Goal: Transaction & Acquisition: Book appointment/travel/reservation

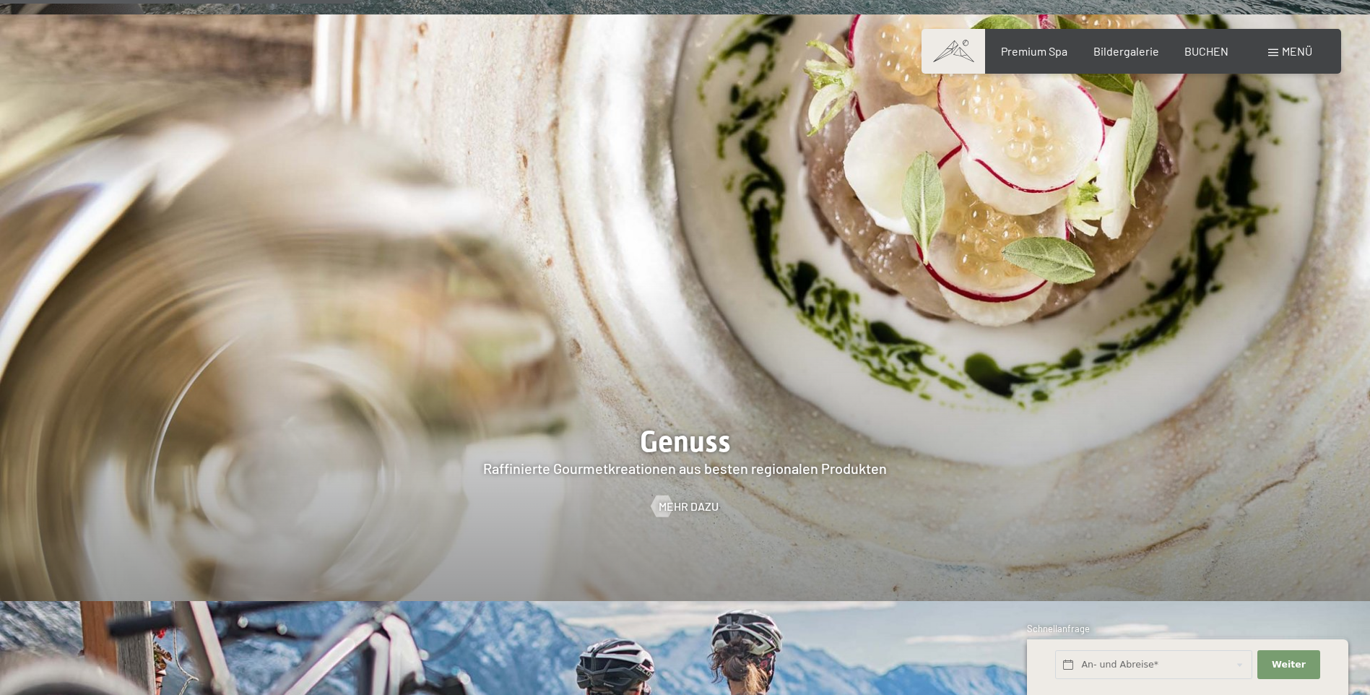
scroll to position [2311, 0]
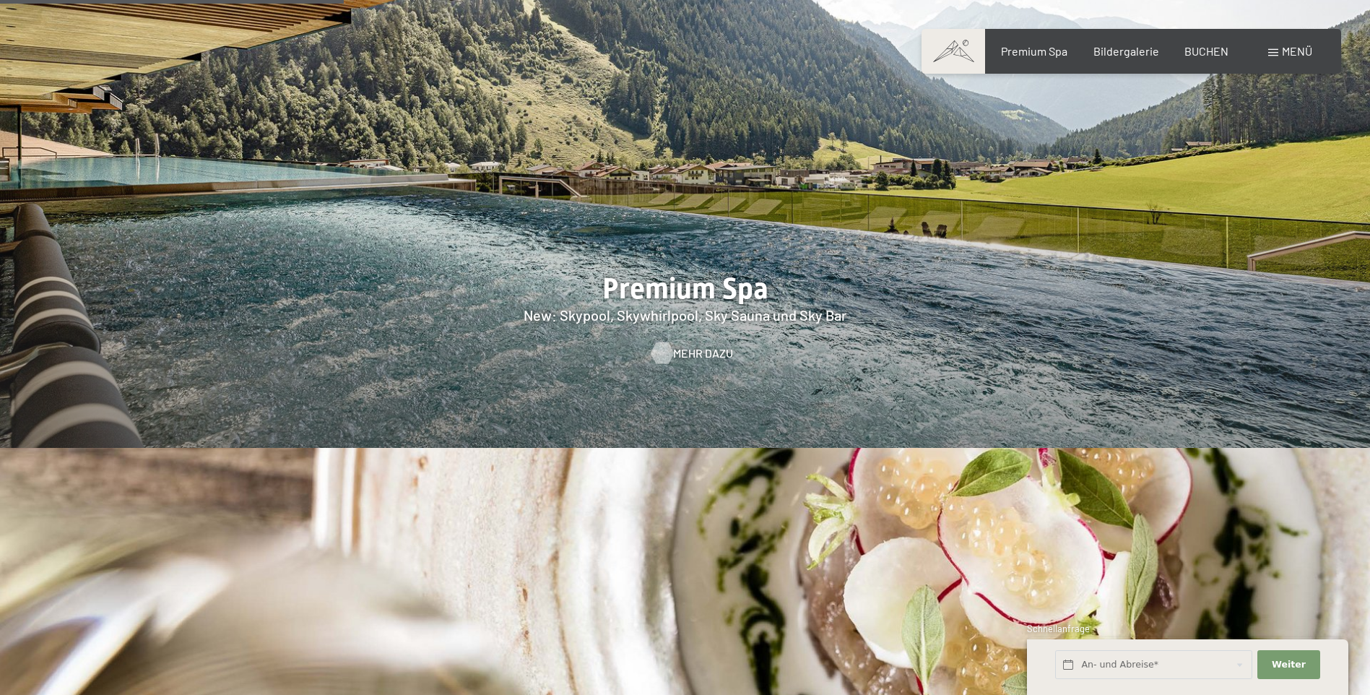
click at [674, 345] on span "Mehr dazu" at bounding box center [703, 353] width 60 height 16
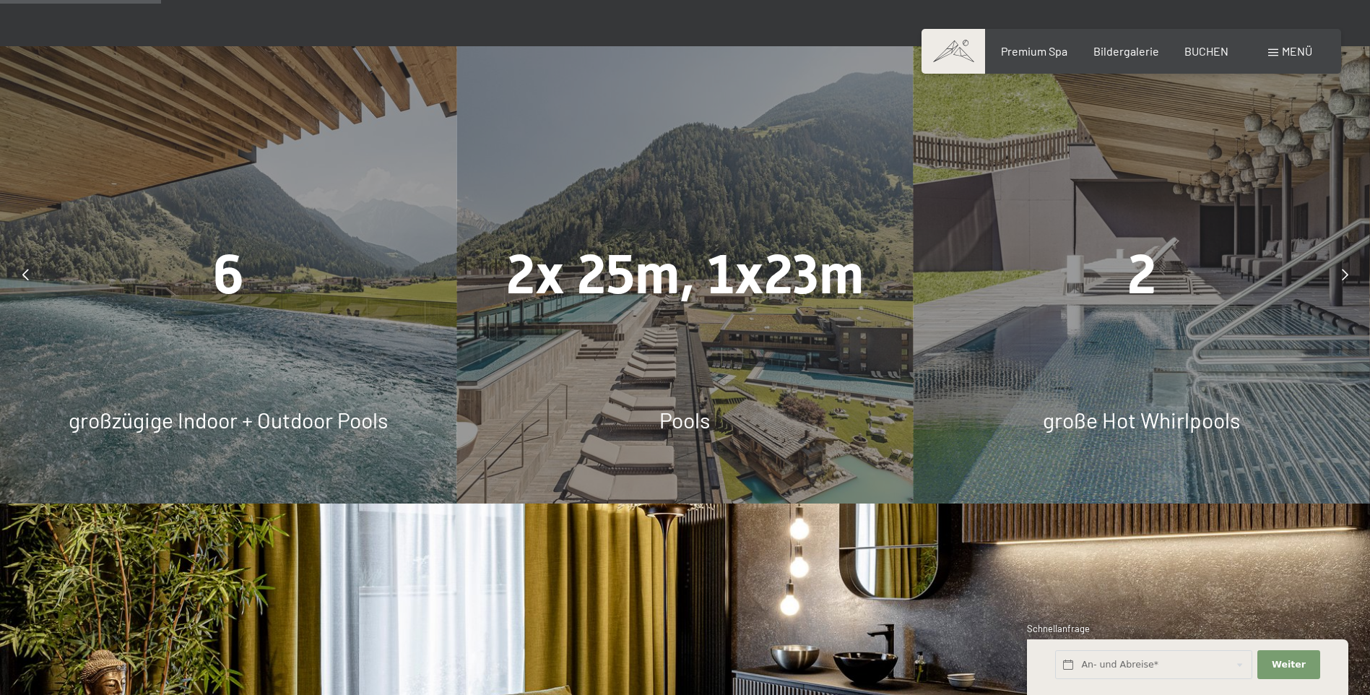
scroll to position [1300, 0]
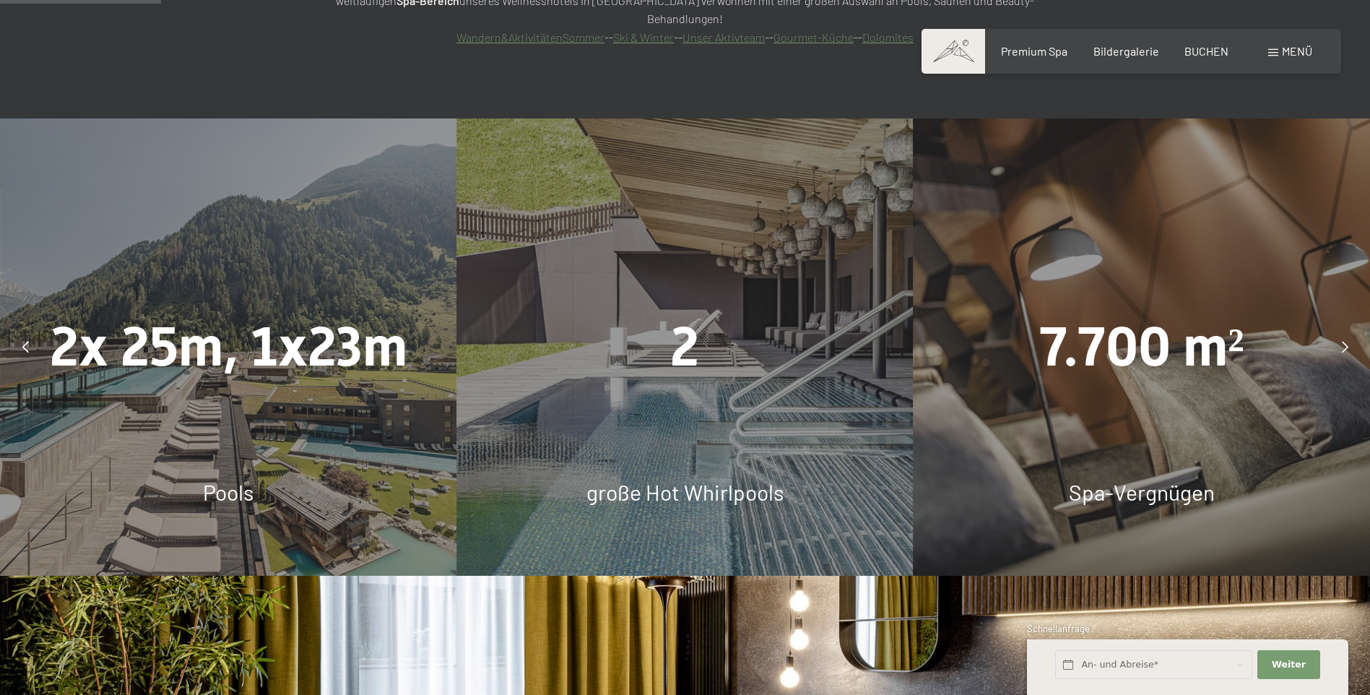
click at [1344, 341] on icon at bounding box center [1345, 347] width 6 height 12
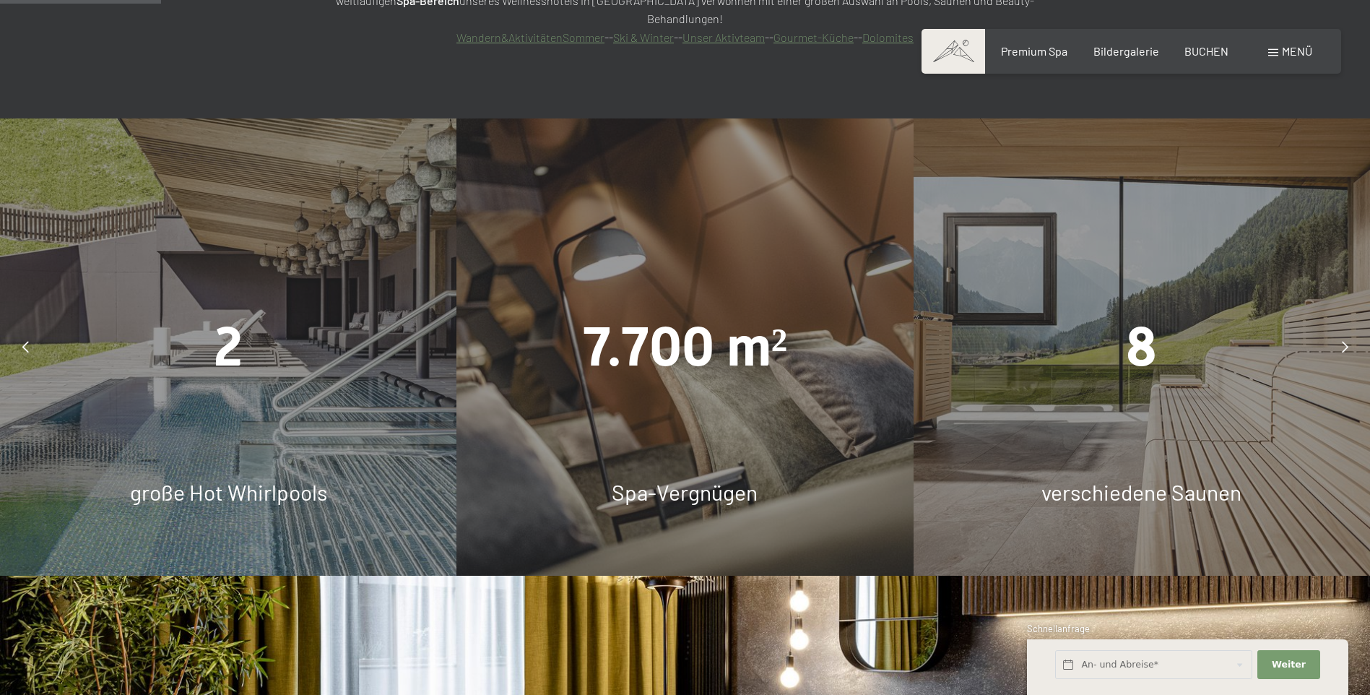
click at [1183, 334] on div "8 verschiedene Saunen" at bounding box center [1141, 346] width 456 height 456
click at [1115, 479] on span "verschiedene Saunen" at bounding box center [1141, 492] width 200 height 26
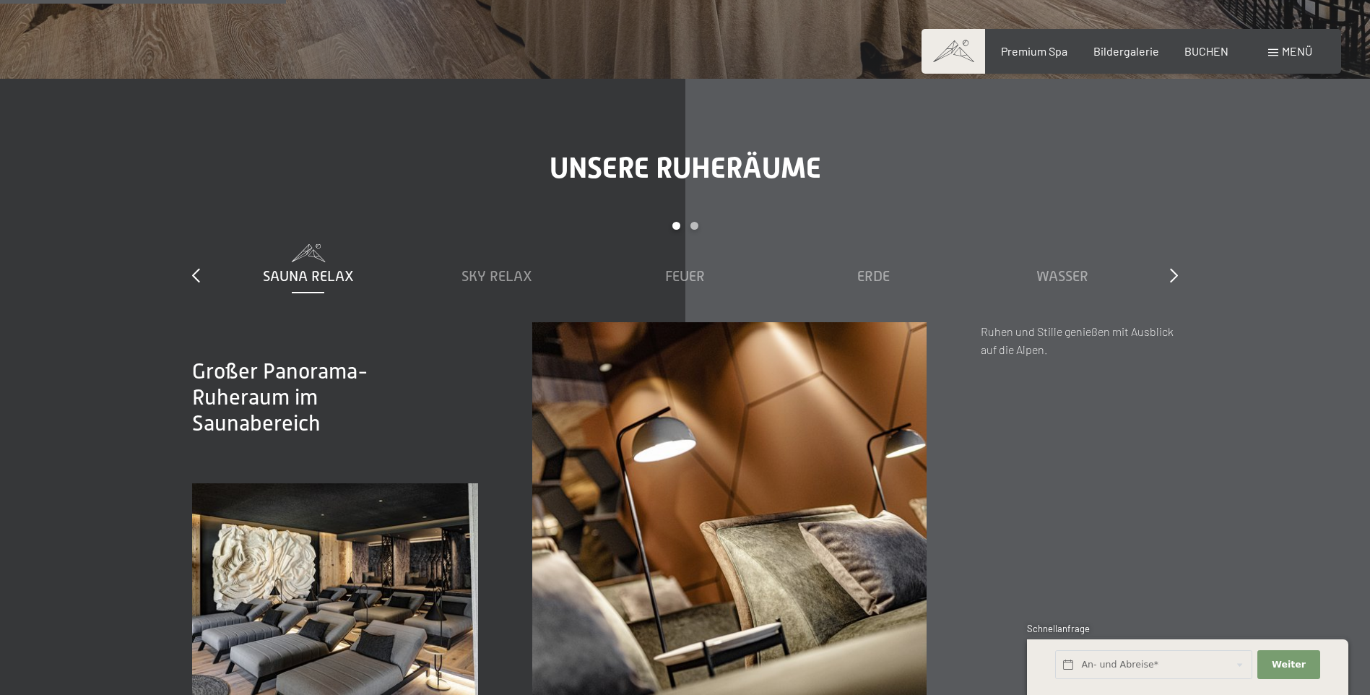
scroll to position [2455, 0]
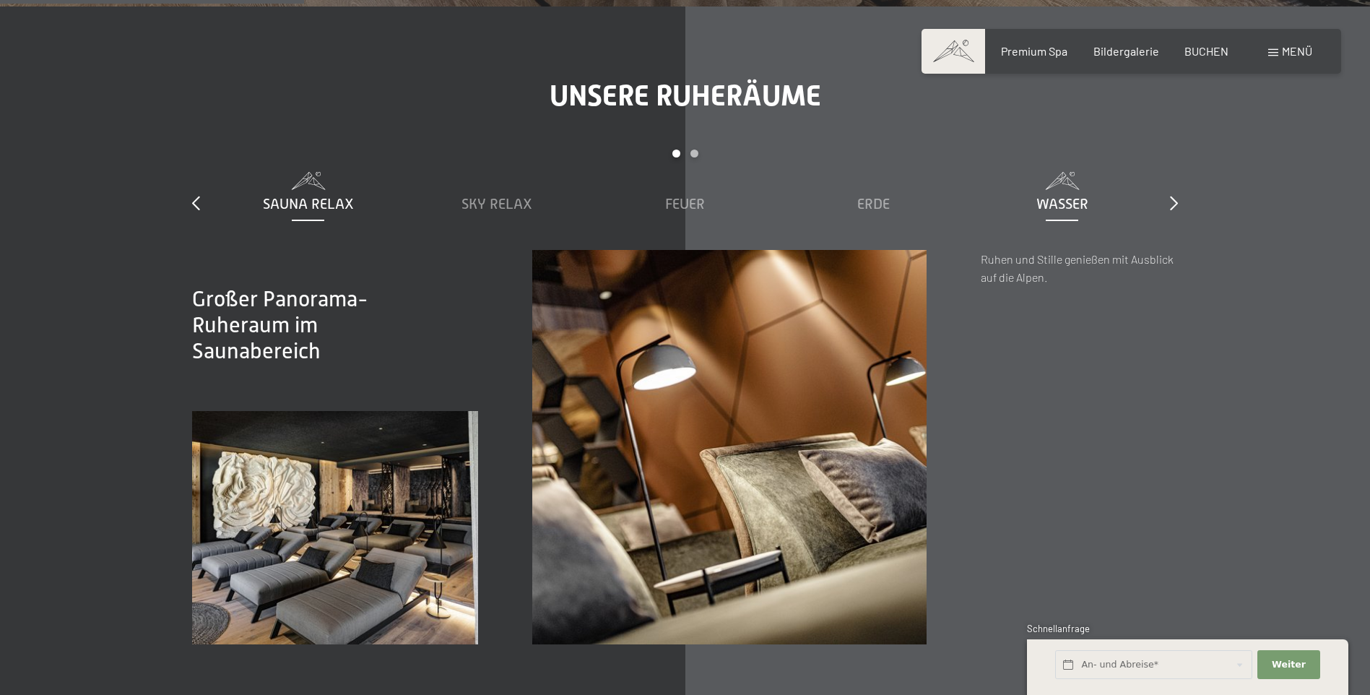
click at [1065, 196] on span "Wasser" at bounding box center [1062, 204] width 52 height 16
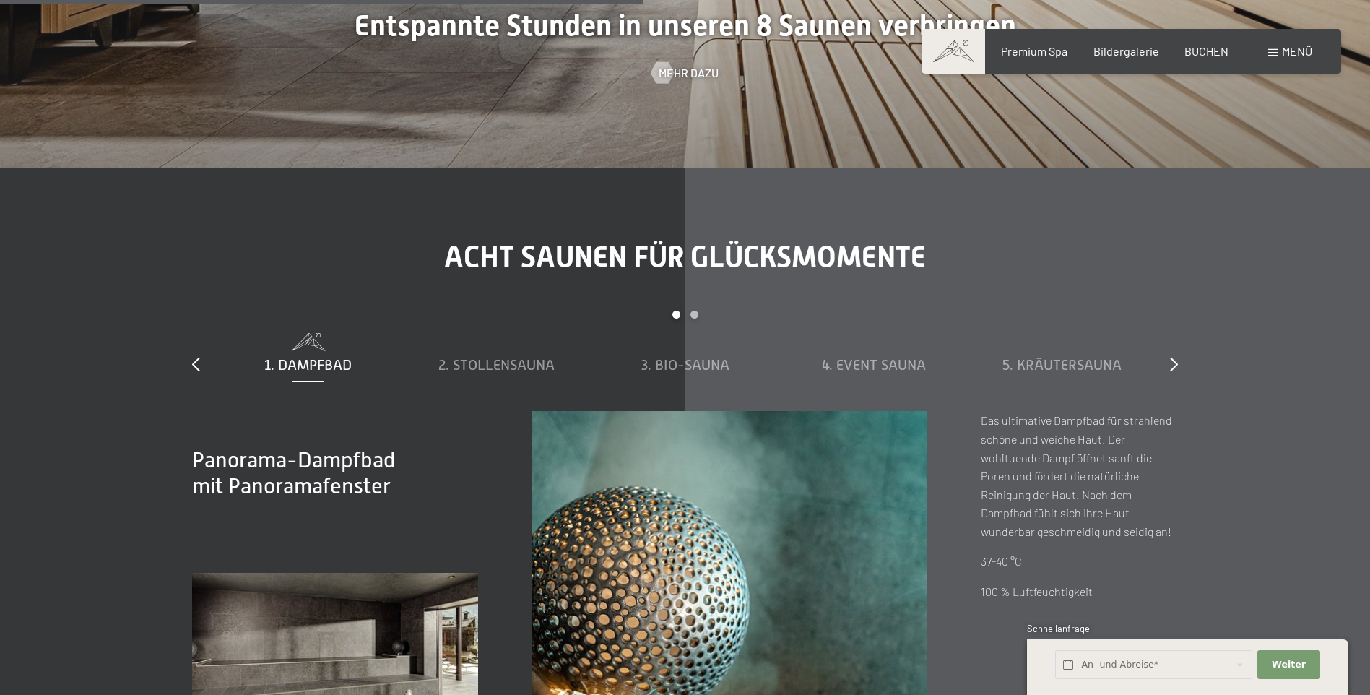
scroll to position [5271, 0]
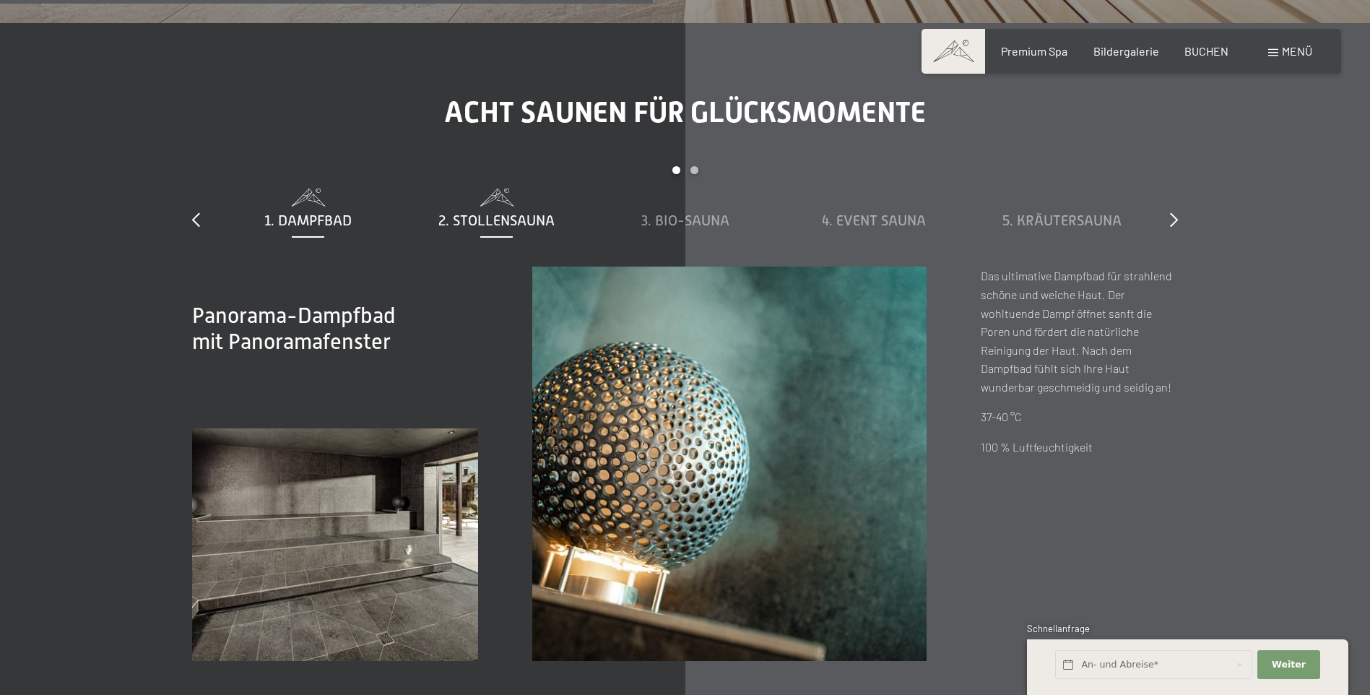
click at [485, 212] on span "2. Stollensauna" at bounding box center [496, 220] width 116 height 16
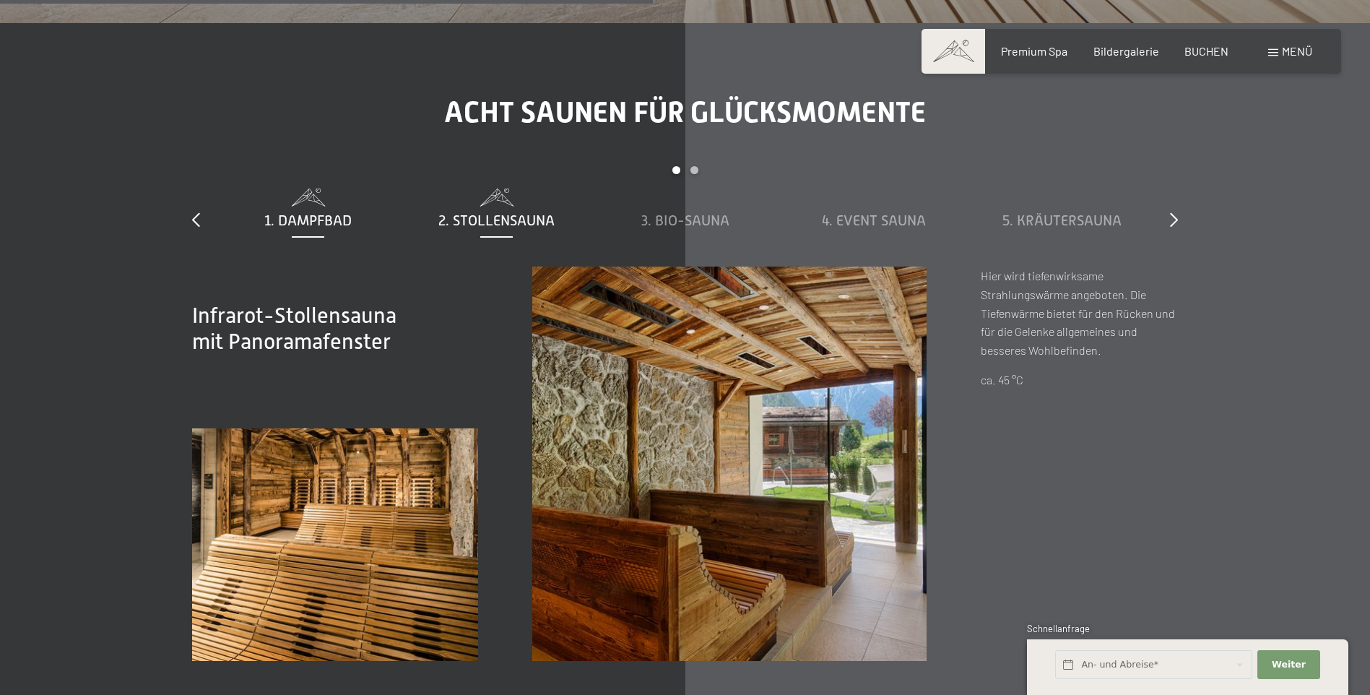
click at [332, 212] on span "1. Dampfbad" at bounding box center [307, 220] width 87 height 16
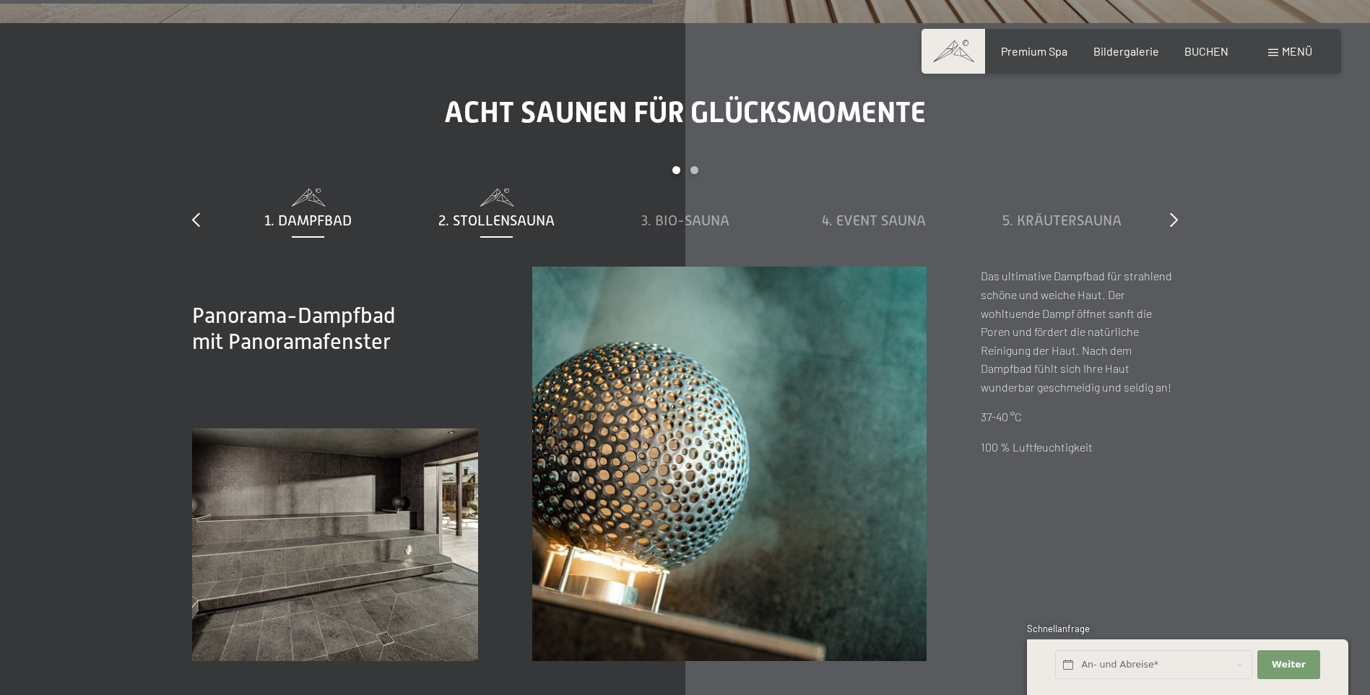
click at [510, 212] on span "2. Stollensauna" at bounding box center [496, 220] width 116 height 16
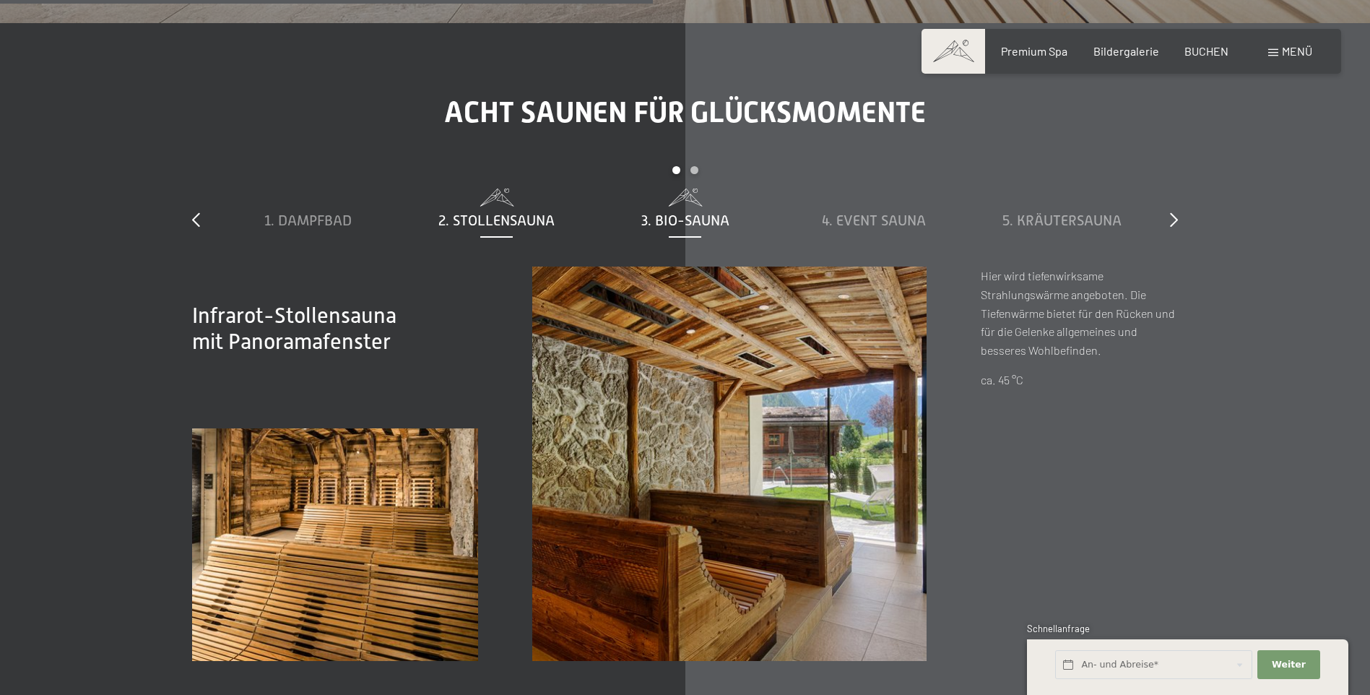
click at [686, 212] on span "3. Bio-Sauna" at bounding box center [685, 220] width 88 height 16
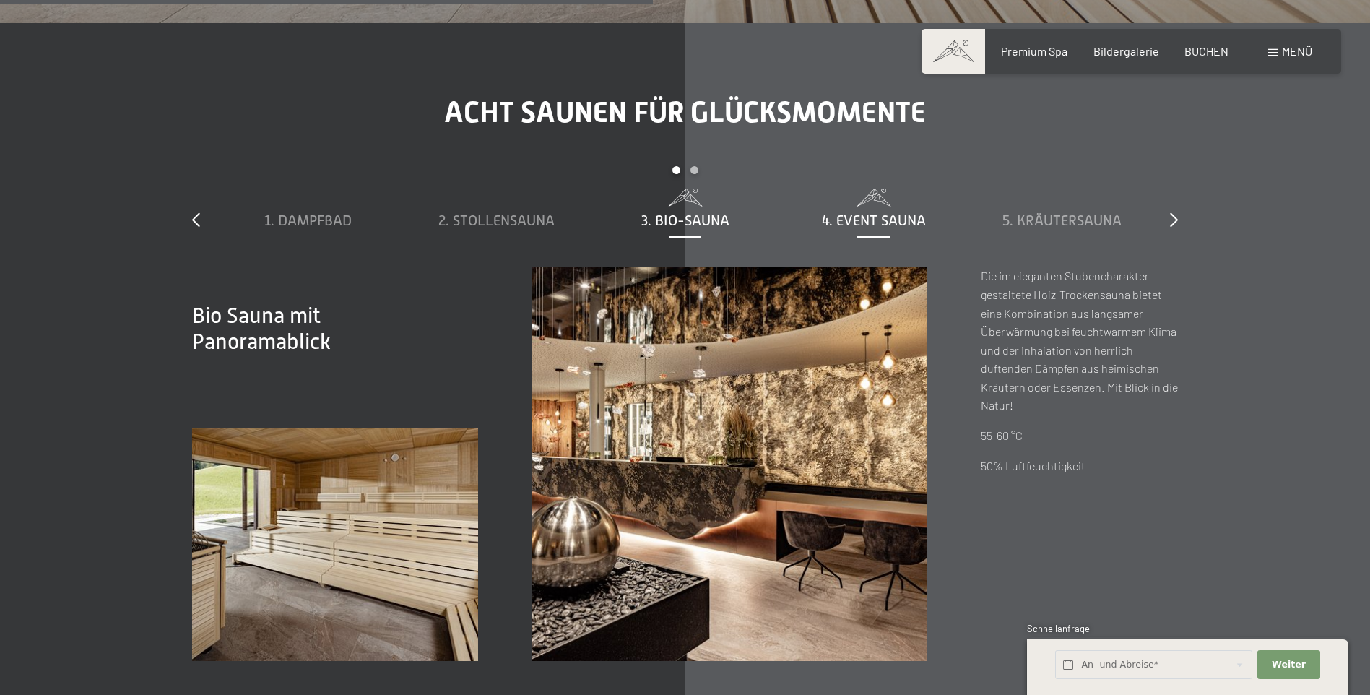
click at [869, 212] on span "4. Event Sauna" at bounding box center [874, 220] width 104 height 16
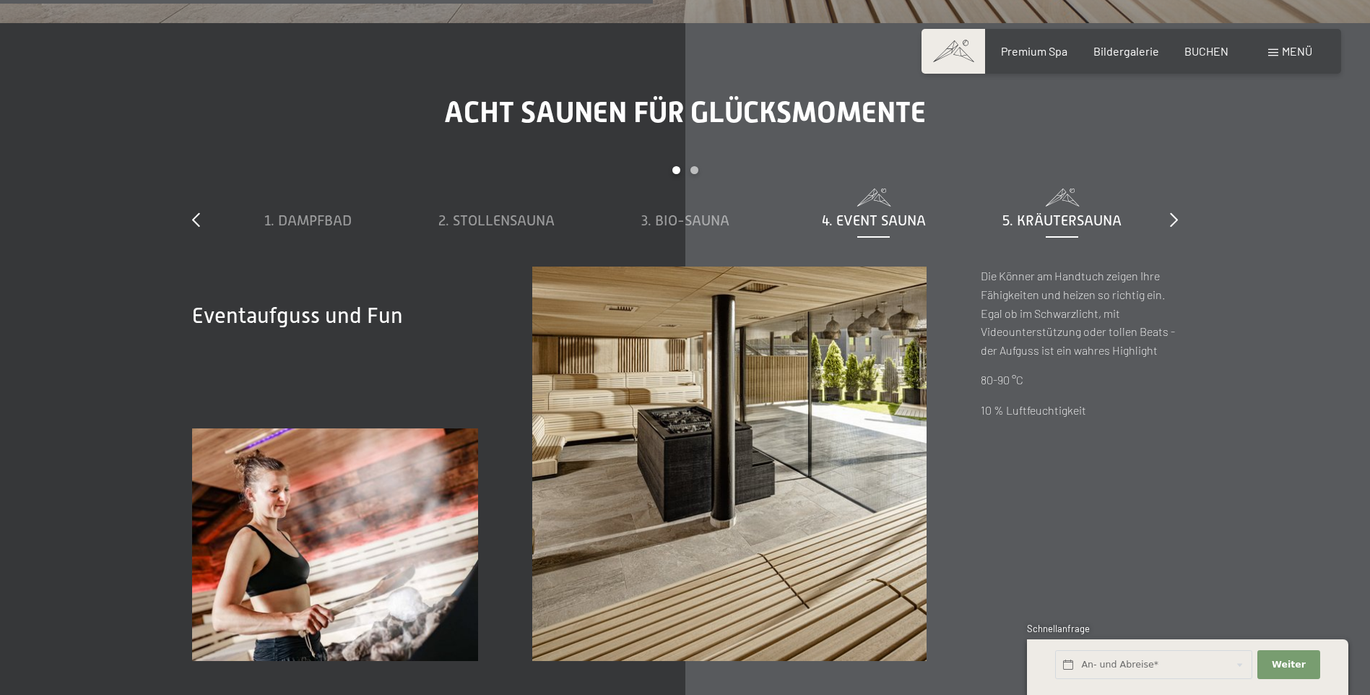
click at [1065, 212] on span "5. Kräutersauna" at bounding box center [1061, 220] width 119 height 16
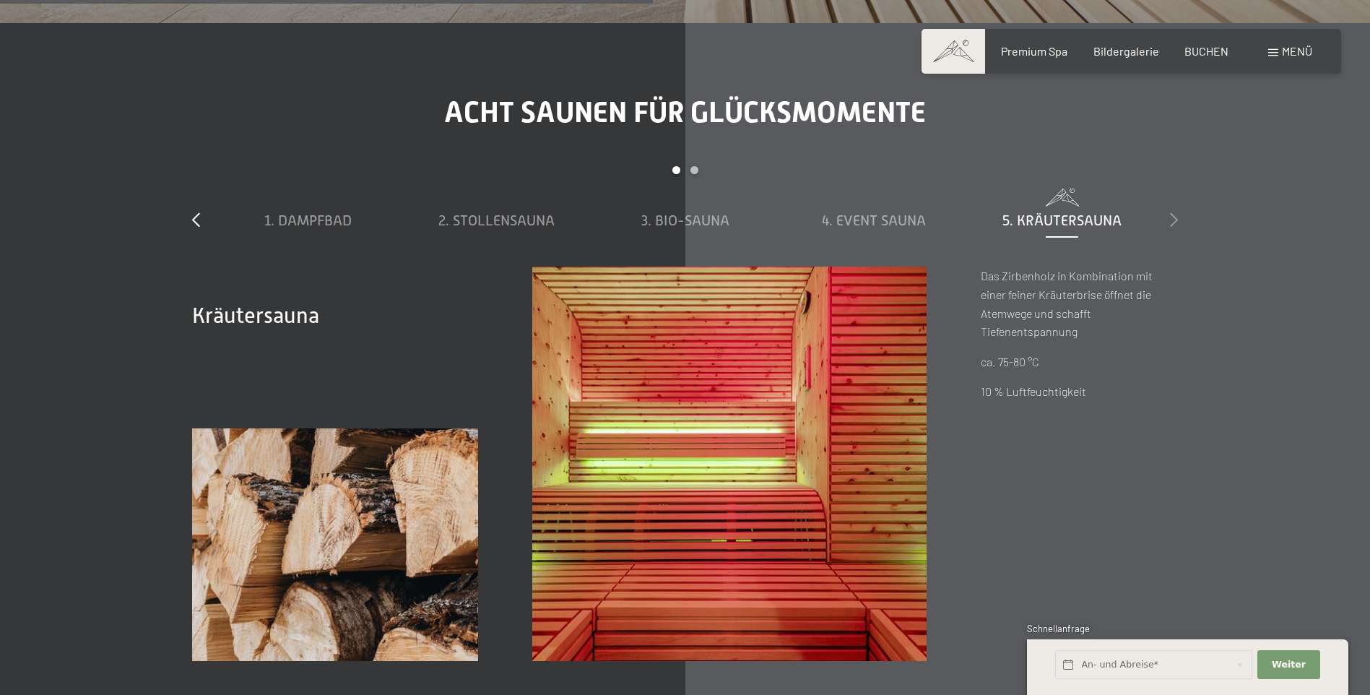
click at [1176, 212] on icon at bounding box center [1174, 219] width 8 height 14
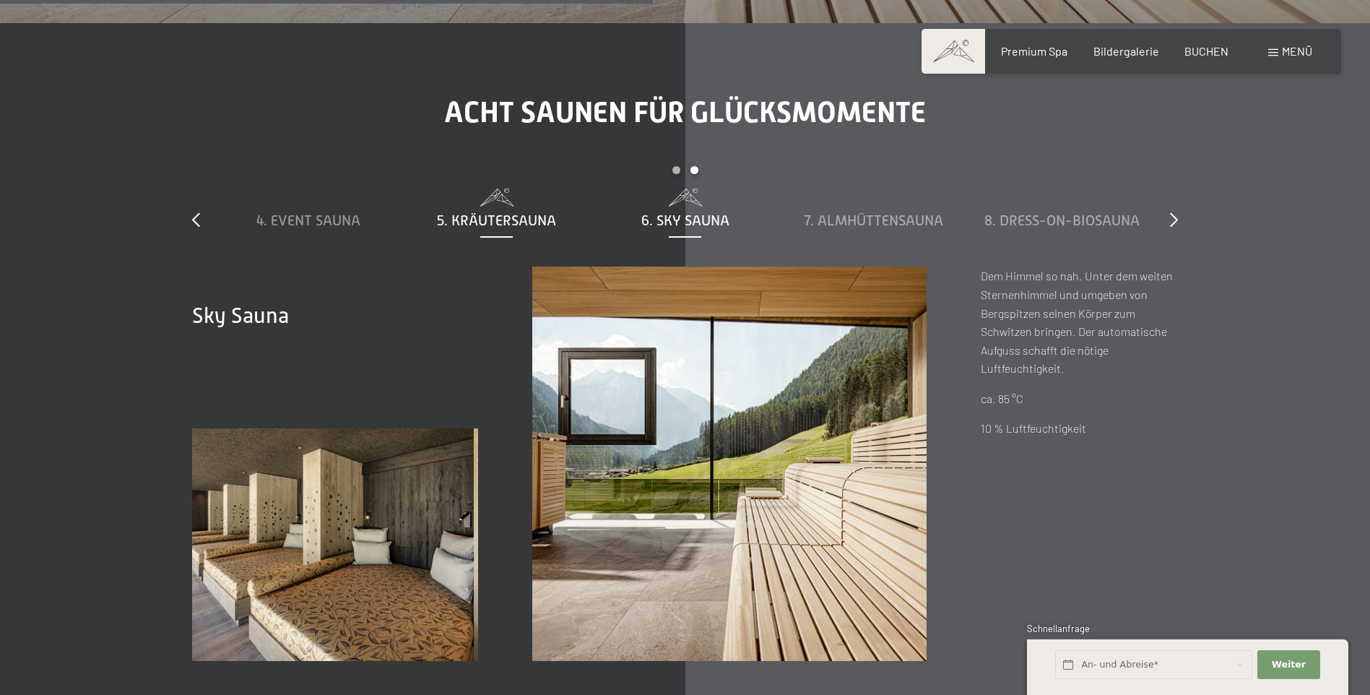
click at [466, 210] on div "5. Kräutersauna" at bounding box center [496, 220] width 174 height 20
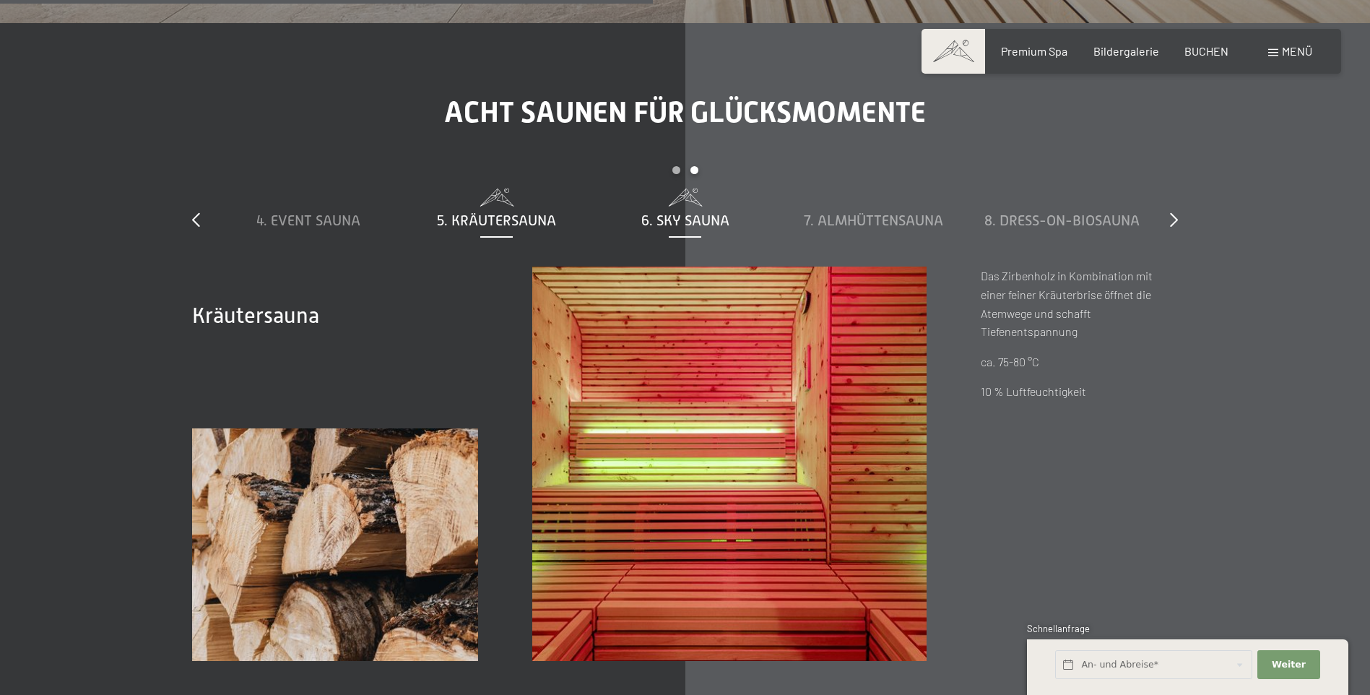
click at [669, 212] on span "6. Sky Sauna" at bounding box center [685, 220] width 88 height 16
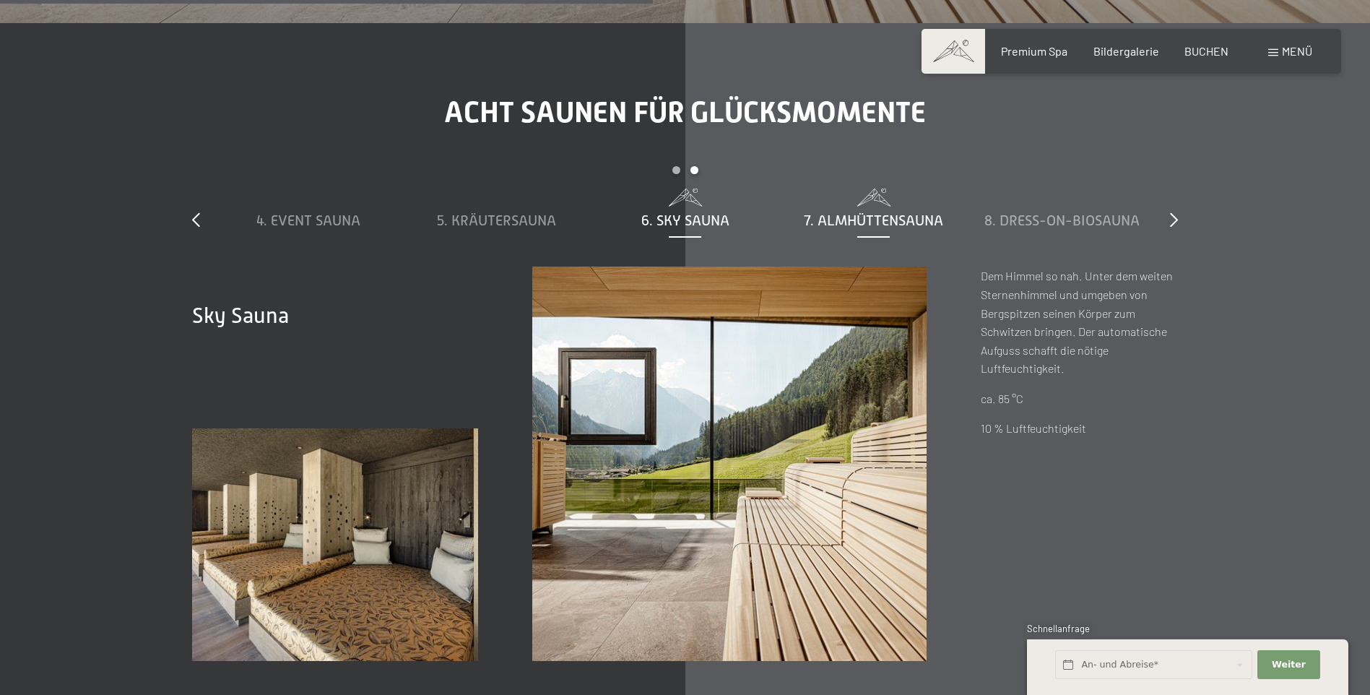
click at [846, 212] on span "7. Almhüttensauna" at bounding box center [873, 220] width 139 height 16
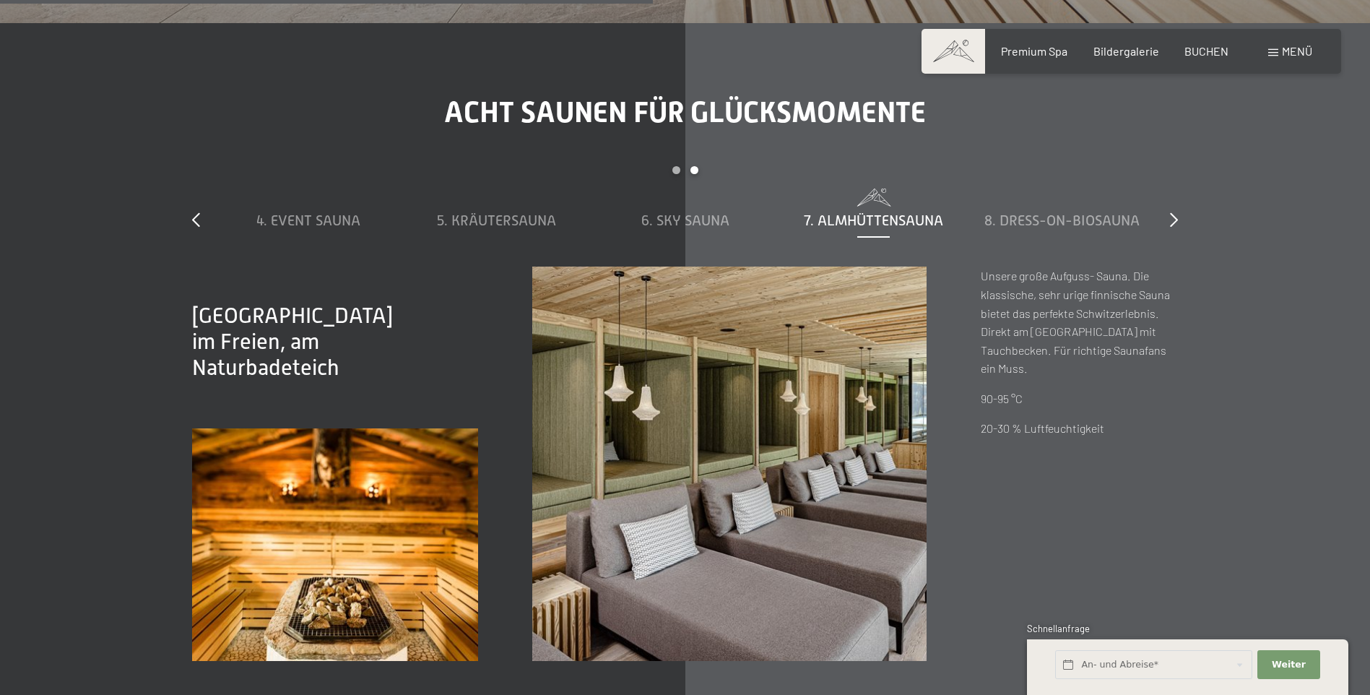
click at [842, 212] on span "7. Almhüttensauna" at bounding box center [873, 220] width 139 height 16
click at [1038, 212] on span "8. Dress-on-Biosauna" at bounding box center [1061, 220] width 155 height 16
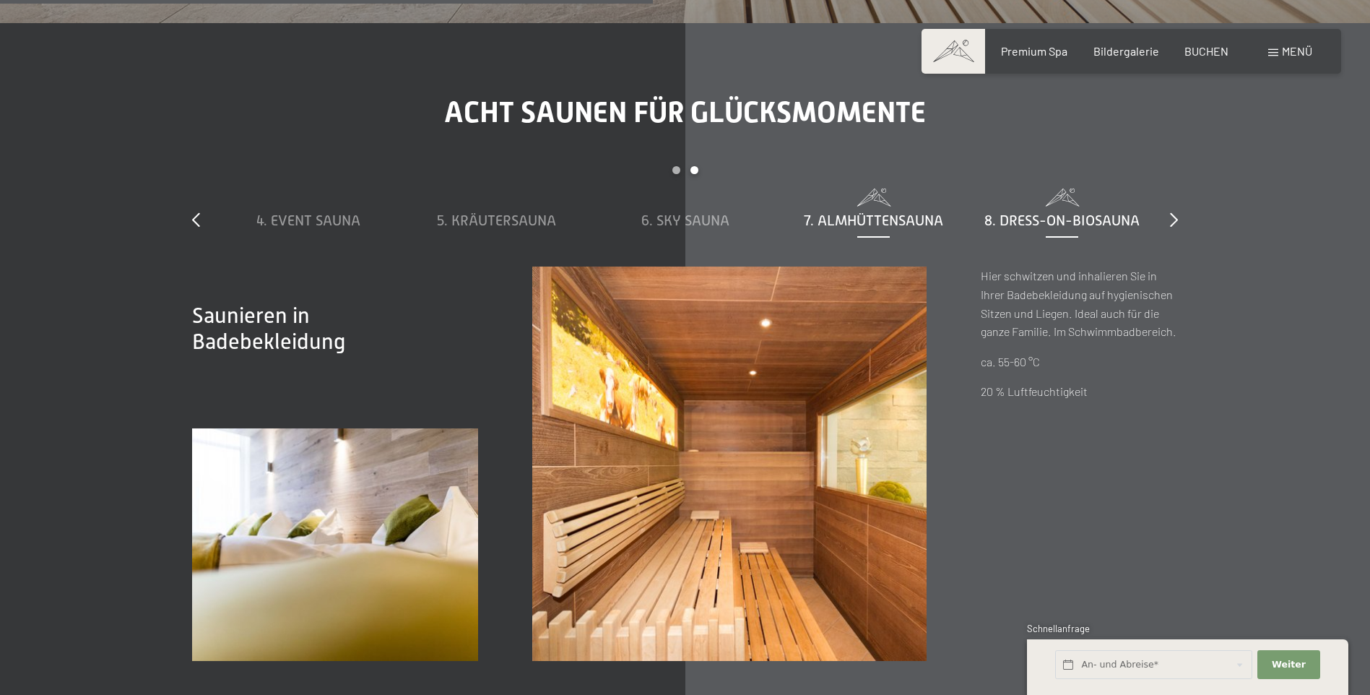
click at [859, 212] on span "7. Almhüttensauna" at bounding box center [873, 220] width 139 height 16
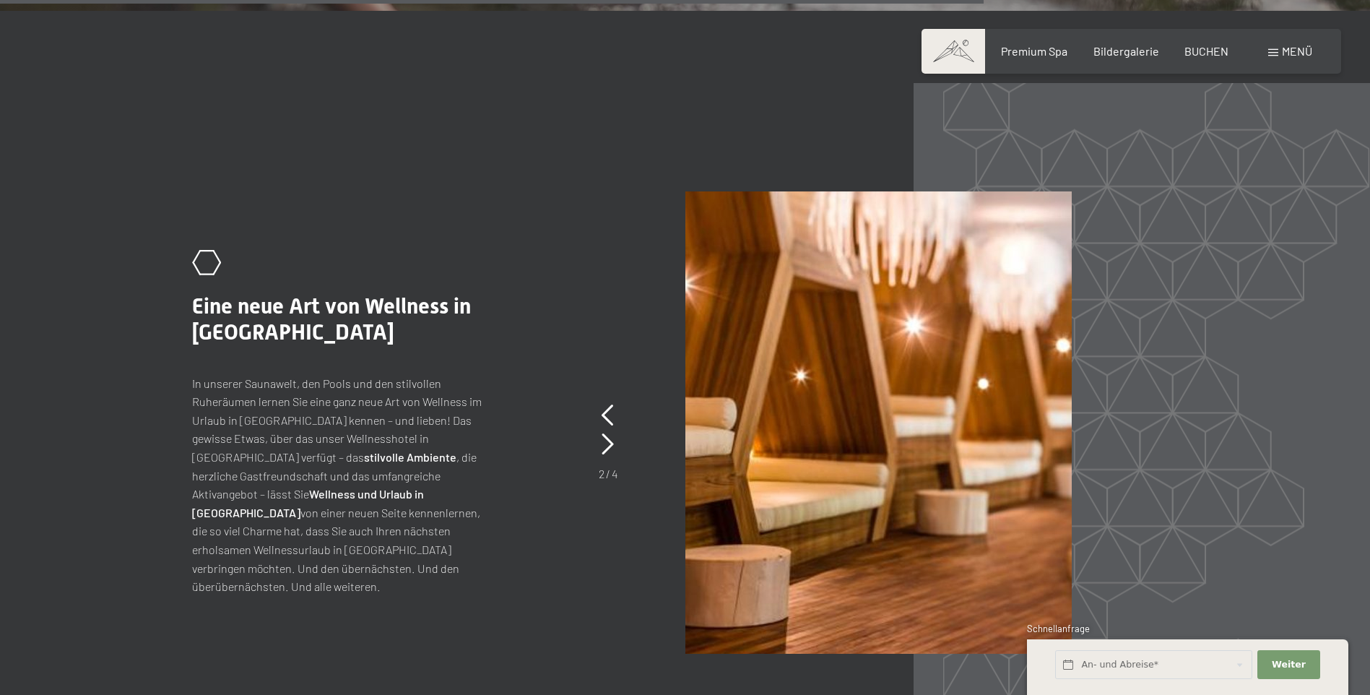
scroll to position [6932, 0]
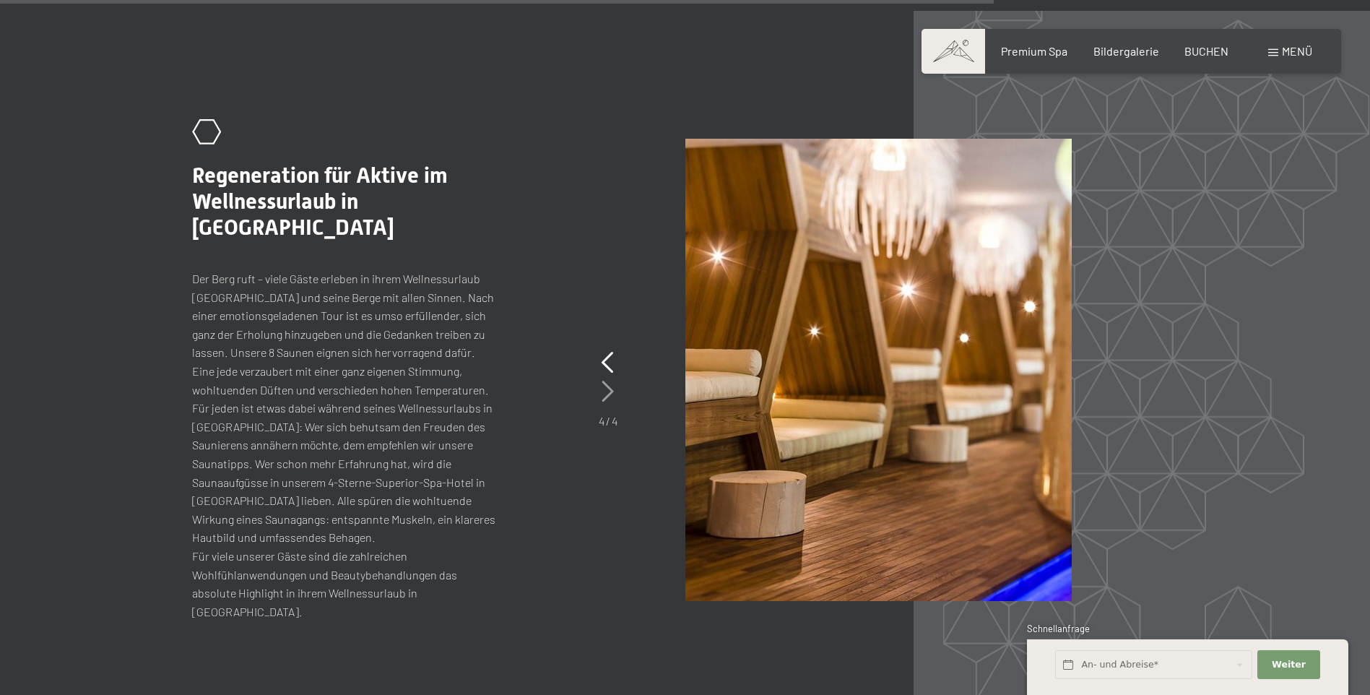
click at [608, 381] on icon at bounding box center [607, 392] width 12 height 22
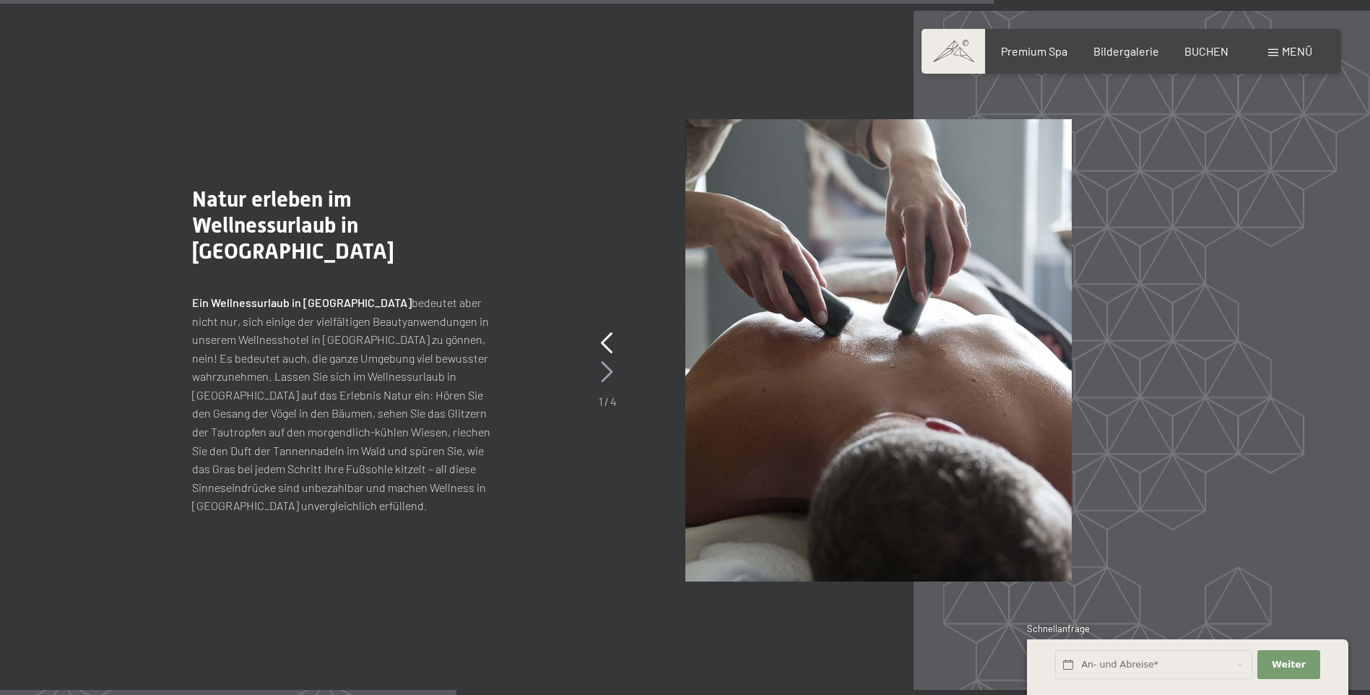
click at [608, 361] on icon at bounding box center [607, 372] width 12 height 22
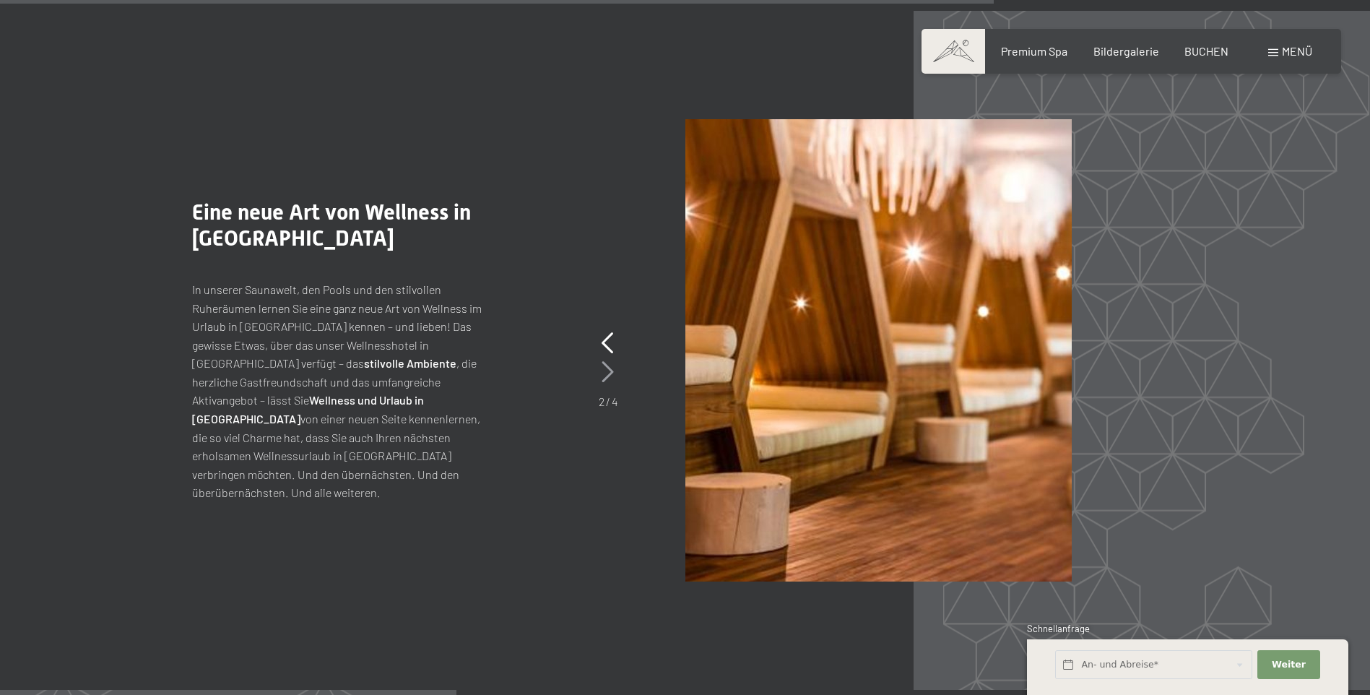
click at [608, 361] on icon at bounding box center [607, 372] width 12 height 22
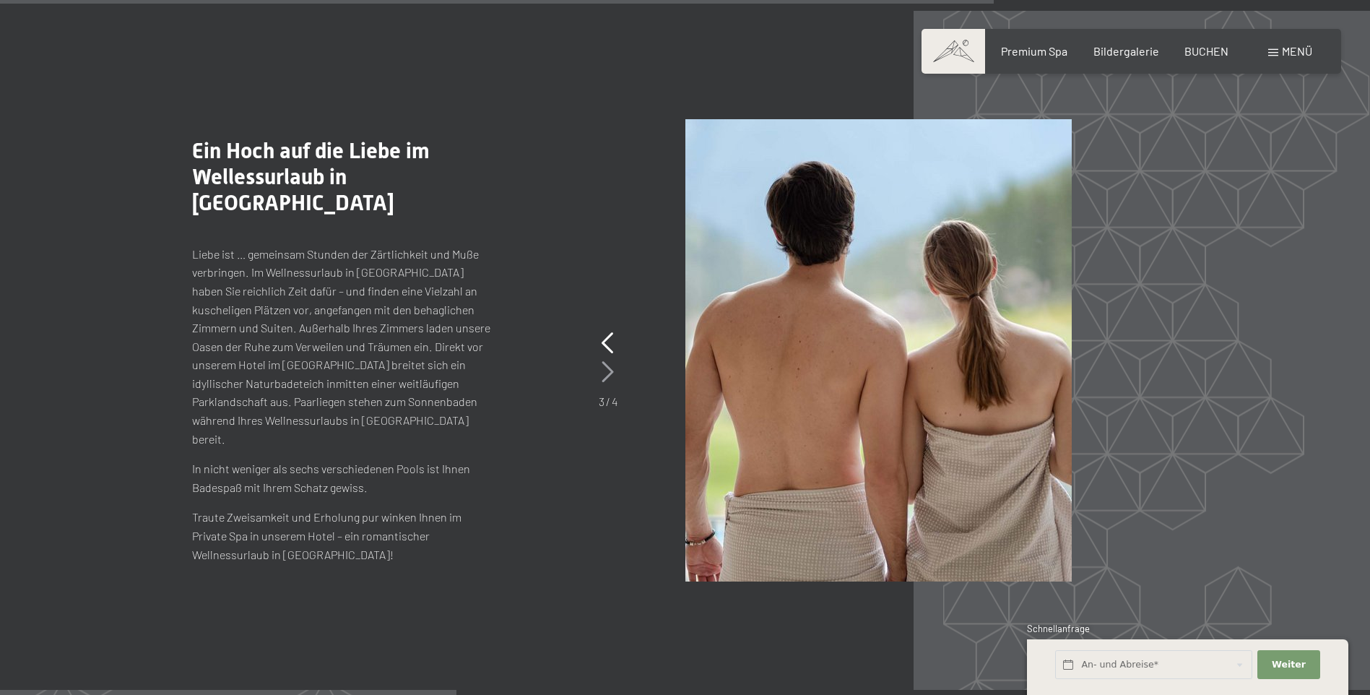
click at [608, 361] on icon at bounding box center [607, 372] width 12 height 22
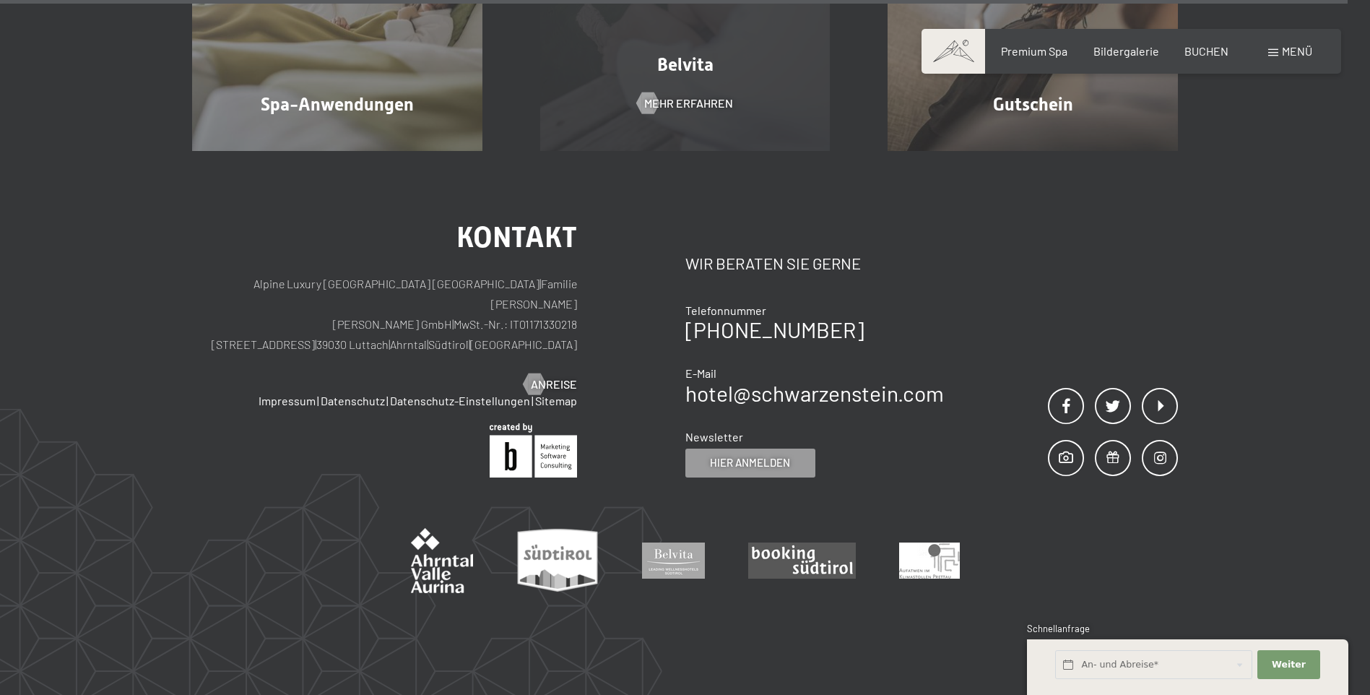
scroll to position [9098, 0]
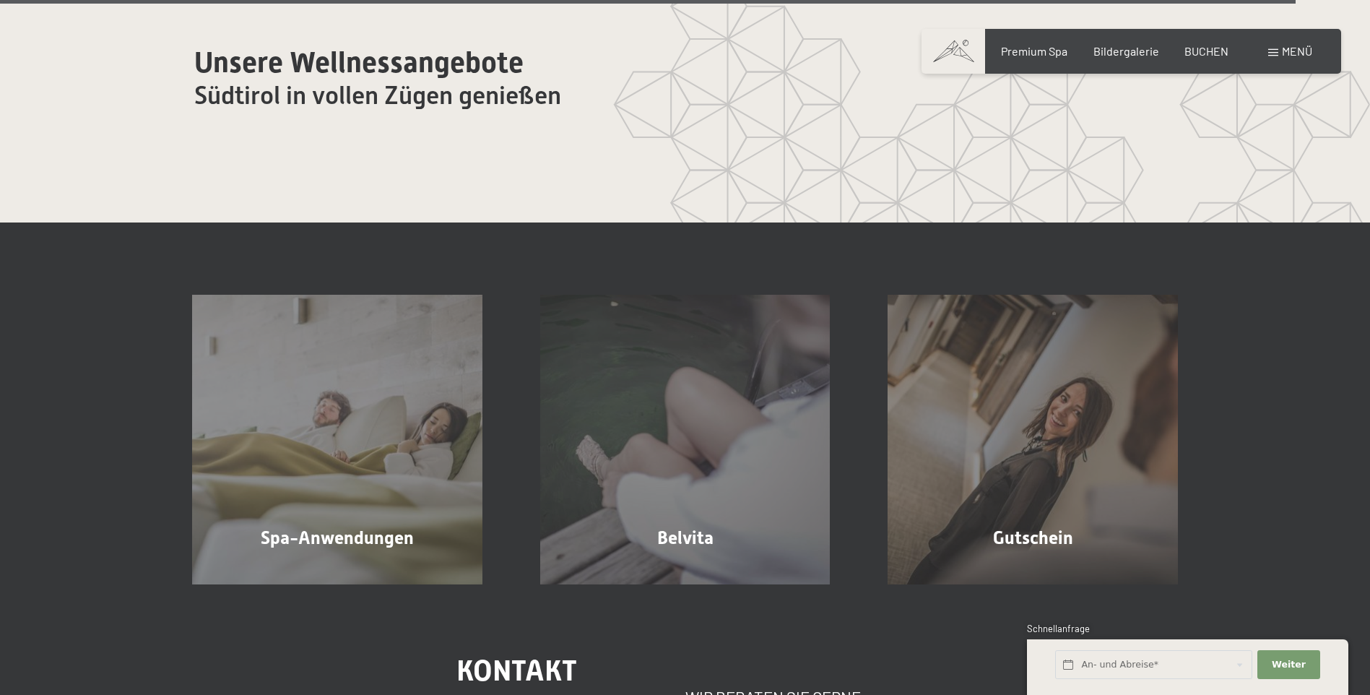
click at [1272, 46] on div "Menü" at bounding box center [1290, 51] width 44 height 16
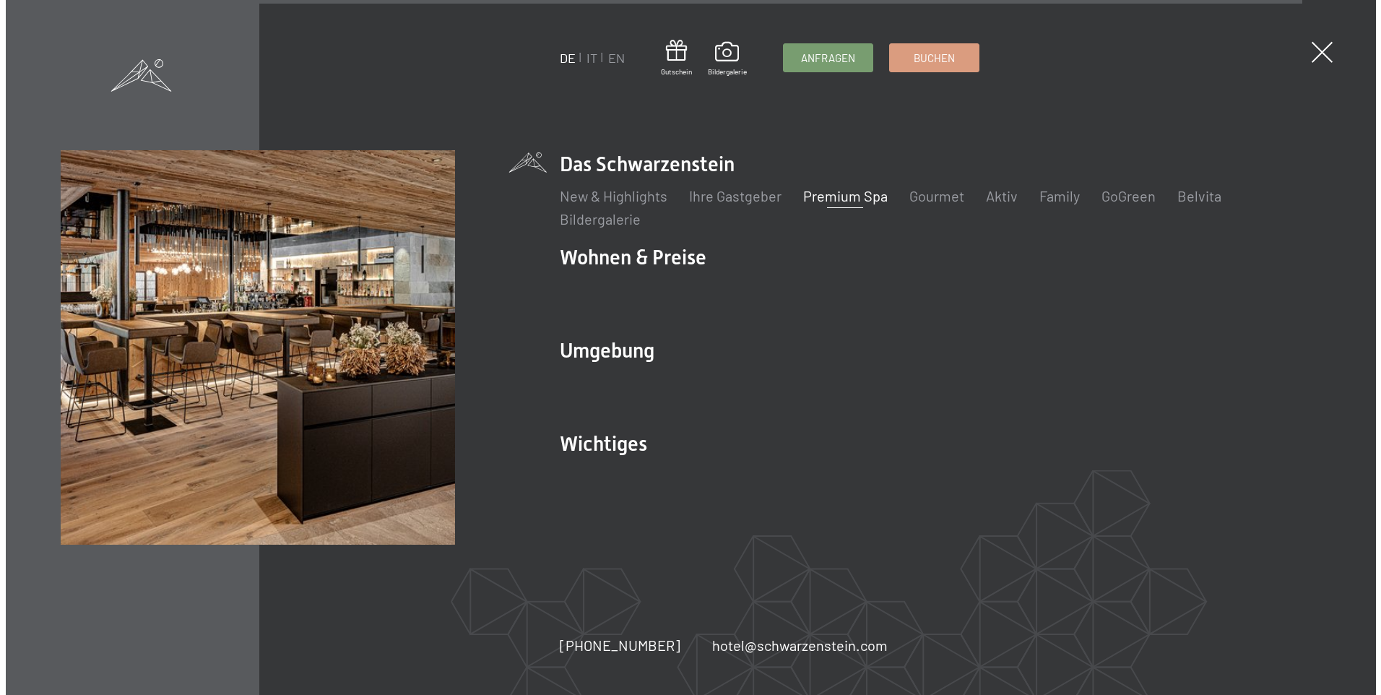
scroll to position [9123, 0]
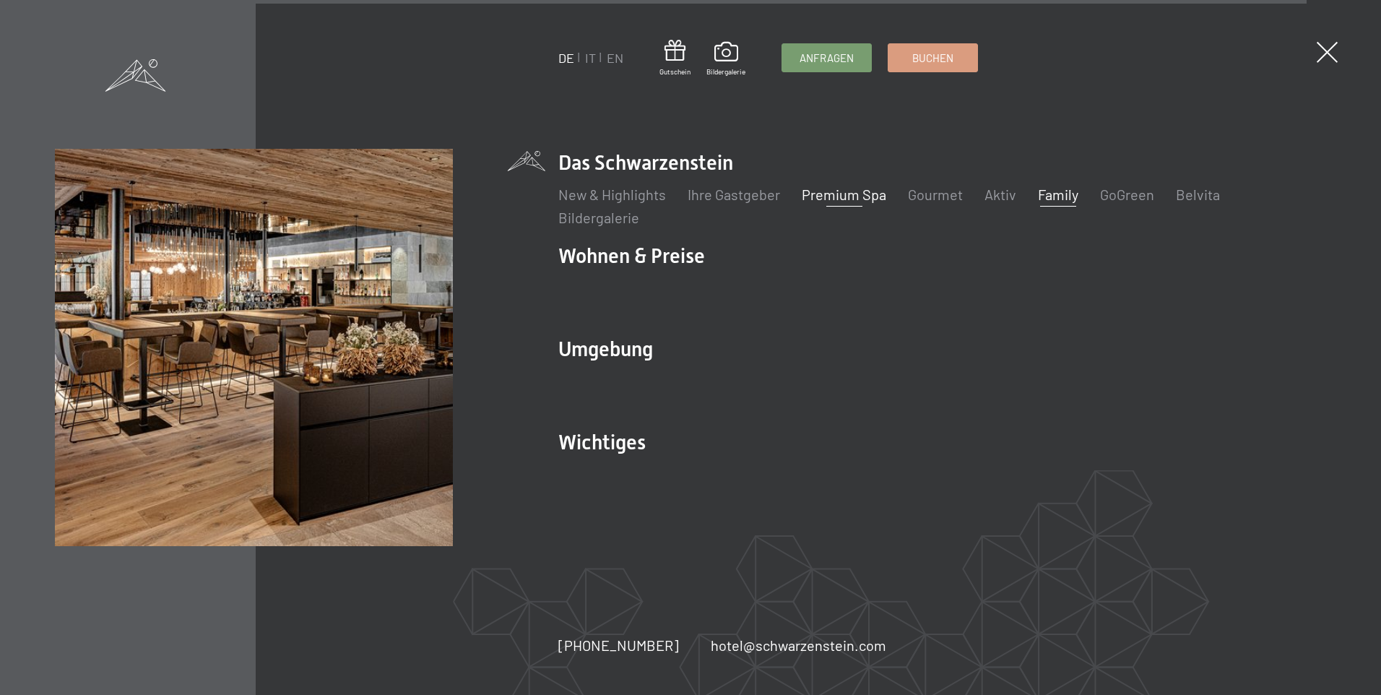
click at [1049, 191] on link "Family" at bounding box center [1058, 194] width 40 height 17
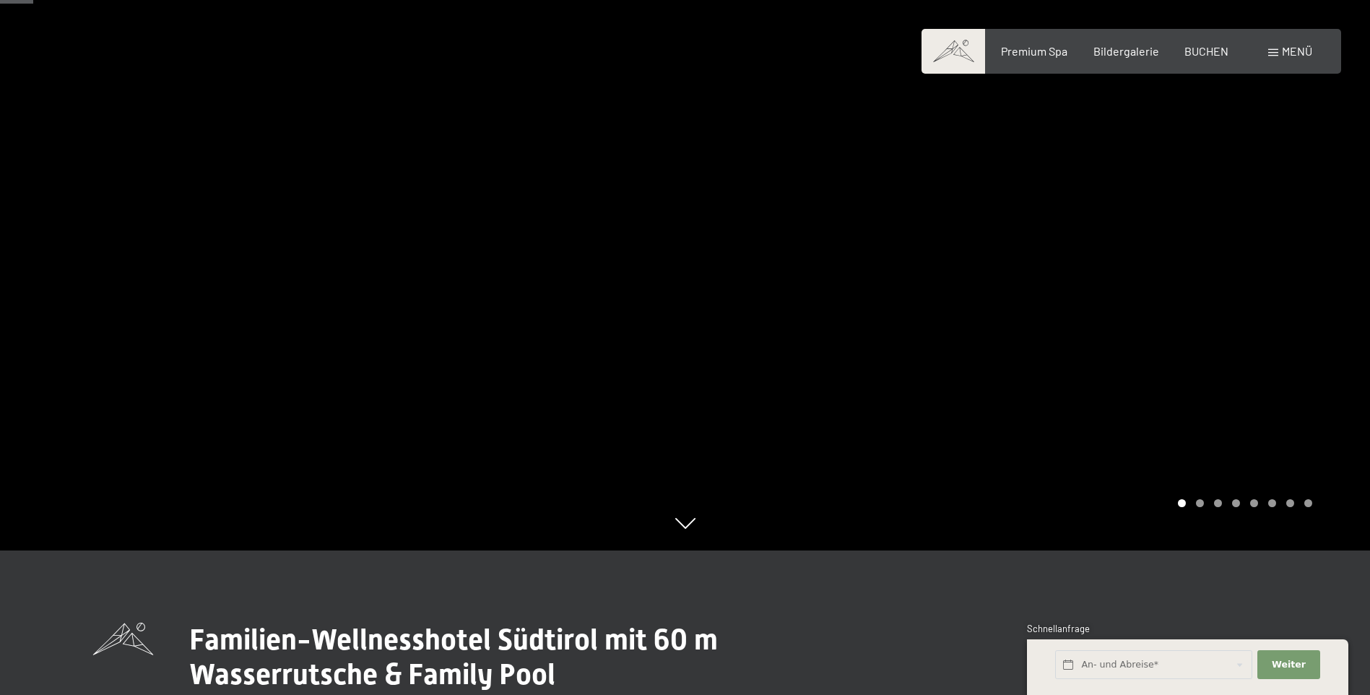
scroll to position [72, 0]
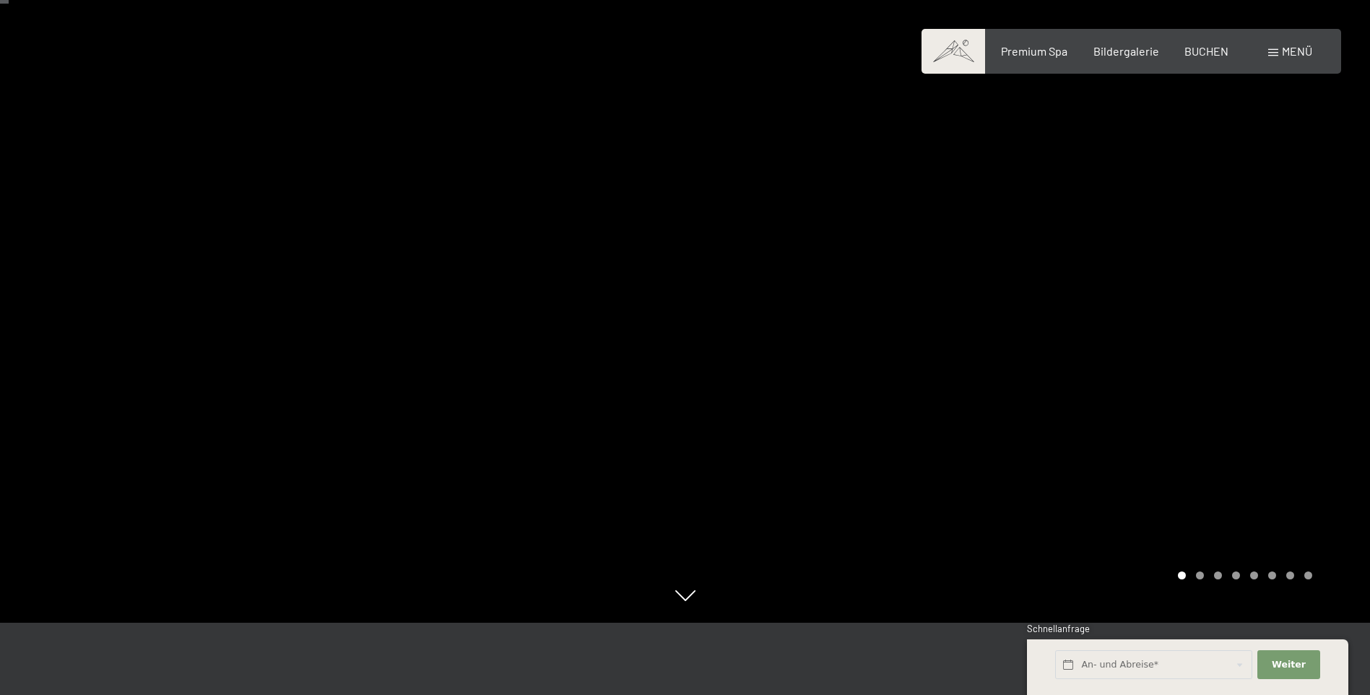
click at [1230, 264] on div at bounding box center [1027, 275] width 685 height 695
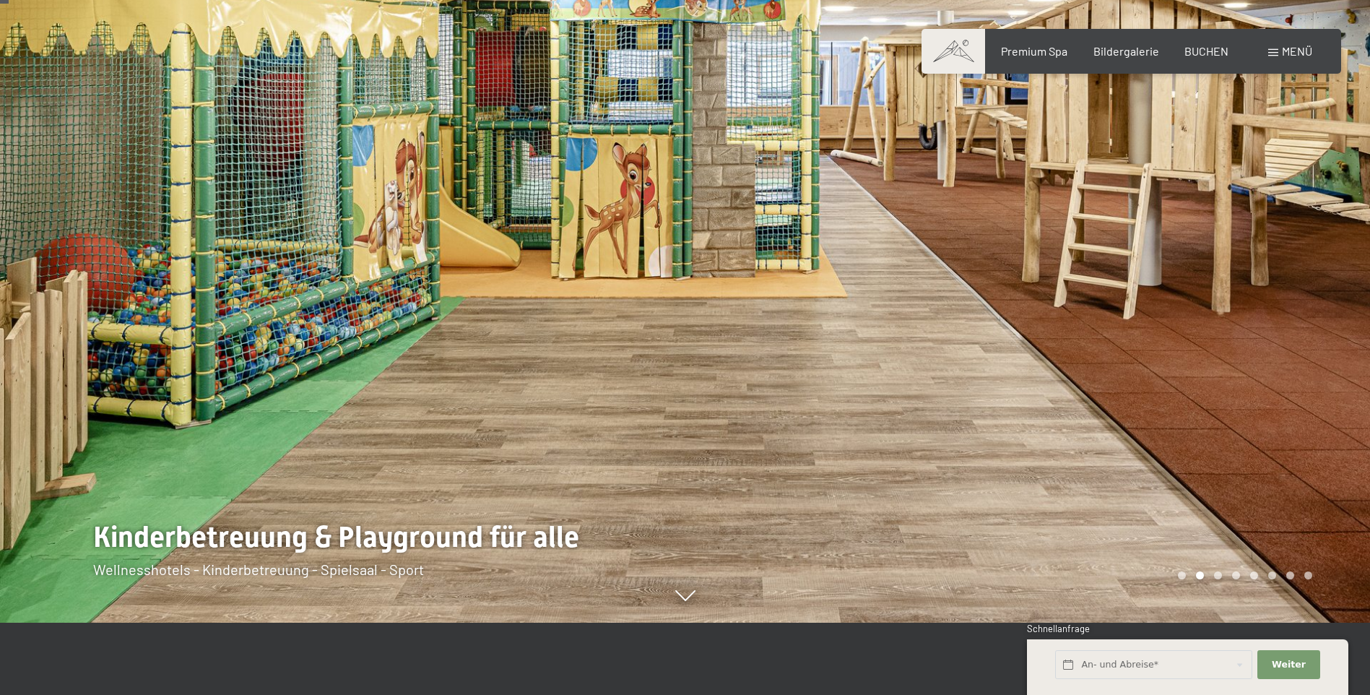
click at [1230, 264] on div at bounding box center [1027, 275] width 685 height 695
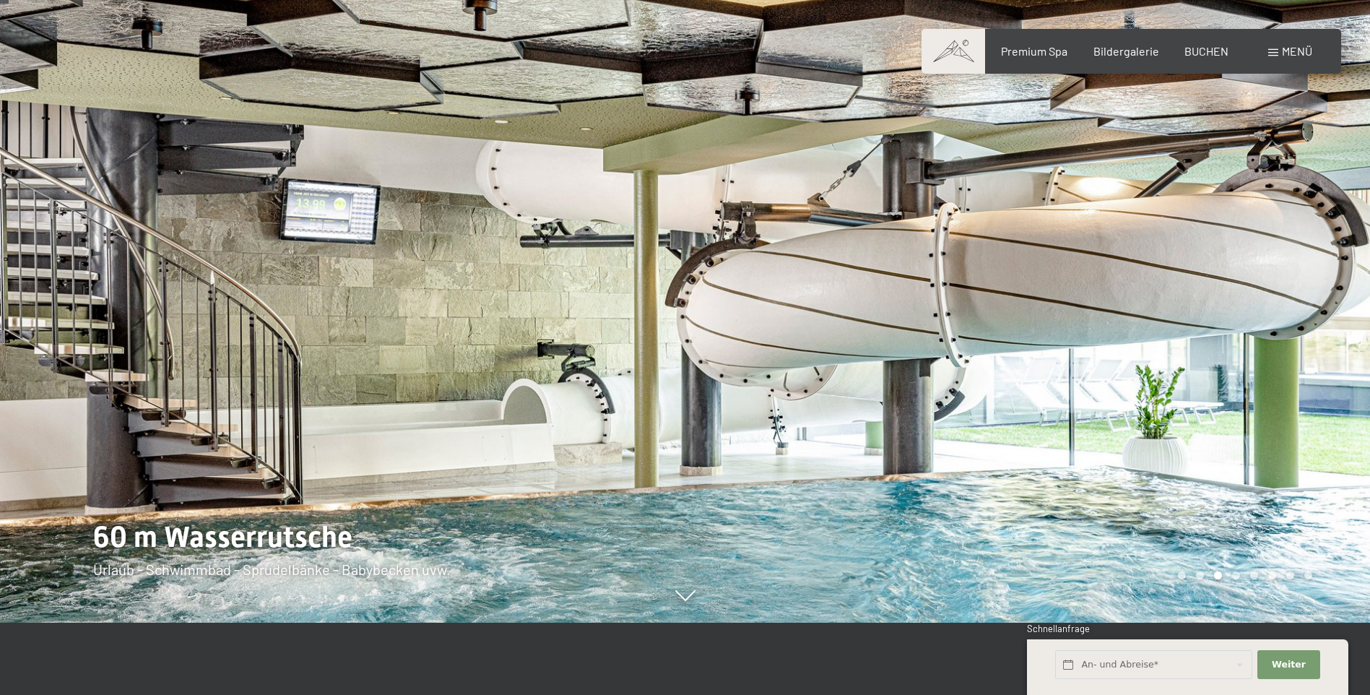
click at [1230, 264] on div at bounding box center [1027, 275] width 685 height 695
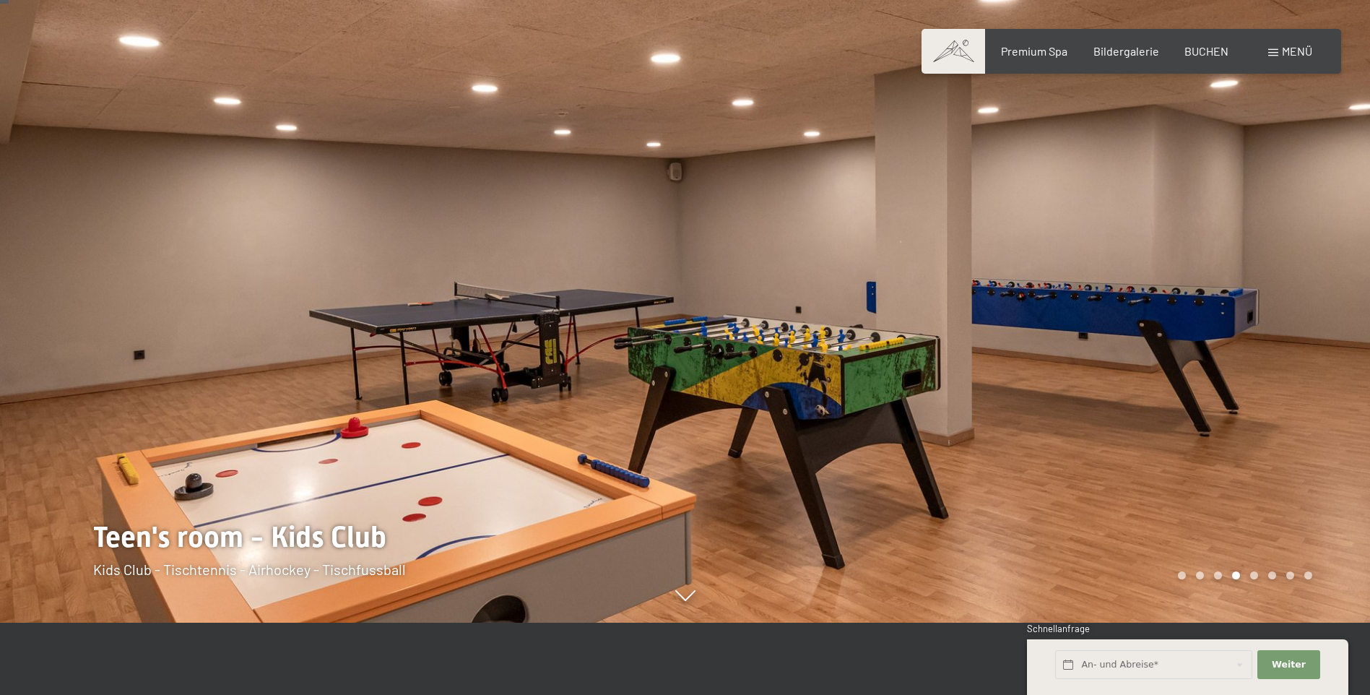
click at [1230, 264] on div at bounding box center [1027, 275] width 685 height 695
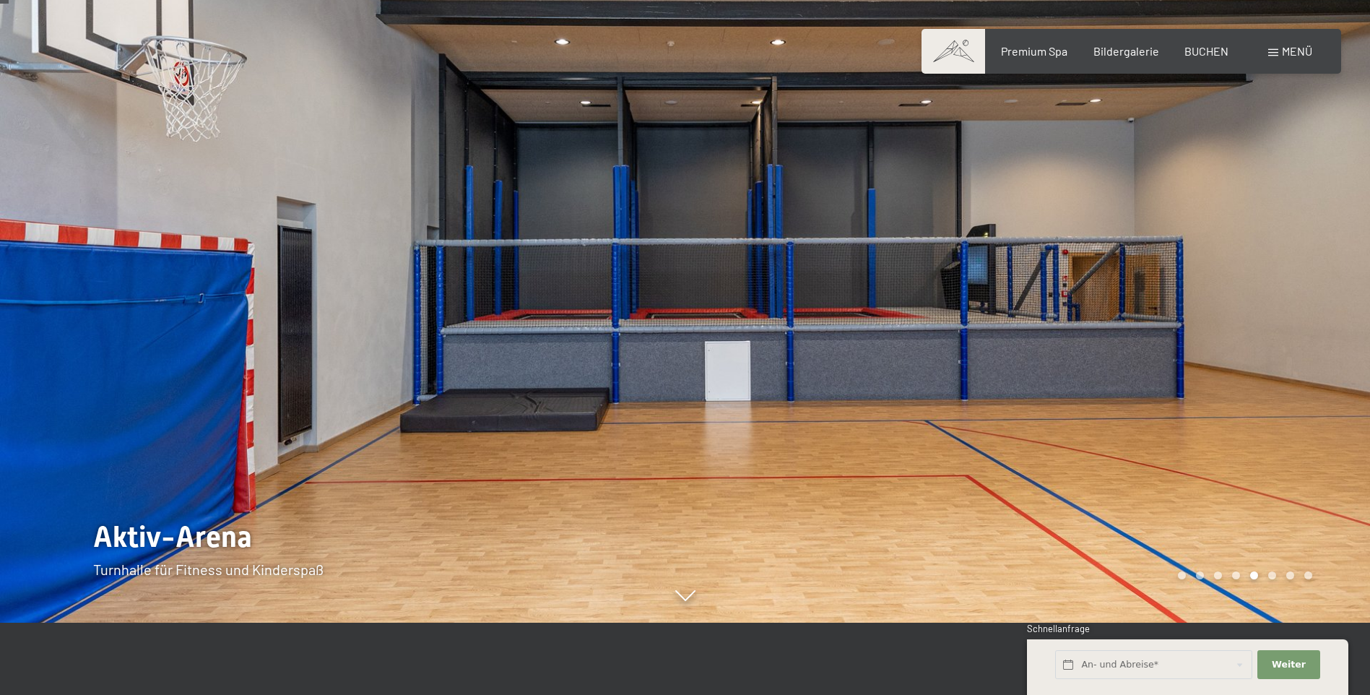
click at [1230, 264] on div at bounding box center [1027, 275] width 685 height 695
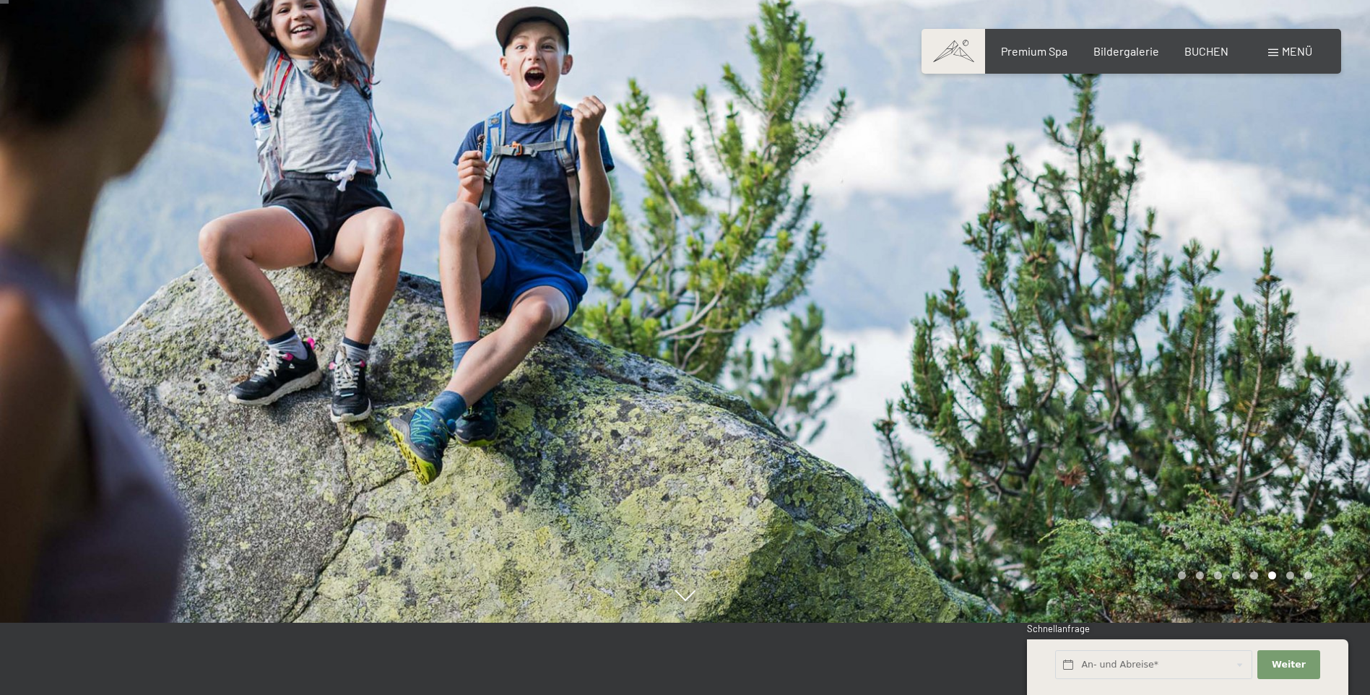
click at [1230, 264] on div at bounding box center [1027, 275] width 685 height 695
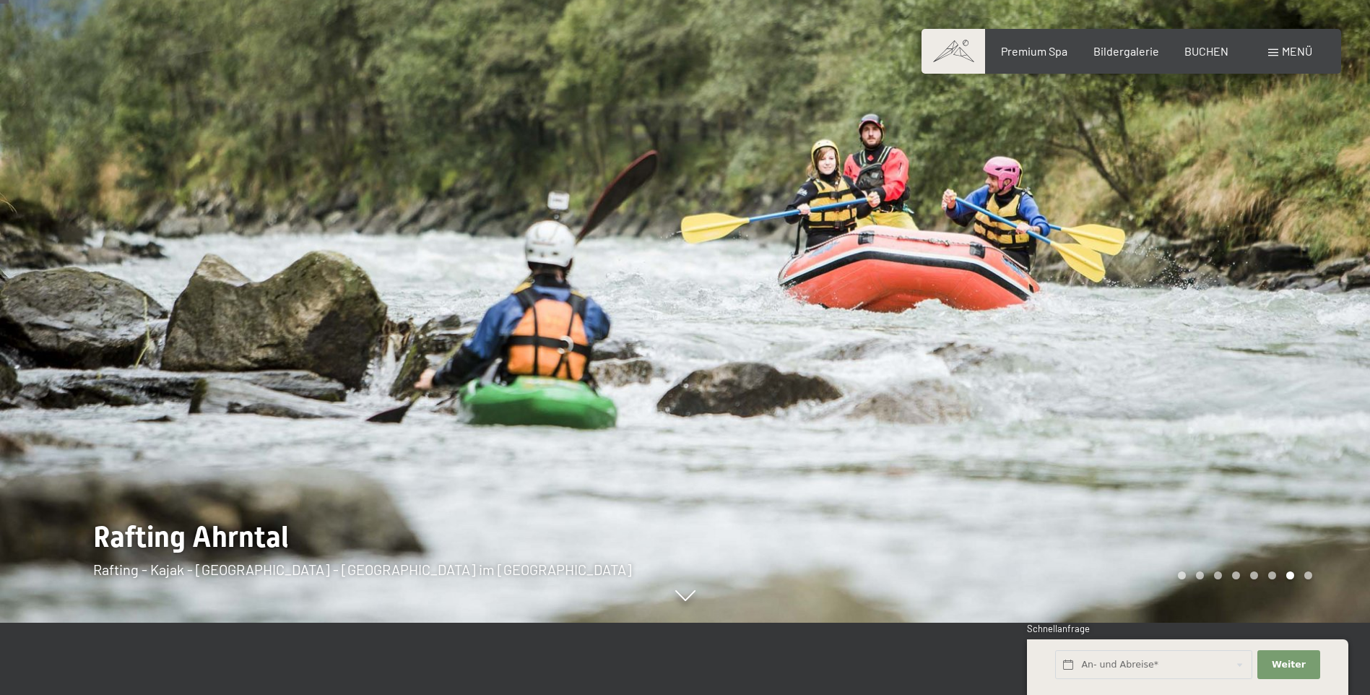
click at [1230, 264] on div at bounding box center [1027, 275] width 685 height 695
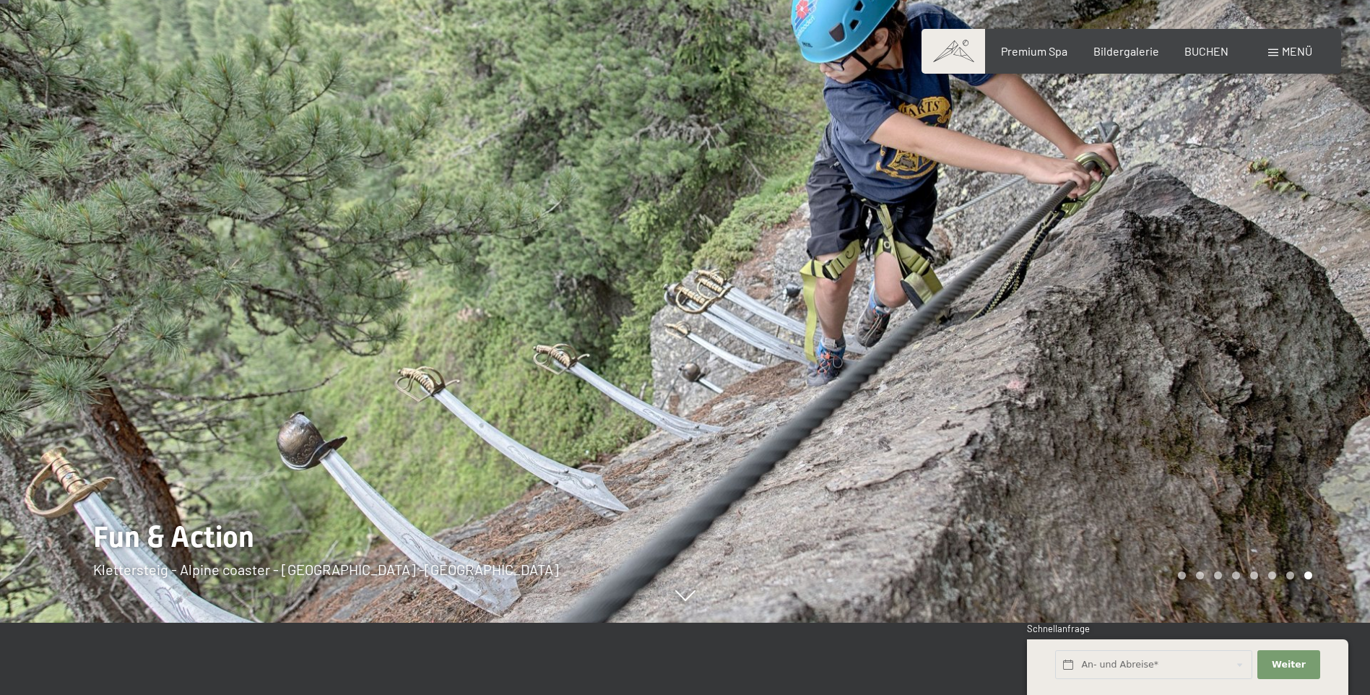
click at [1230, 264] on div at bounding box center [1027, 275] width 685 height 695
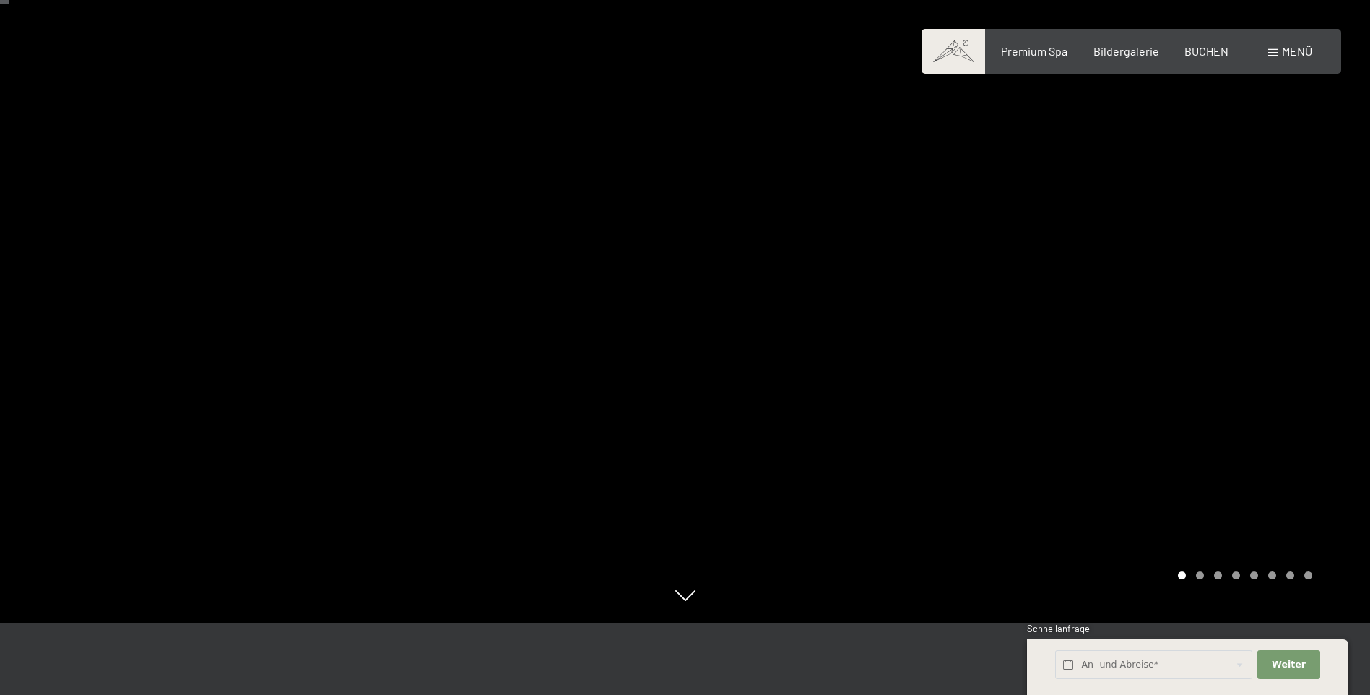
click at [1230, 264] on div at bounding box center [1027, 275] width 685 height 695
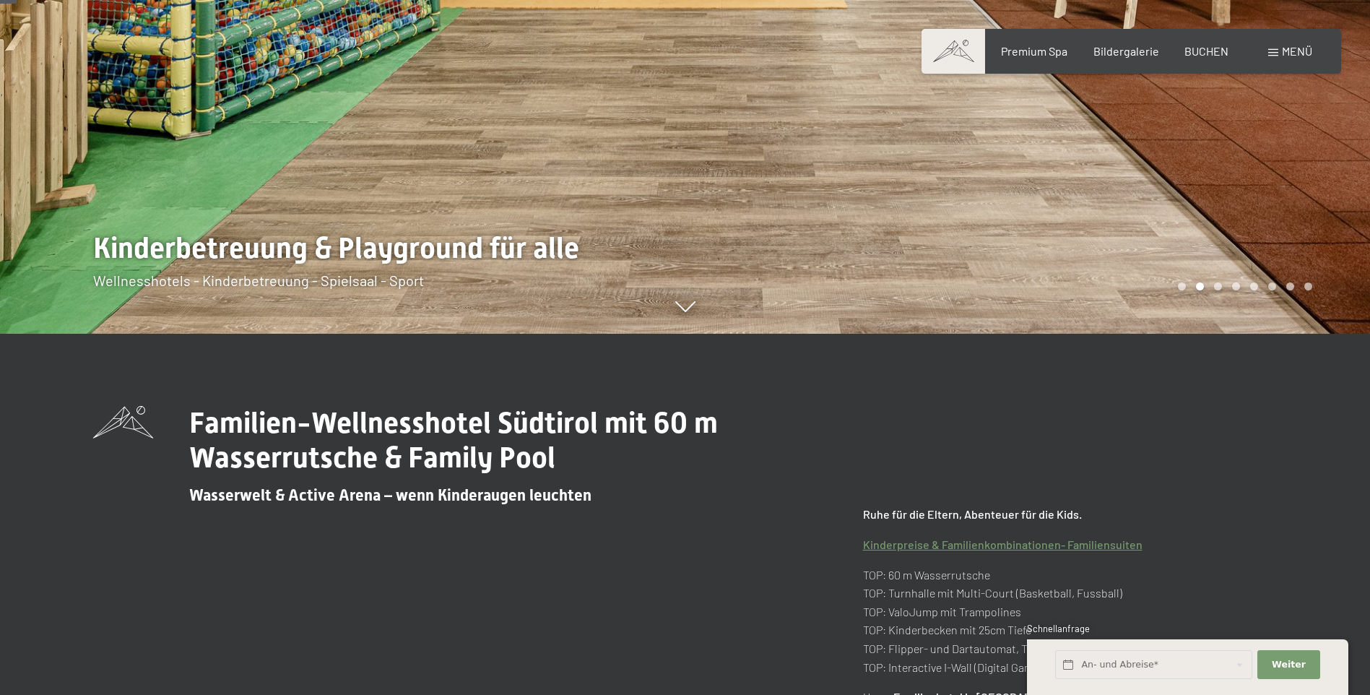
scroll to position [0, 0]
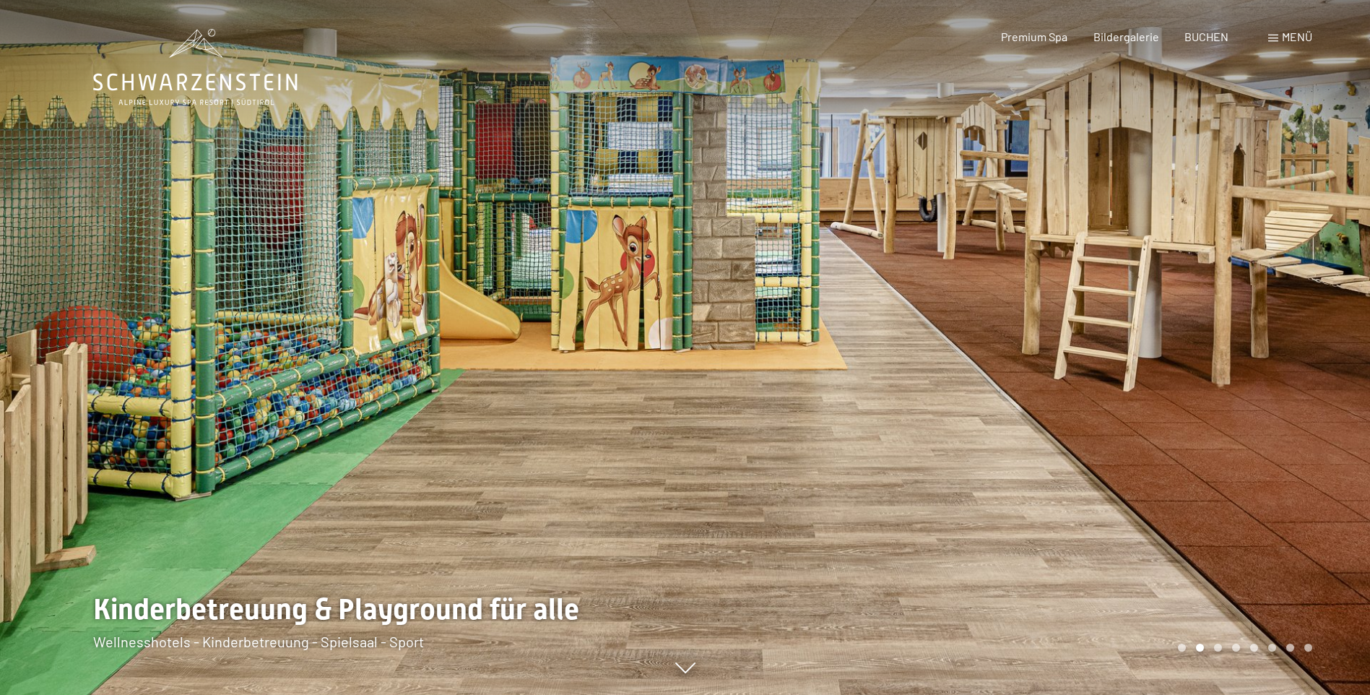
click at [1226, 291] on div at bounding box center [1027, 347] width 685 height 695
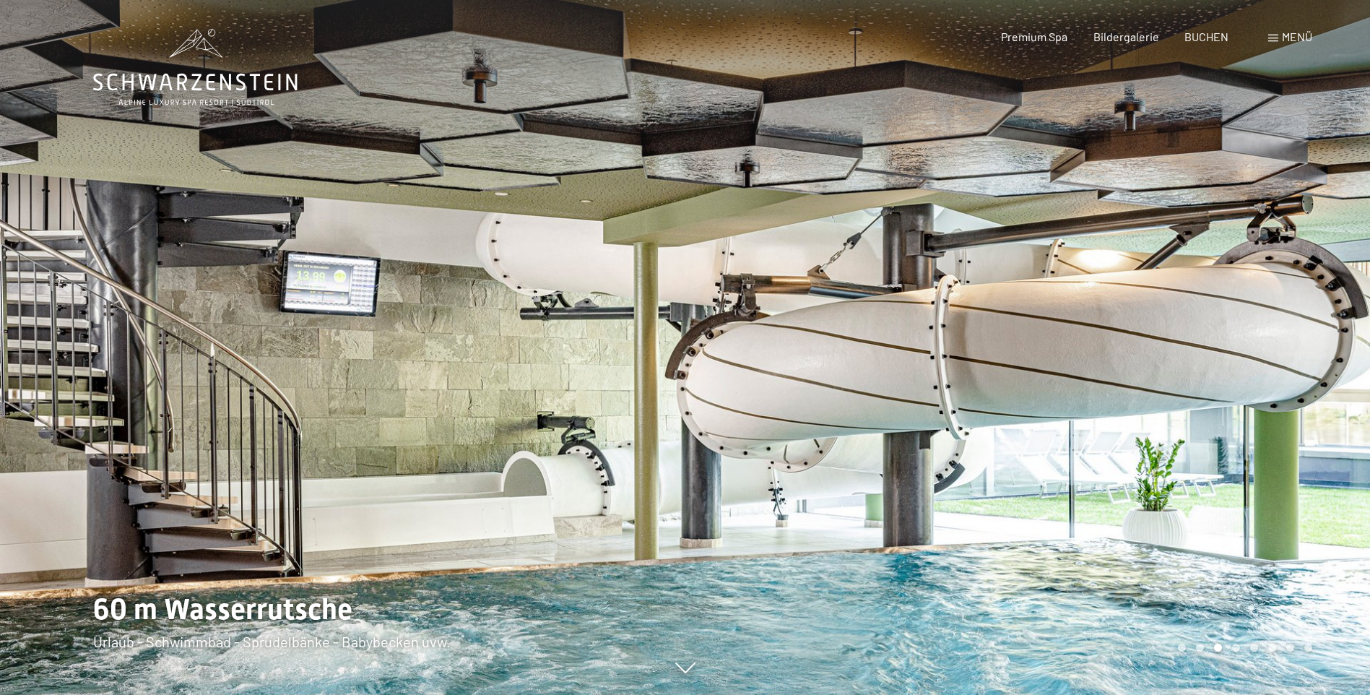
click at [1226, 291] on div at bounding box center [1027, 347] width 685 height 695
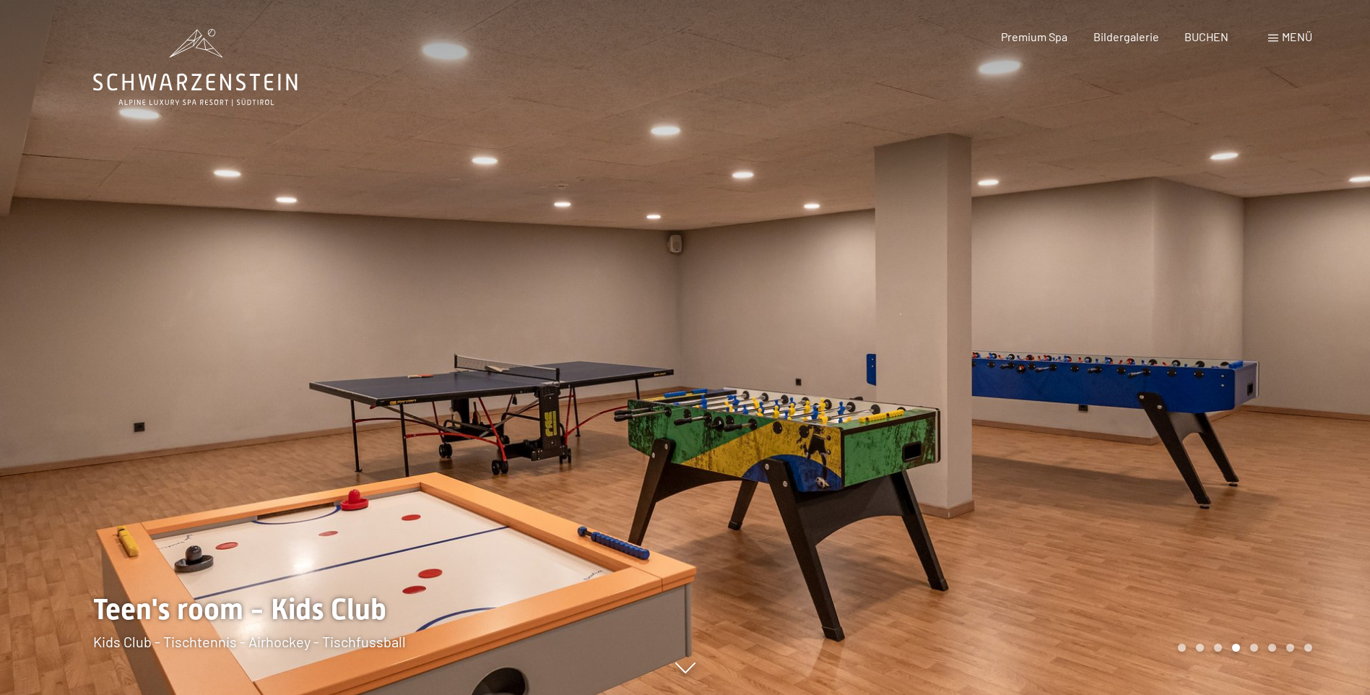
click at [1226, 291] on div at bounding box center [1027, 347] width 685 height 695
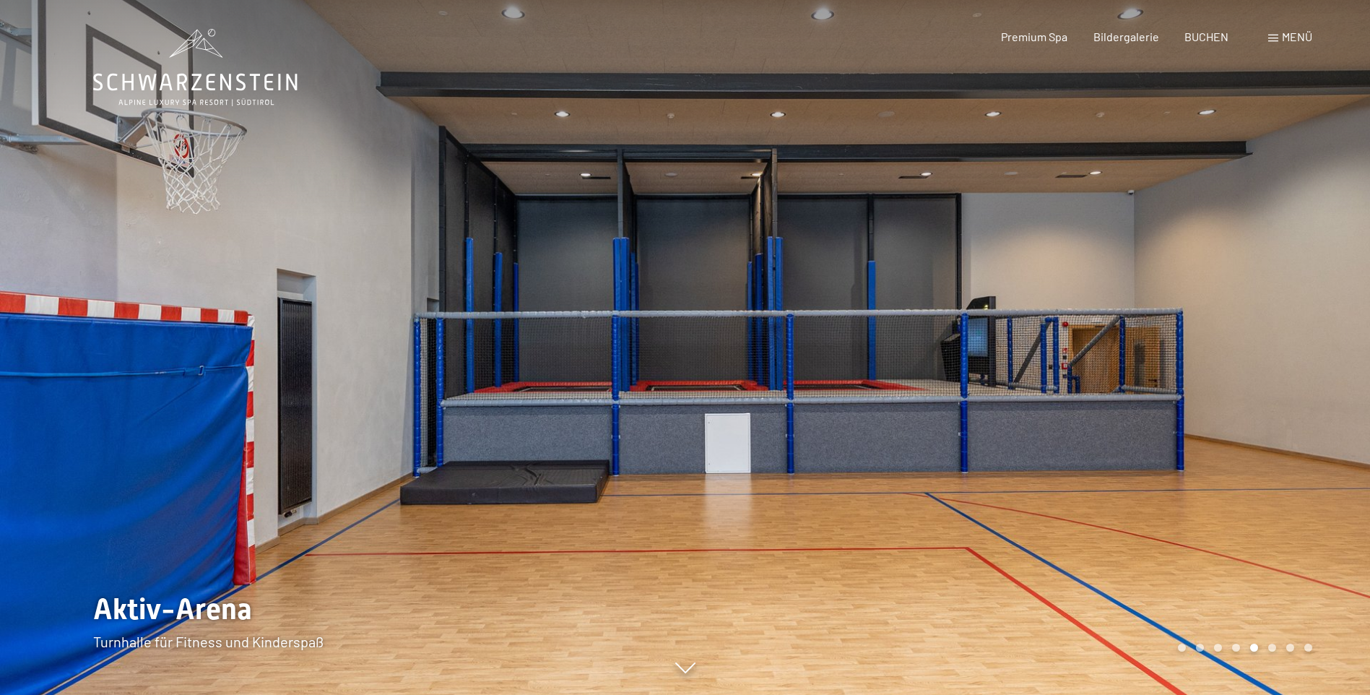
click at [1226, 291] on div at bounding box center [1027, 347] width 685 height 695
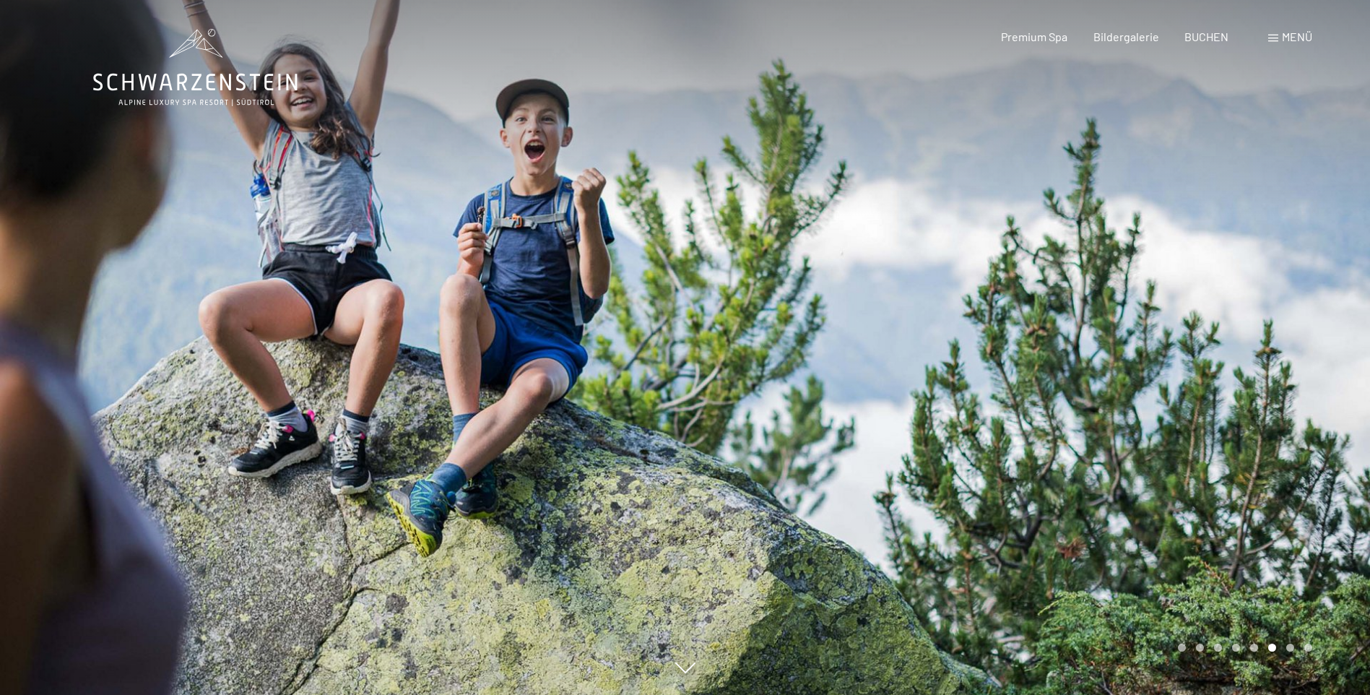
click at [1226, 291] on div at bounding box center [1027, 347] width 685 height 695
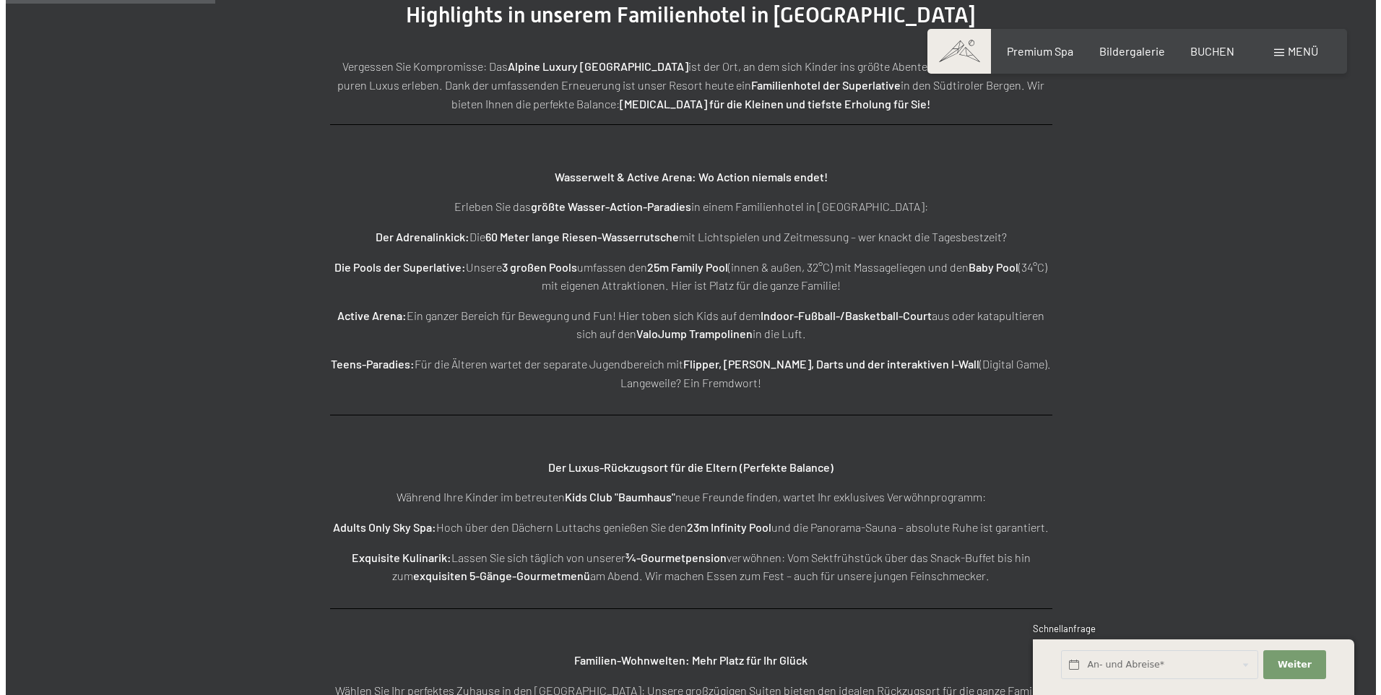
scroll to position [1733, 0]
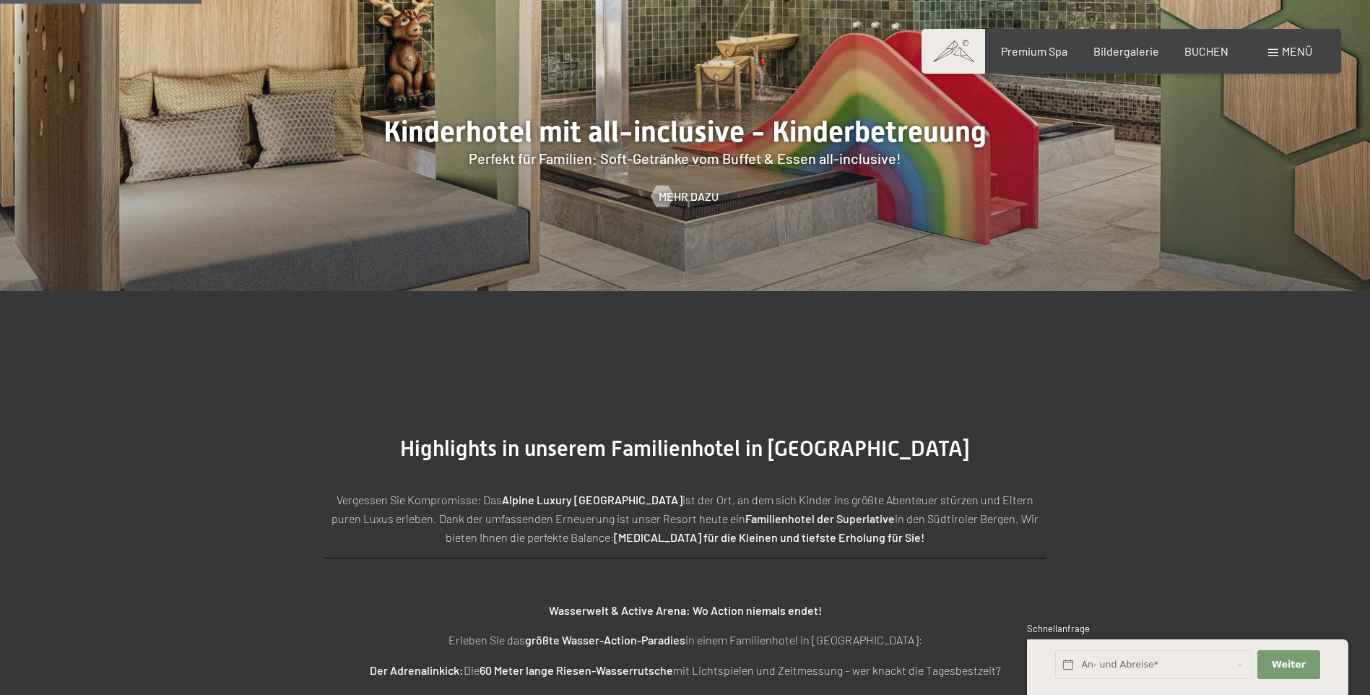
click at [1272, 53] on span at bounding box center [1273, 52] width 10 height 7
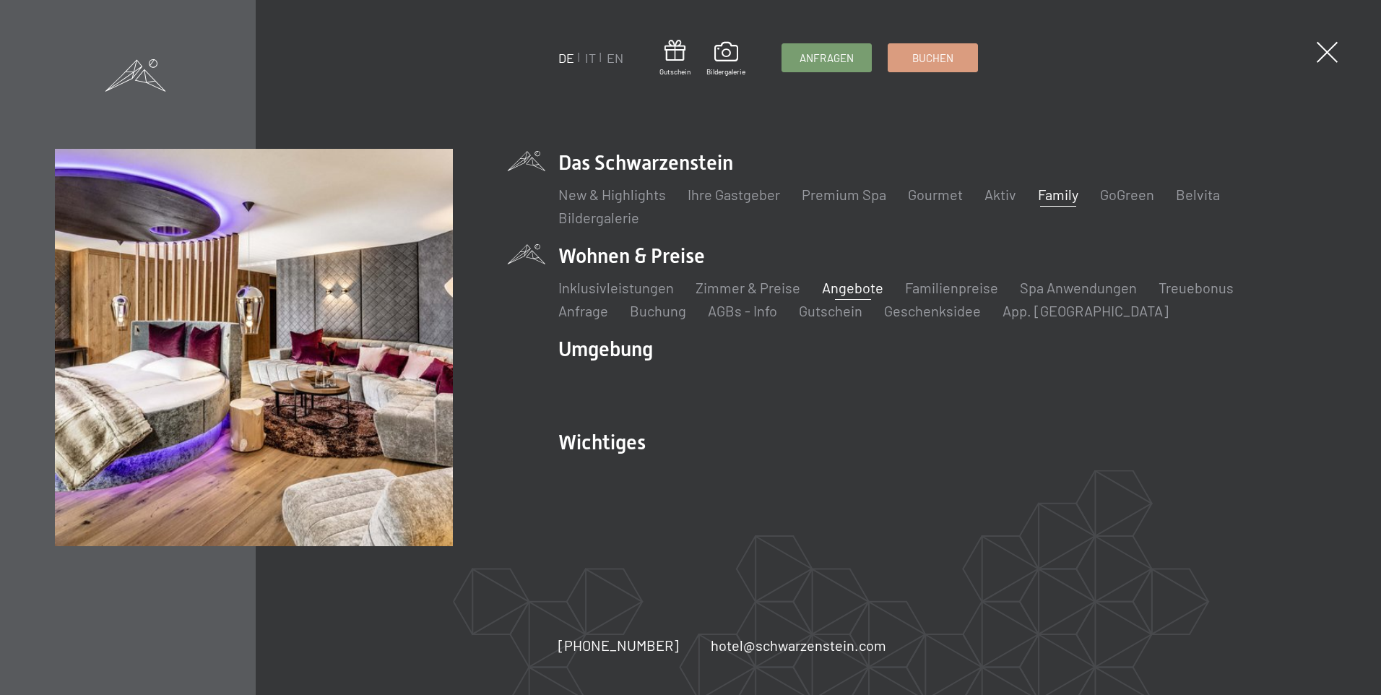
click at [851, 288] on link "Angebote" at bounding box center [852, 287] width 61 height 17
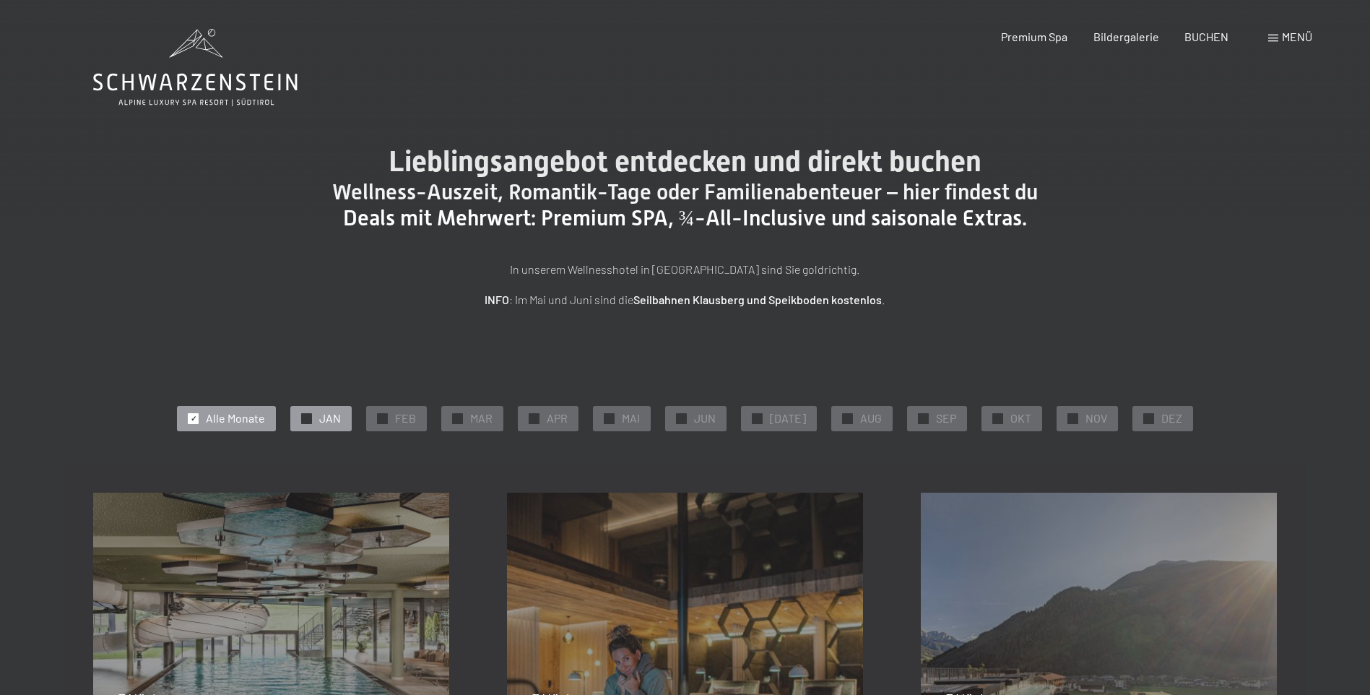
click at [322, 419] on div "✓ JAN" at bounding box center [320, 418] width 61 height 25
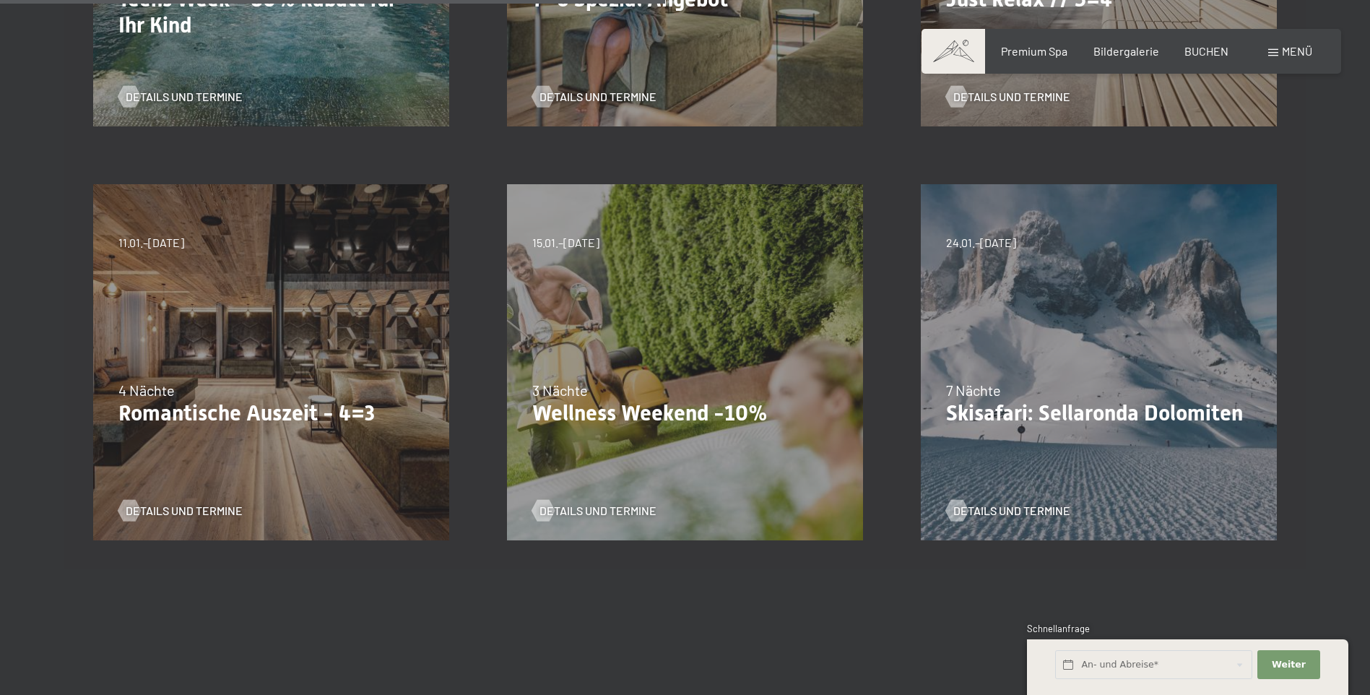
scroll to position [794, 0]
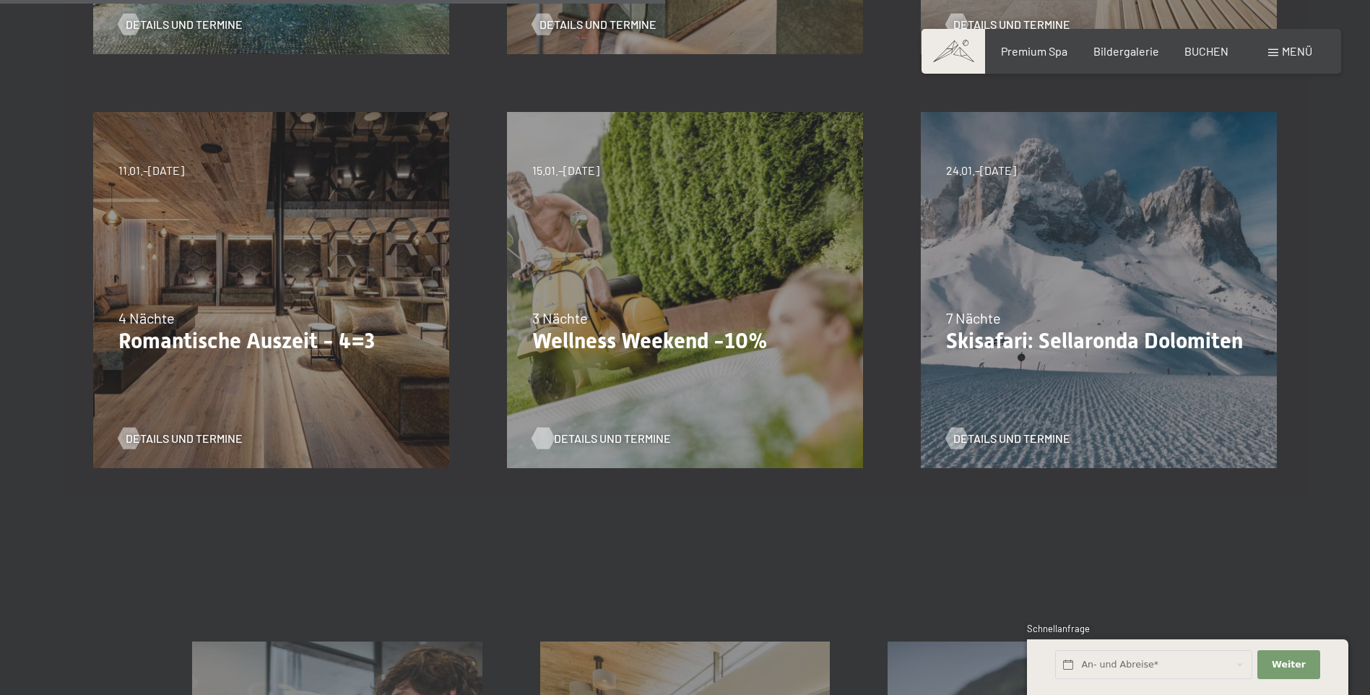
click at [594, 430] on span "Details und Termine" at bounding box center [612, 438] width 117 height 16
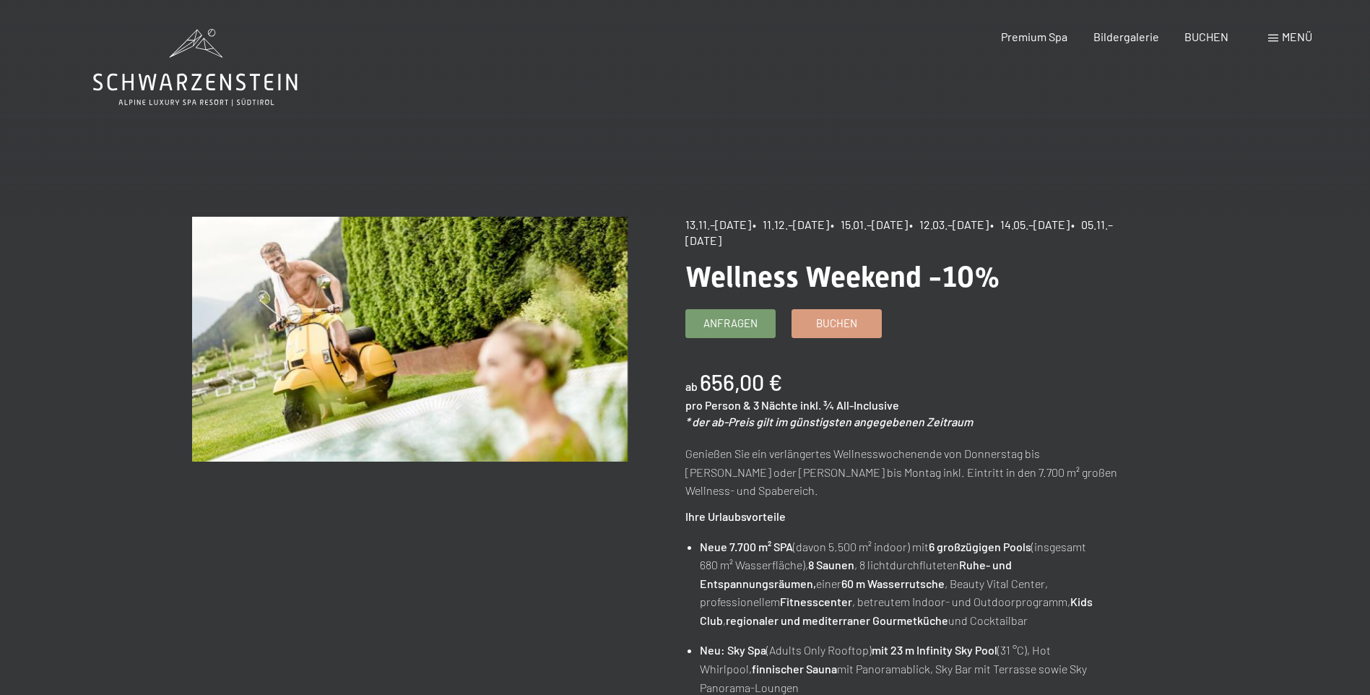
scroll to position [72, 0]
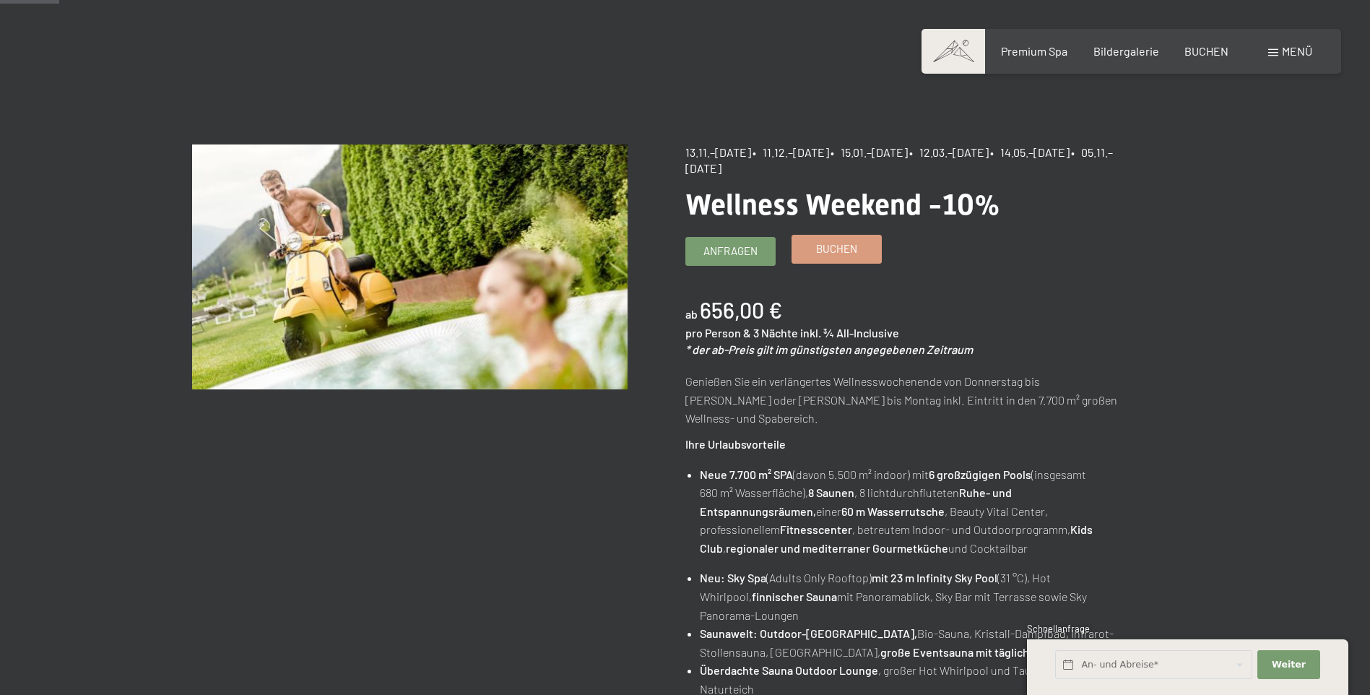
click at [816, 246] on span "Buchen" at bounding box center [836, 248] width 41 height 15
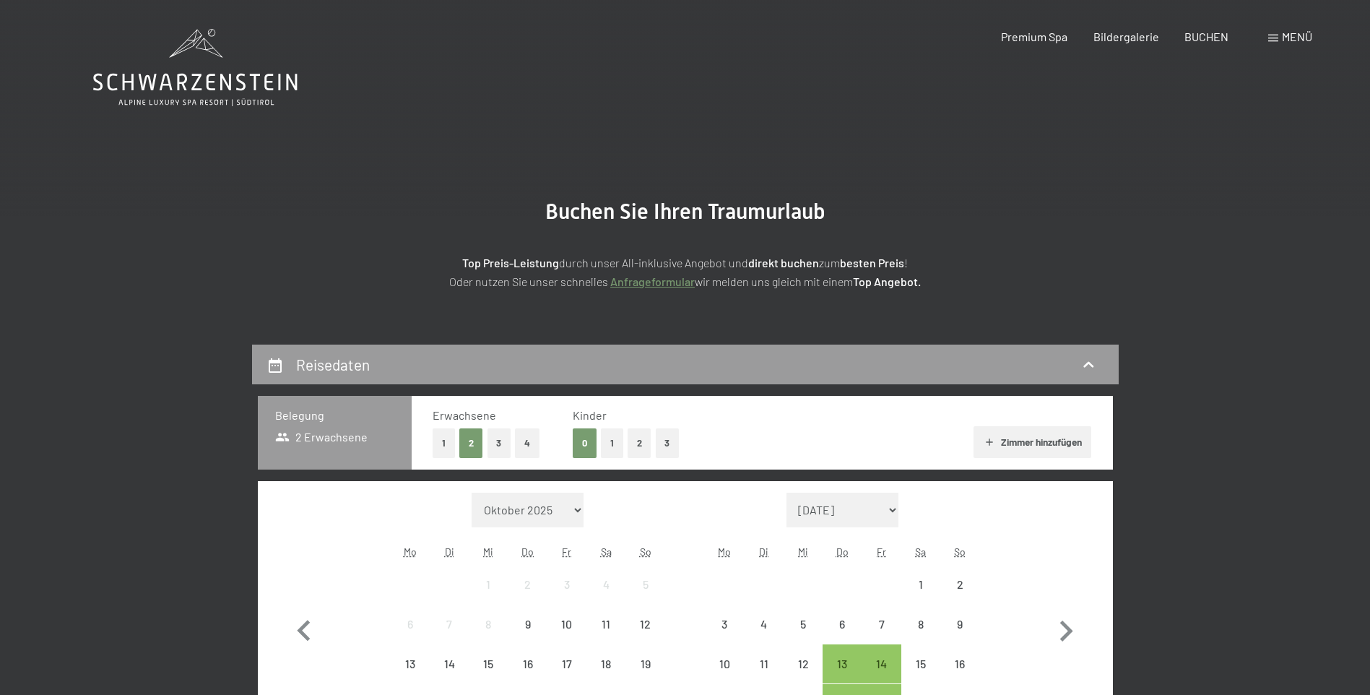
select select "[DATE]"
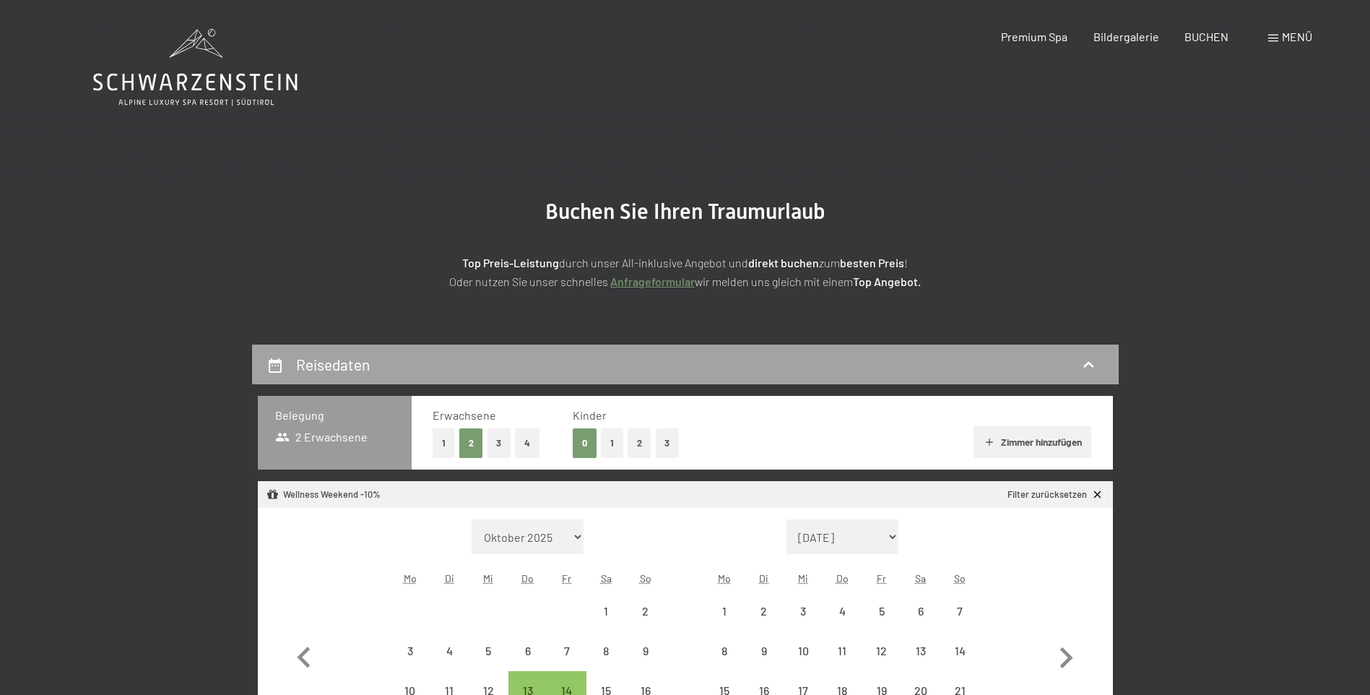
select select "[DATE]"
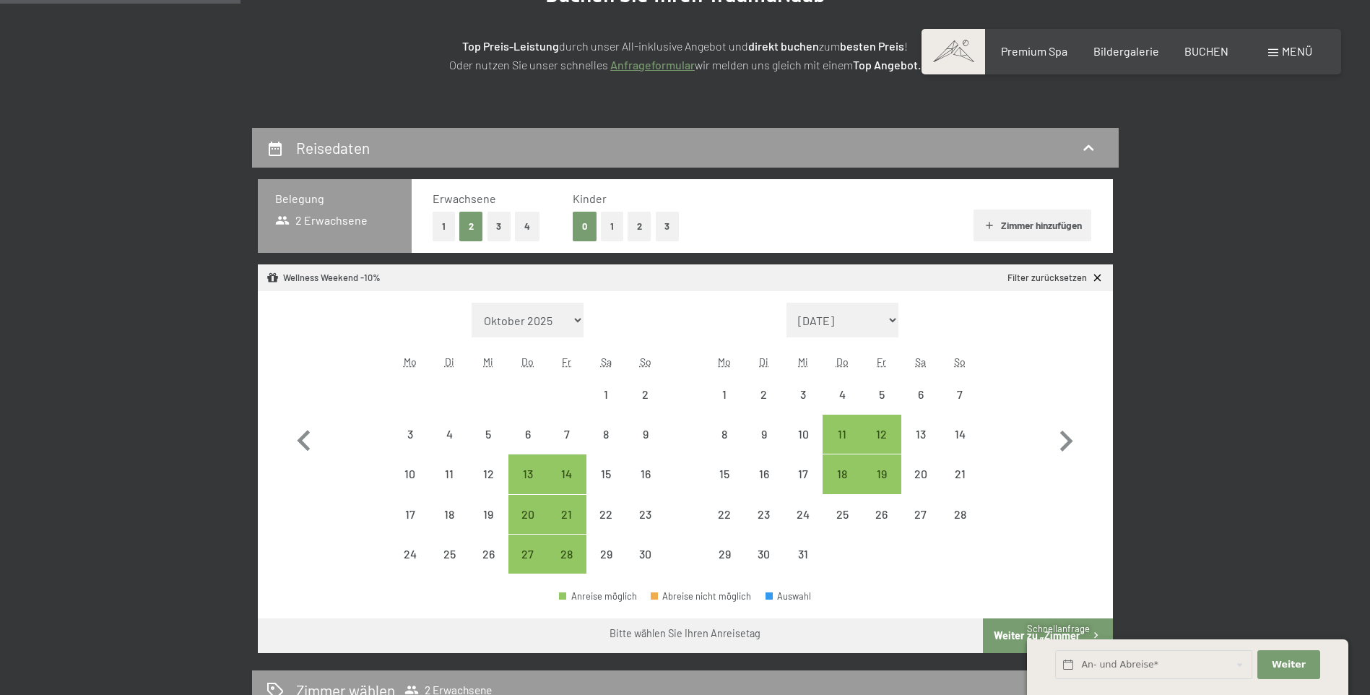
scroll to position [289, 0]
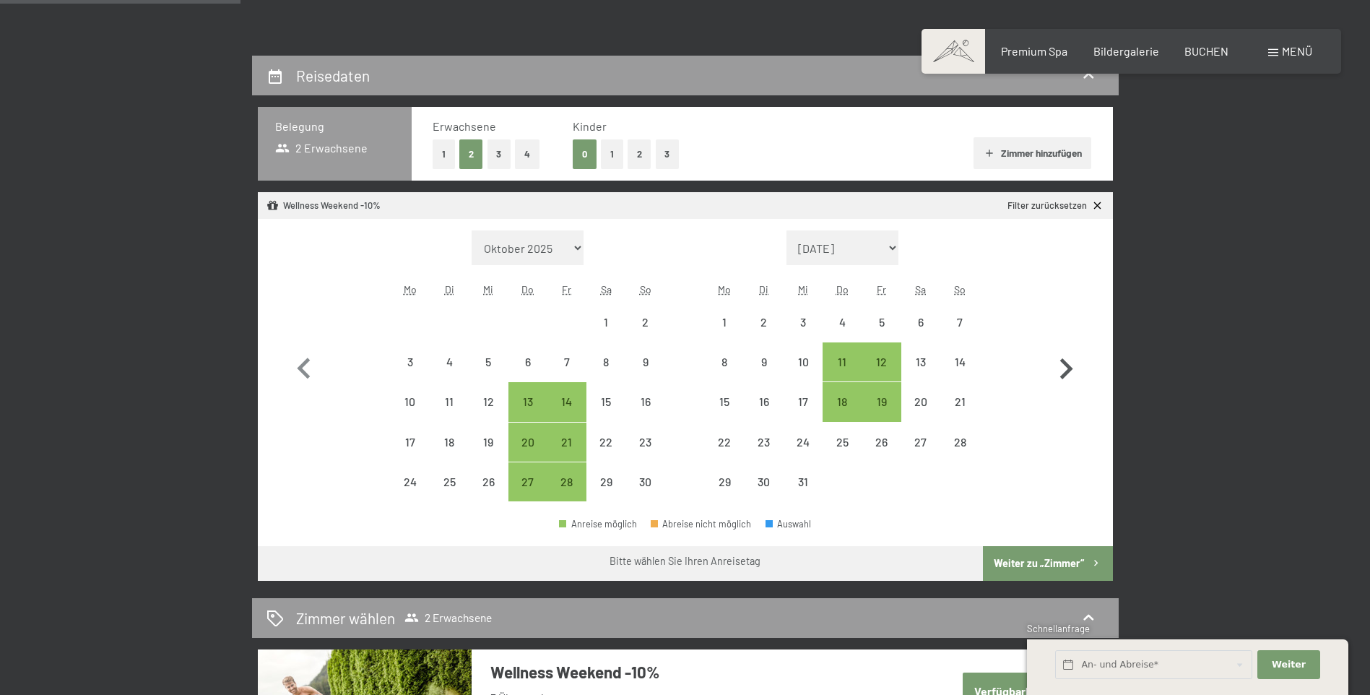
click at [1062, 362] on icon "button" at bounding box center [1066, 368] width 13 height 21
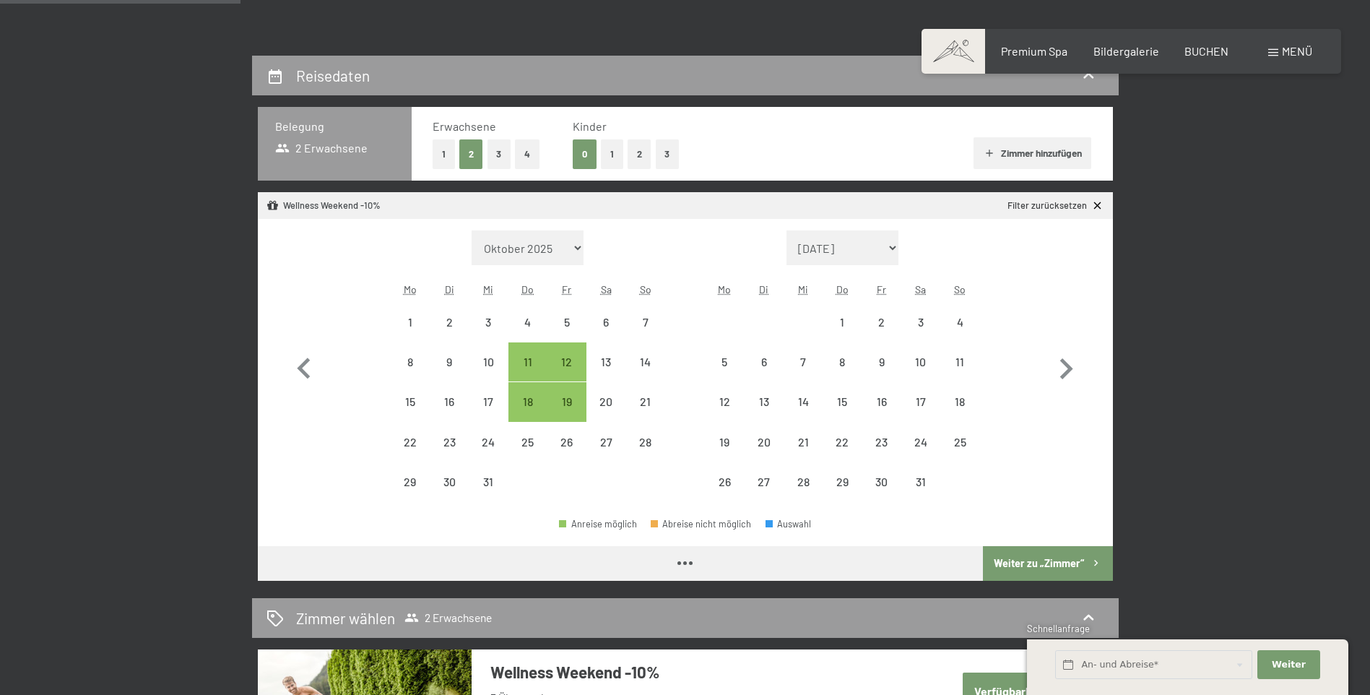
select select "[DATE]"
click at [830, 444] on div "22" at bounding box center [842, 454] width 36 height 36
select select "[DATE]"
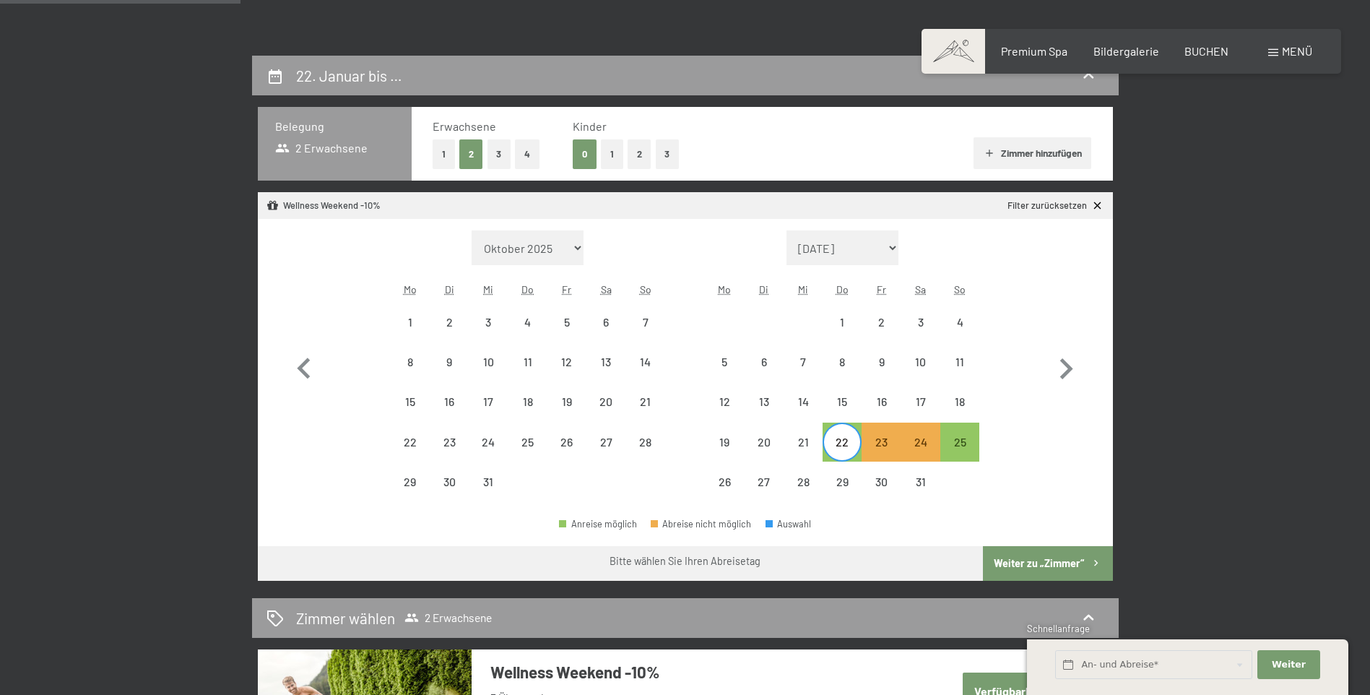
click at [1034, 565] on button "Weiter zu „Zimmer“" at bounding box center [1047, 563] width 129 height 35
select select "[DATE]"
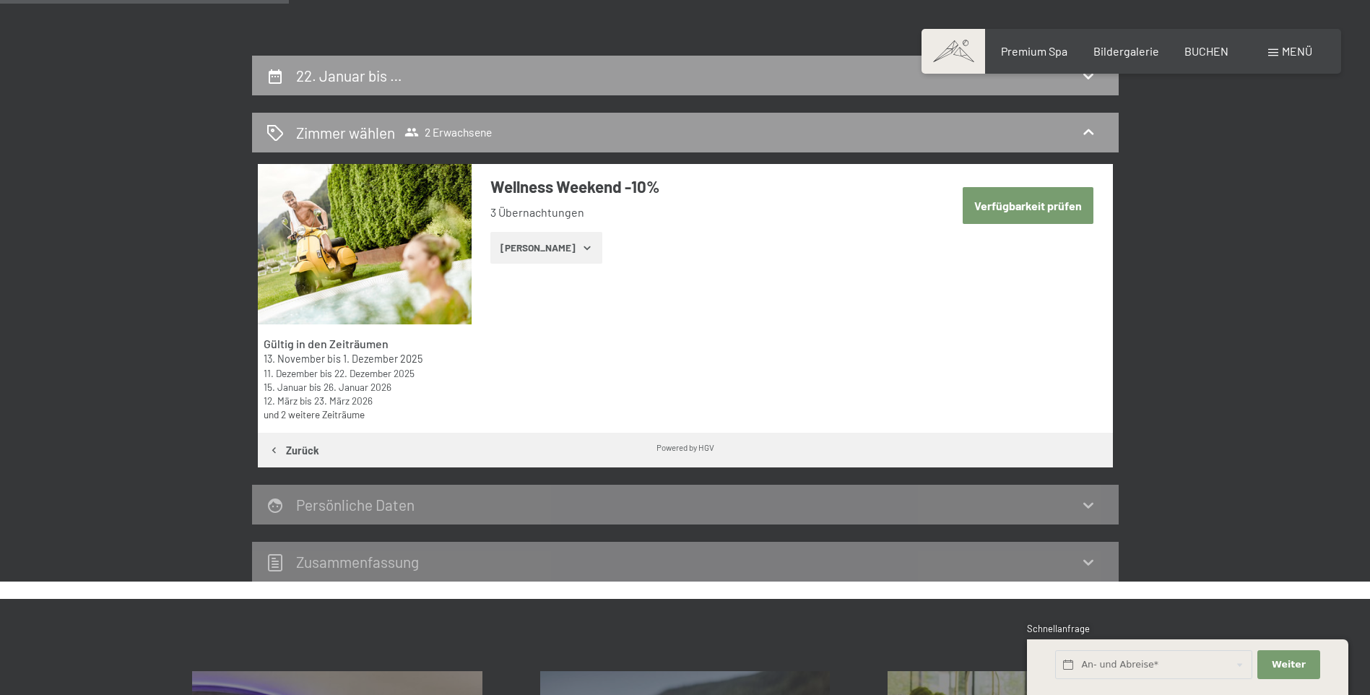
scroll to position [344, 0]
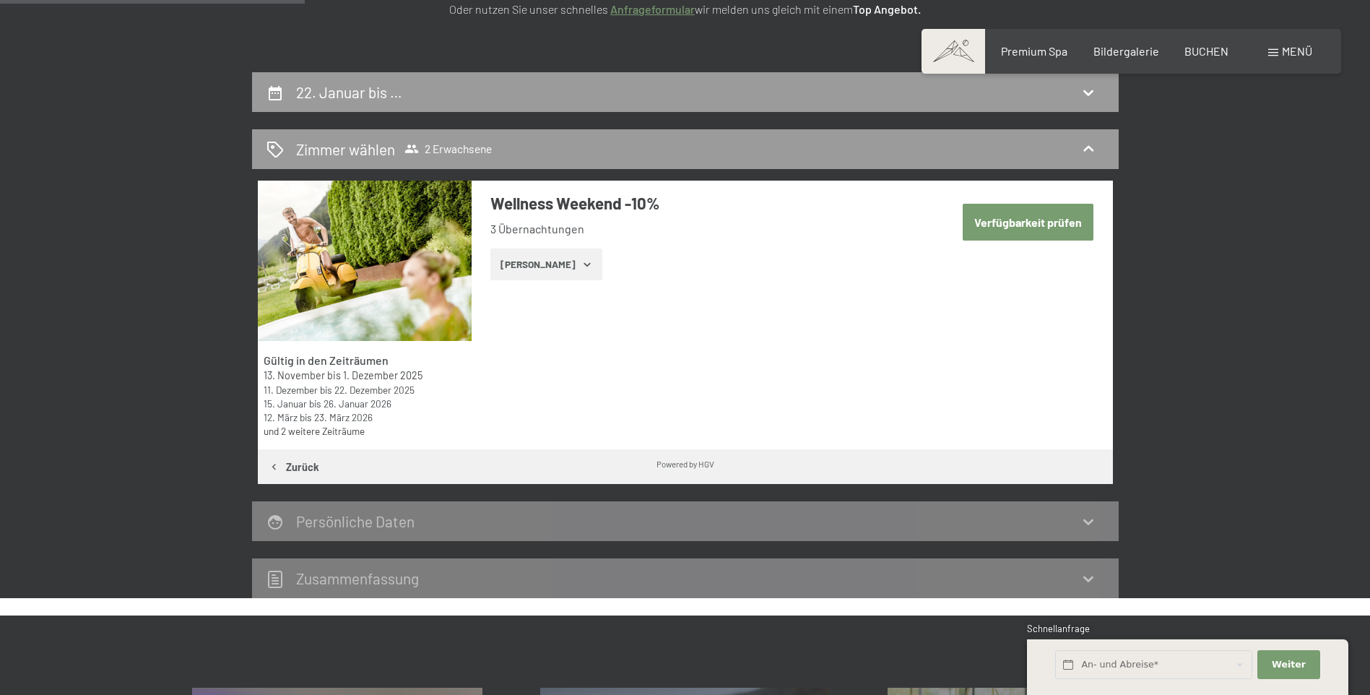
click at [1011, 220] on button "Verfügbarkeit prüfen" at bounding box center [1028, 222] width 131 height 37
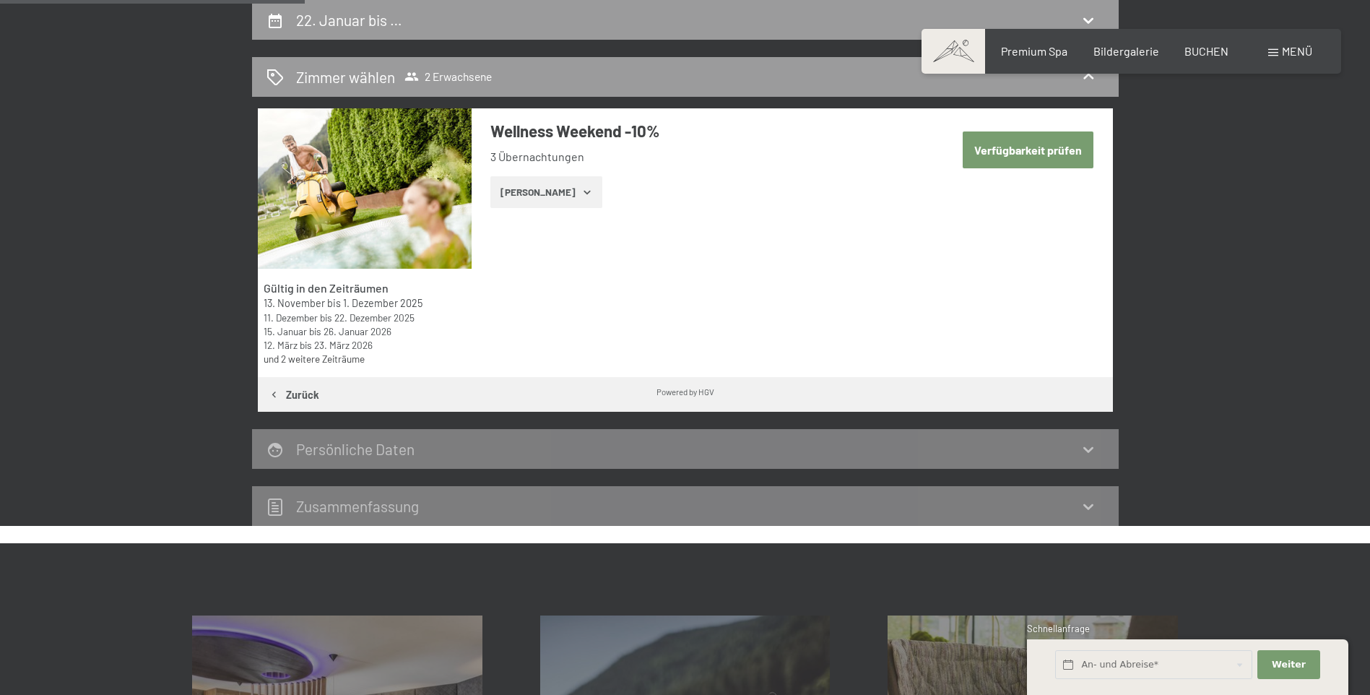
select select "[DATE]"
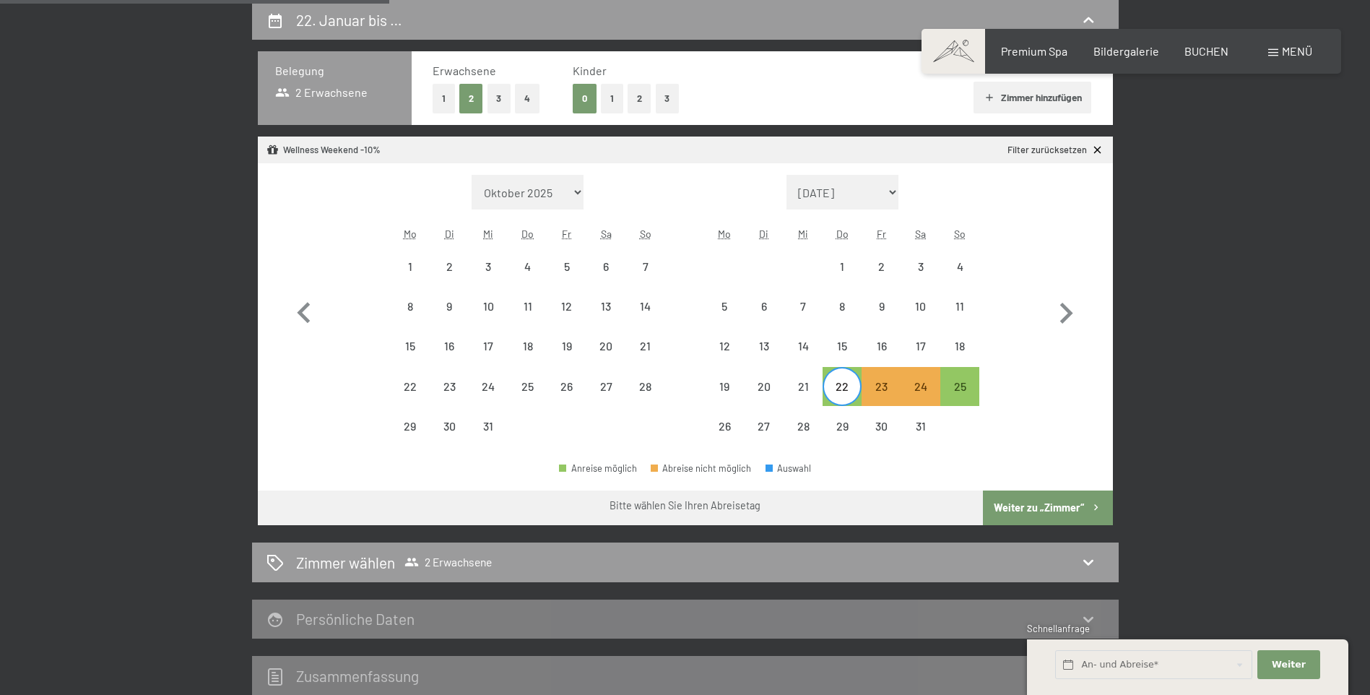
click at [1031, 503] on button "Weiter zu „Zimmer“" at bounding box center [1047, 507] width 129 height 35
select select "[DATE]"
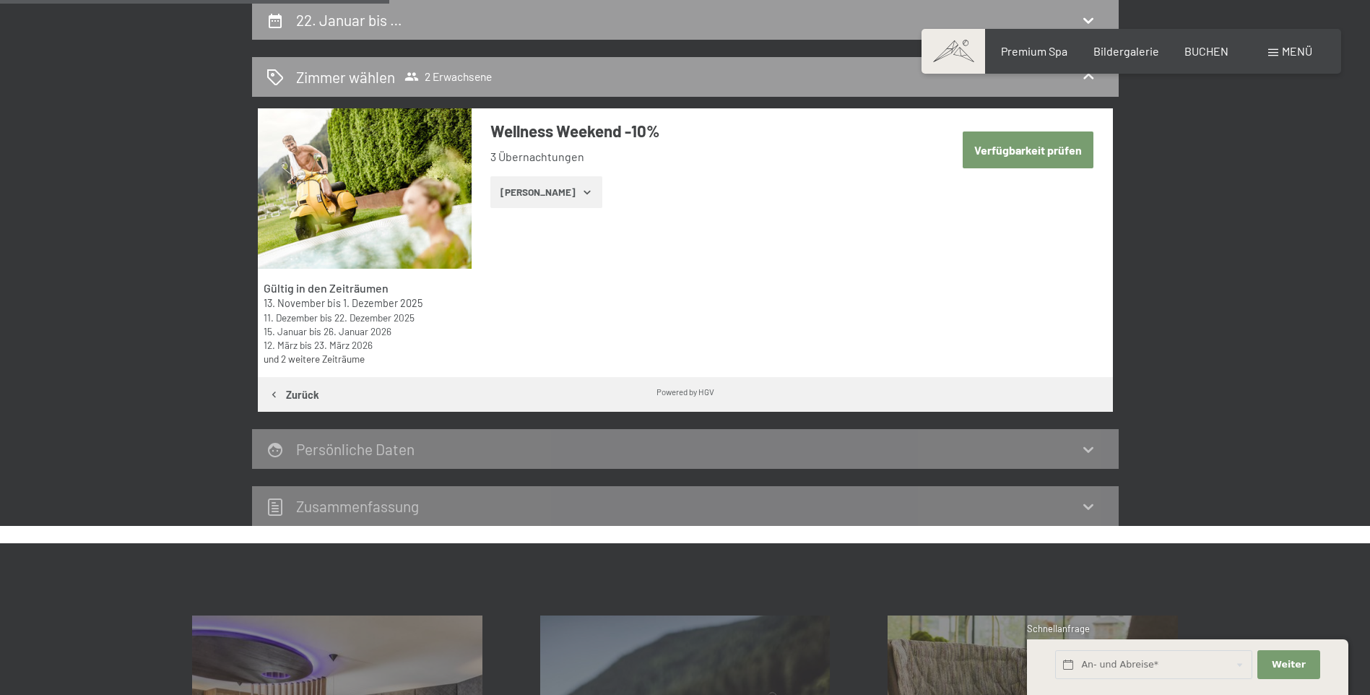
click at [578, 191] on button "[PERSON_NAME]" at bounding box center [546, 192] width 112 height 32
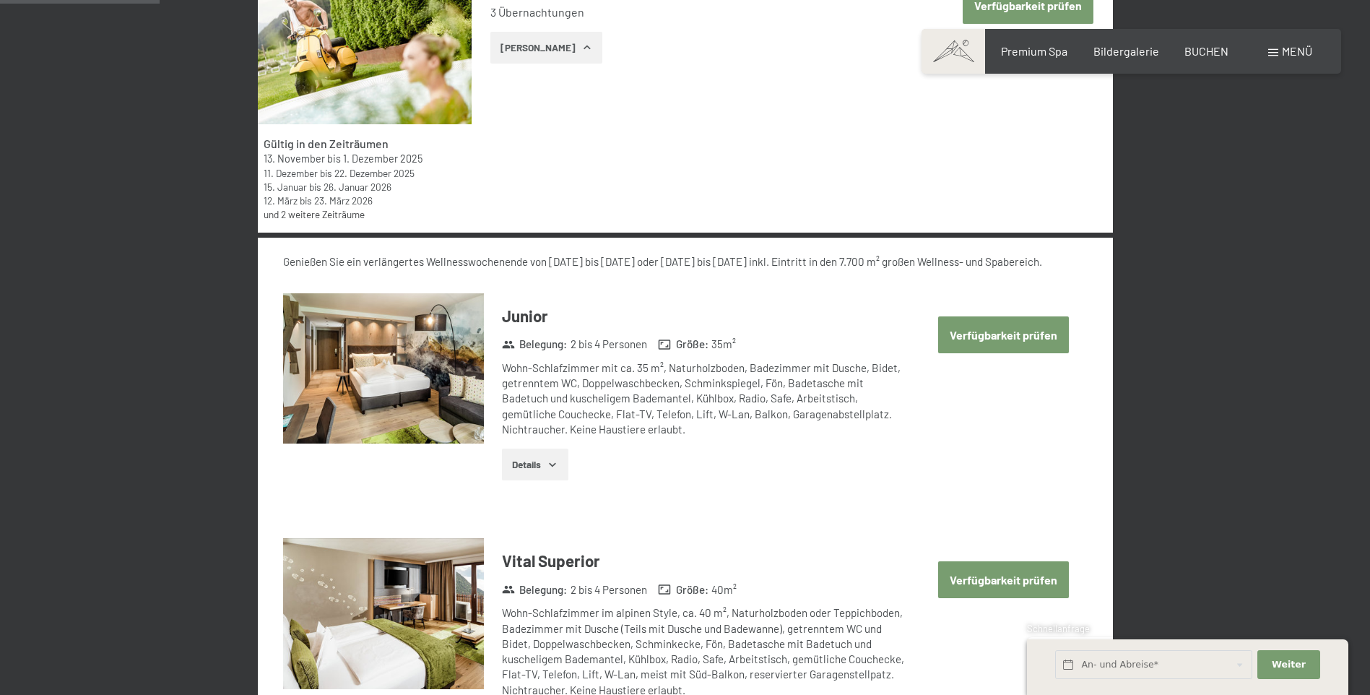
scroll to position [561, 0]
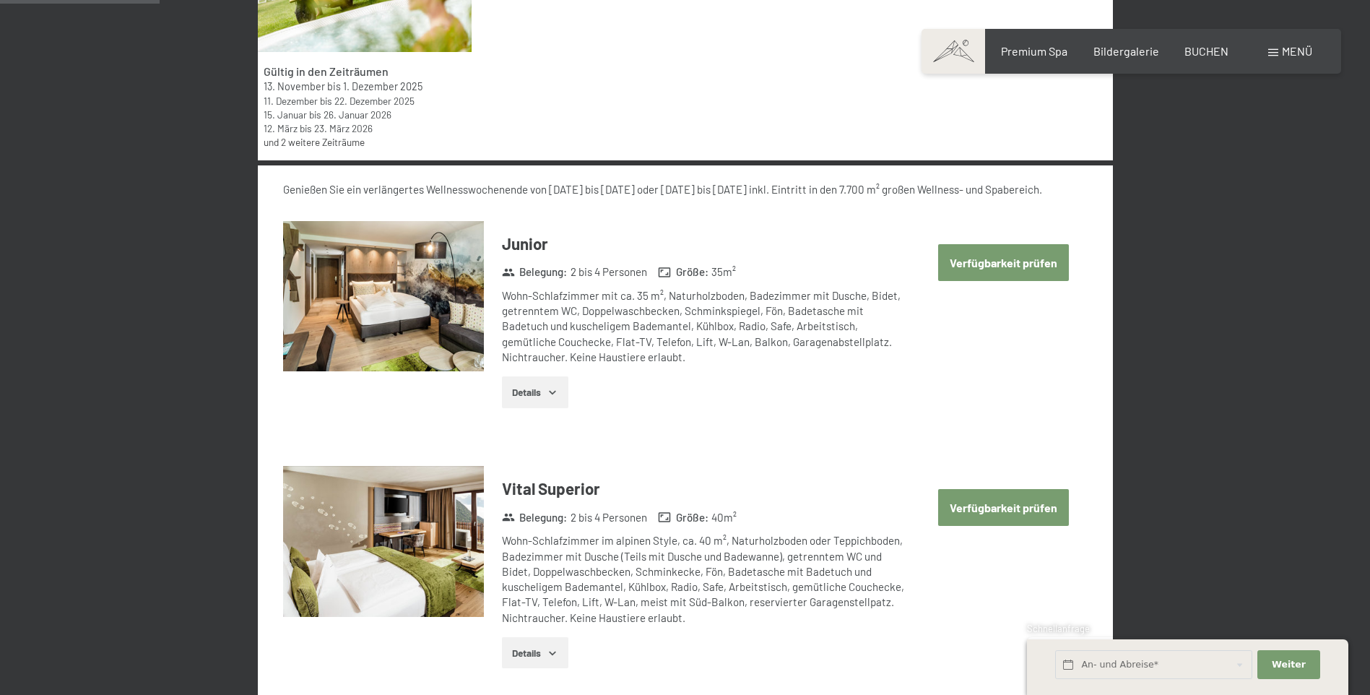
click at [960, 511] on button "Verfügbarkeit prüfen" at bounding box center [1003, 507] width 131 height 37
select select "[DATE]"
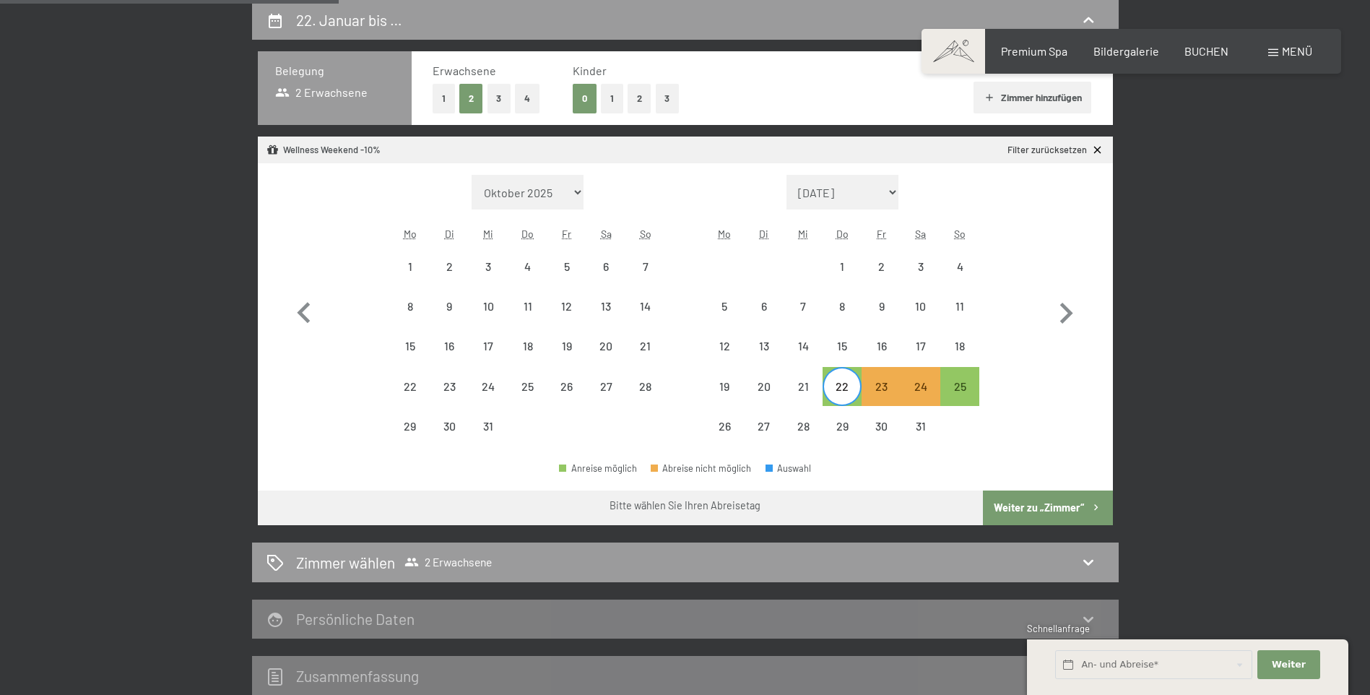
click at [1030, 500] on button "Weiter zu „Zimmer“" at bounding box center [1047, 507] width 129 height 35
select select "[DATE]"
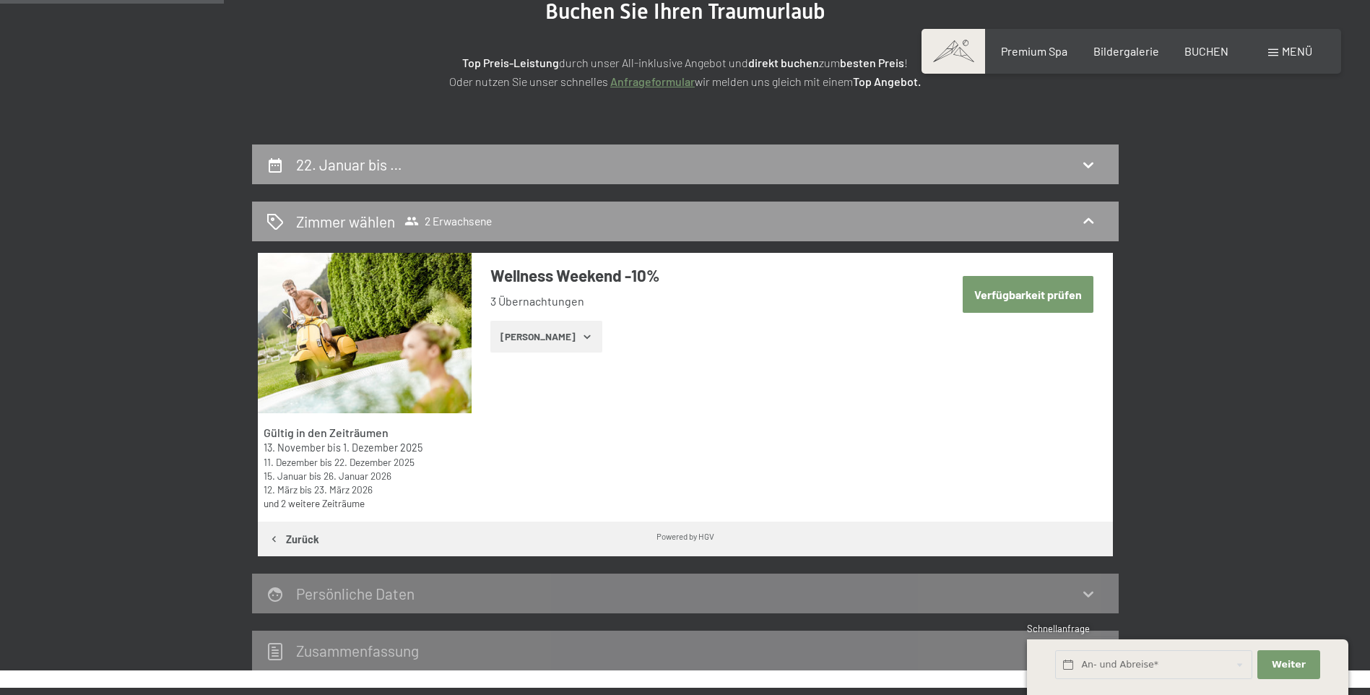
scroll to position [272, 0]
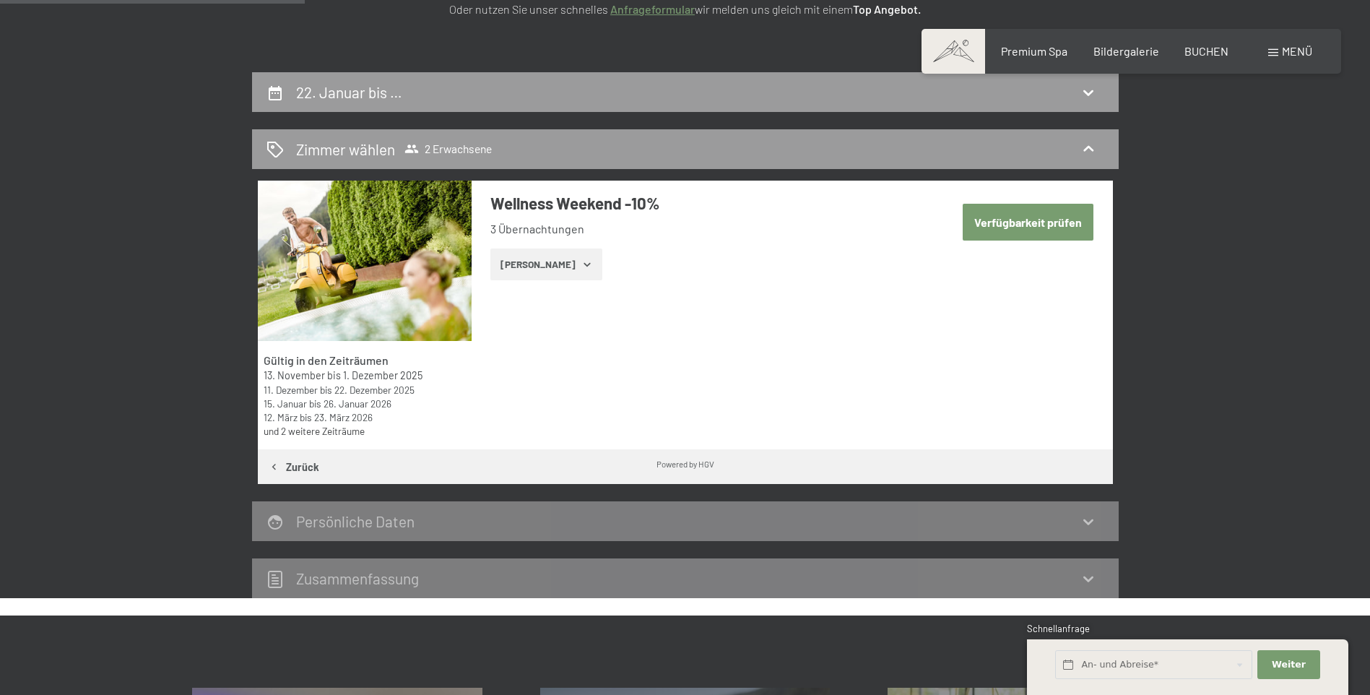
click at [1047, 220] on button "Verfügbarkeit prüfen" at bounding box center [1028, 222] width 131 height 37
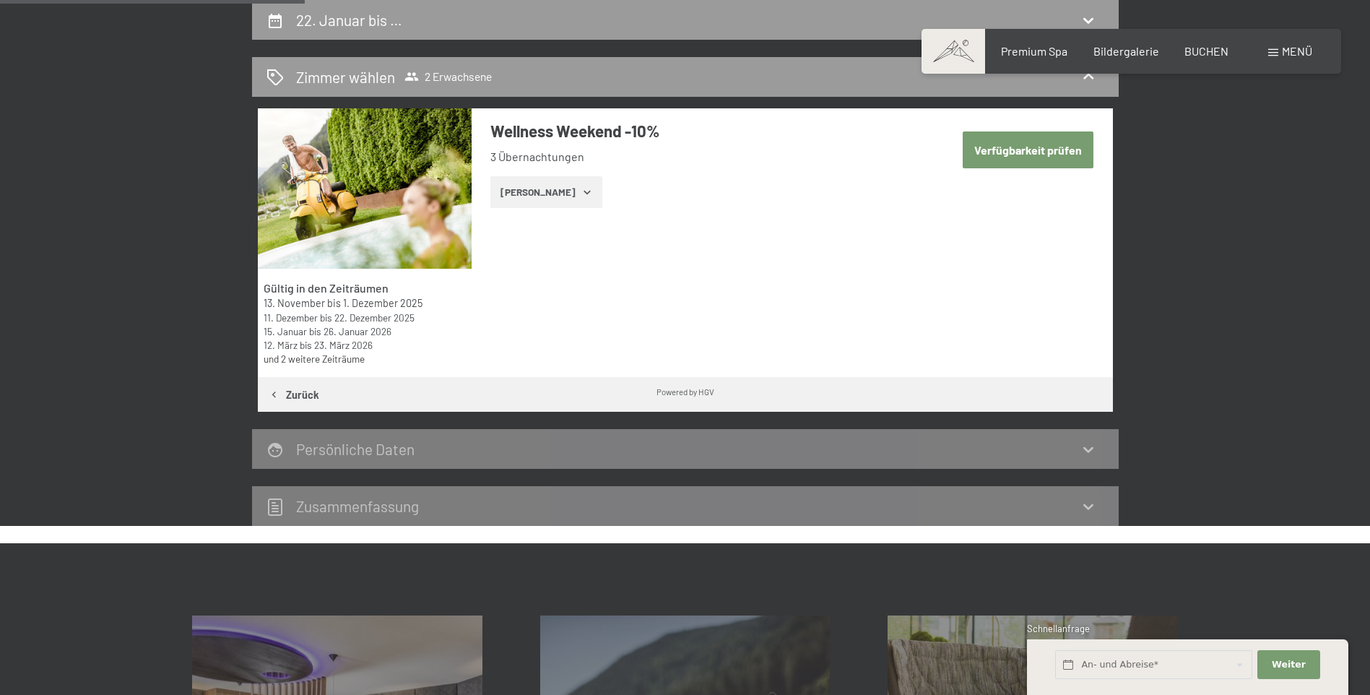
select select "[DATE]"
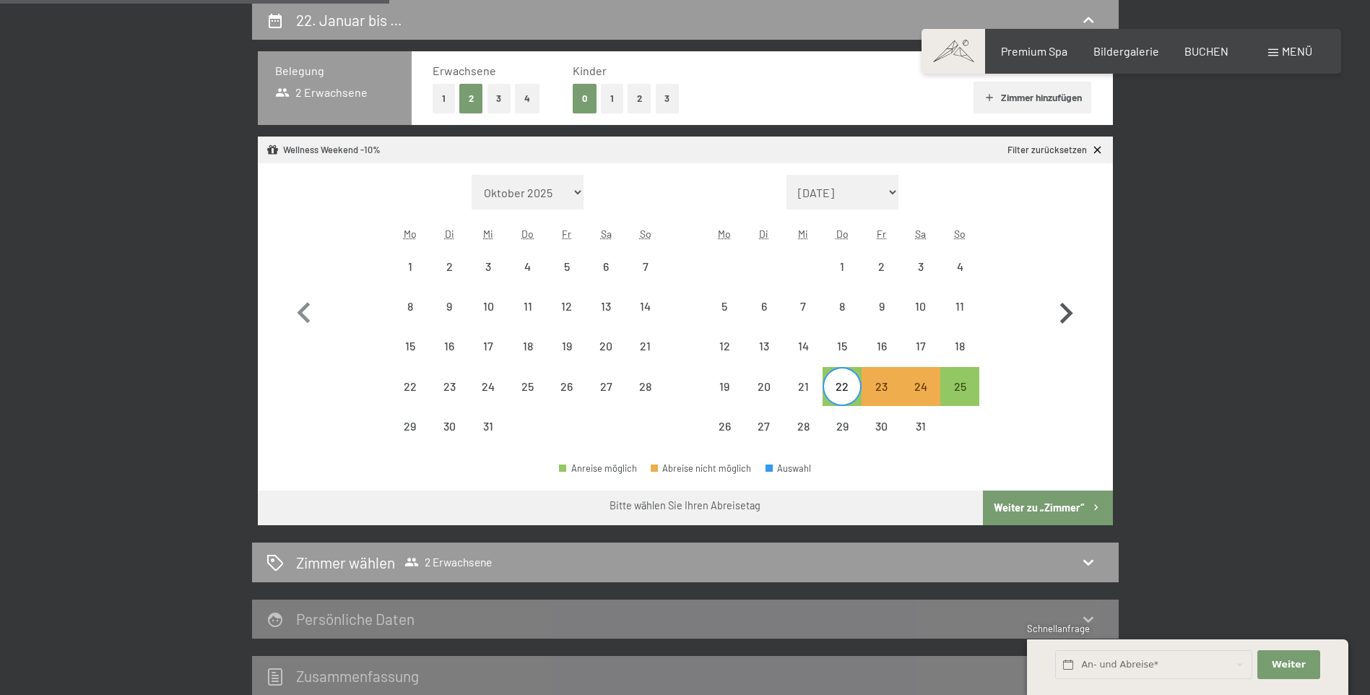
click at [1071, 308] on icon "button" at bounding box center [1066, 313] width 42 height 42
select select "[DATE]"
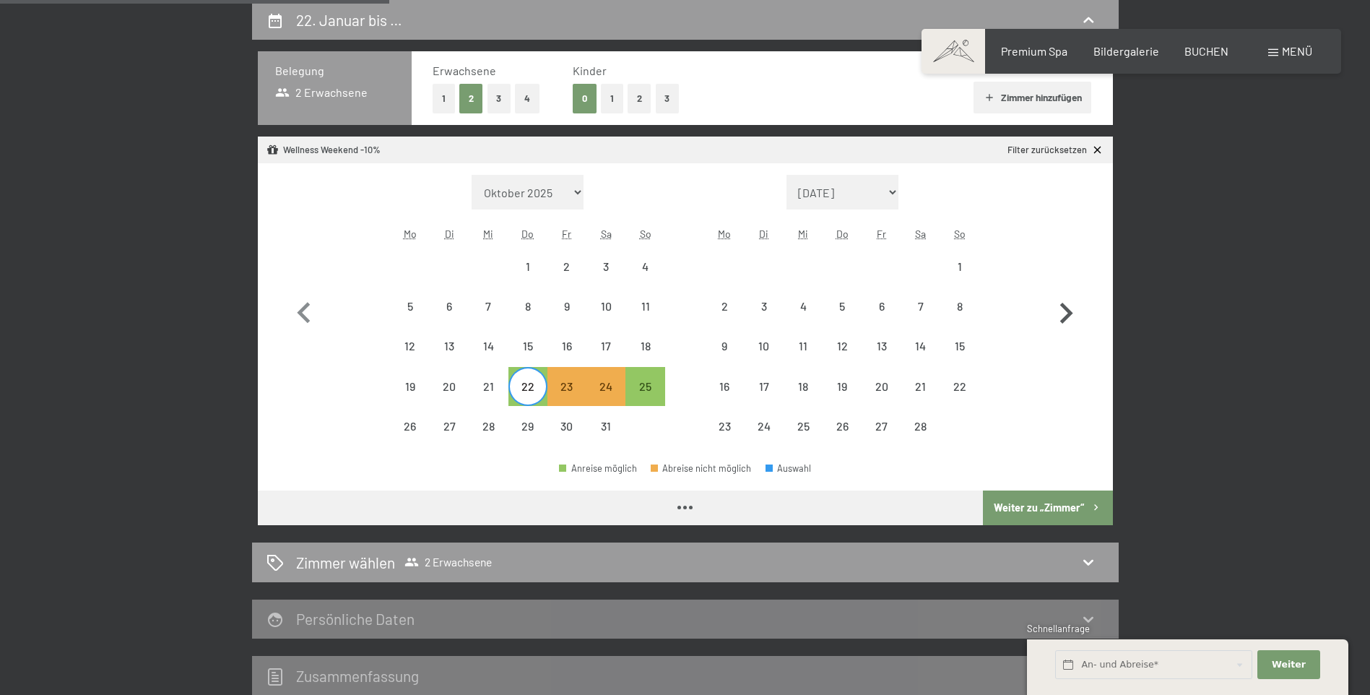
select select "[DATE]"
click at [1004, 512] on button "Weiter zu „Zimmer“" at bounding box center [1047, 507] width 129 height 35
select select "[DATE]"
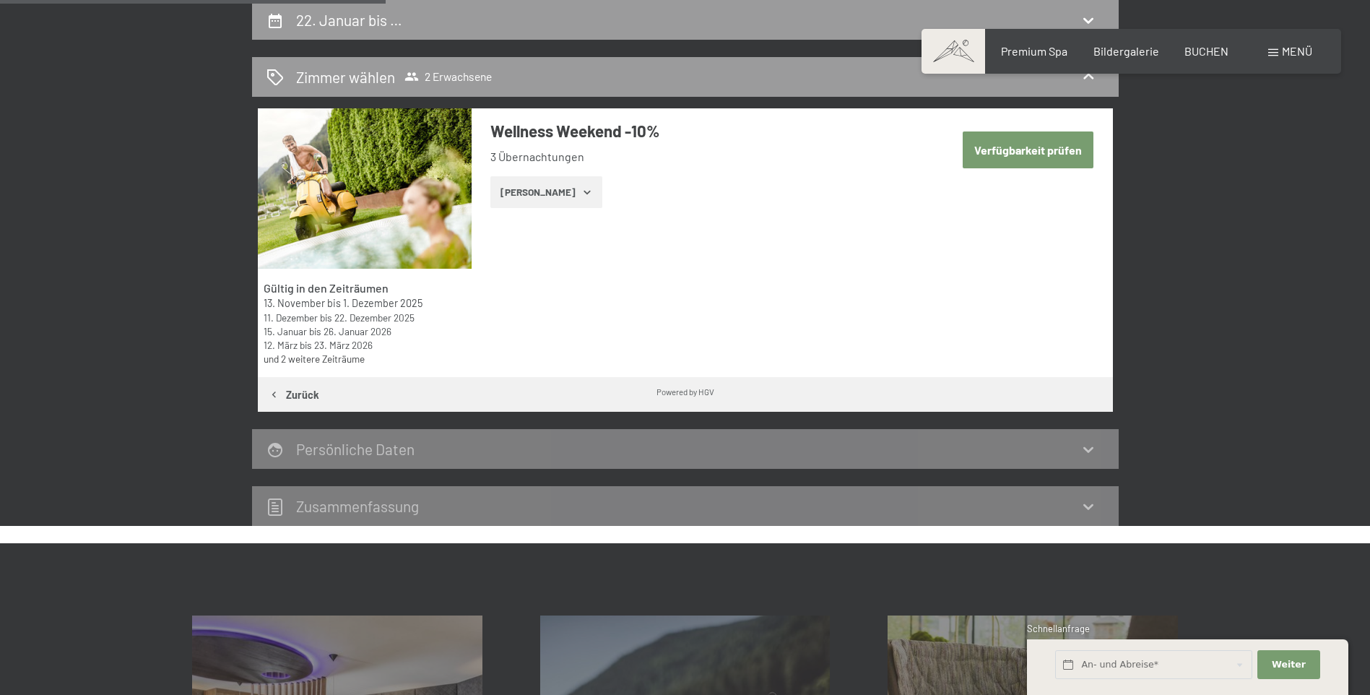
click at [1030, 148] on button "Verfügbarkeit prüfen" at bounding box center [1028, 149] width 131 height 37
select select "[DATE]"
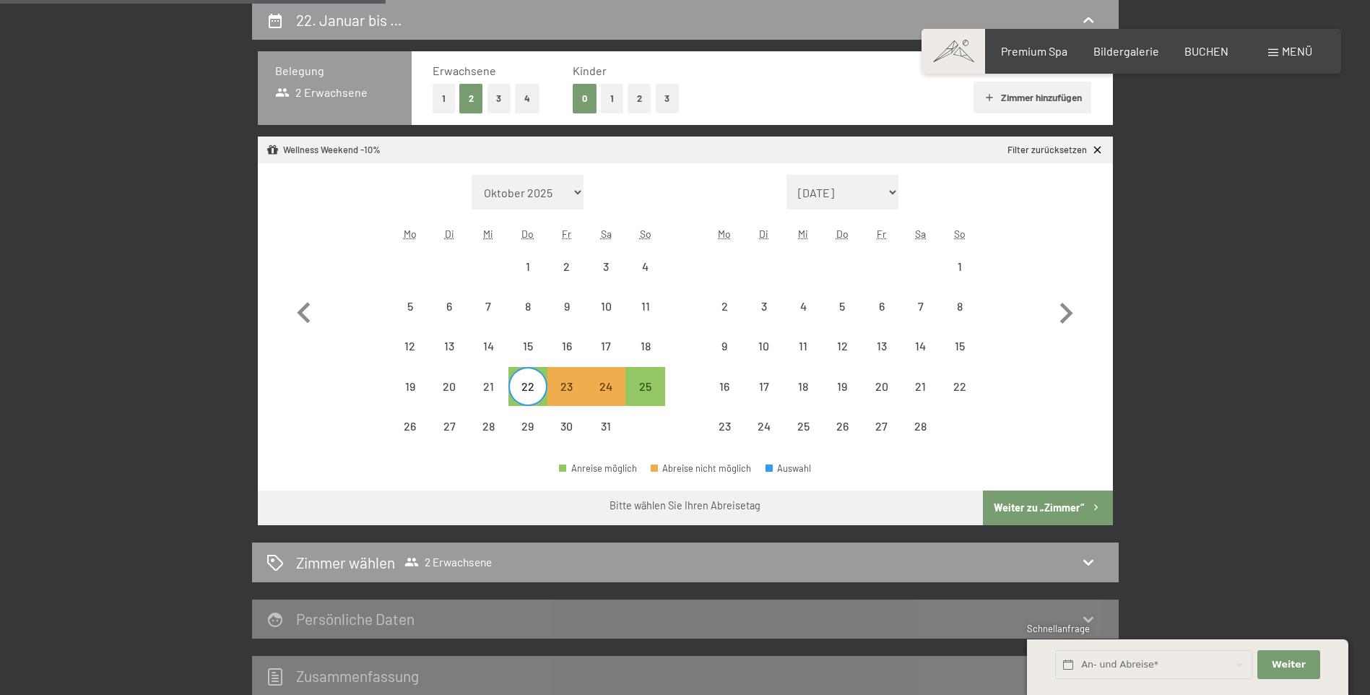
click at [1050, 505] on button "Weiter zu „Zimmer“" at bounding box center [1047, 507] width 129 height 35
select select "[DATE]"
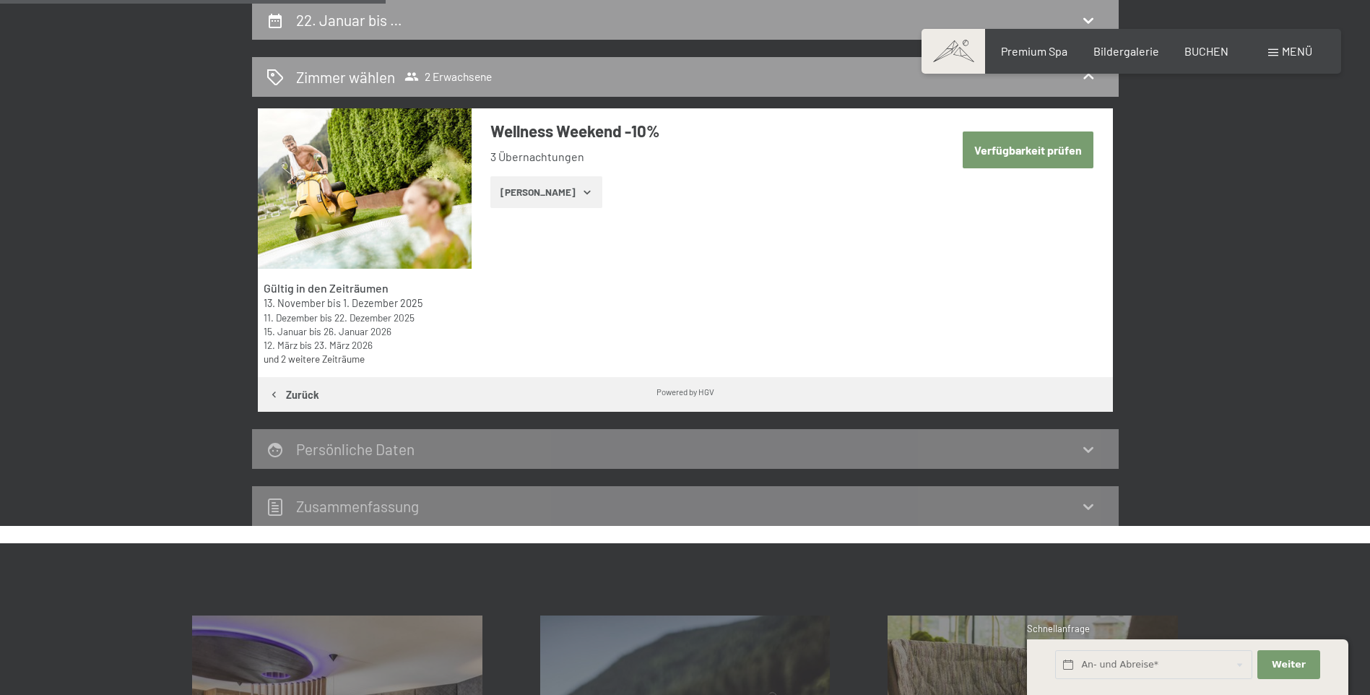
click at [1014, 144] on button "Verfügbarkeit prüfen" at bounding box center [1028, 149] width 131 height 37
select select "[DATE]"
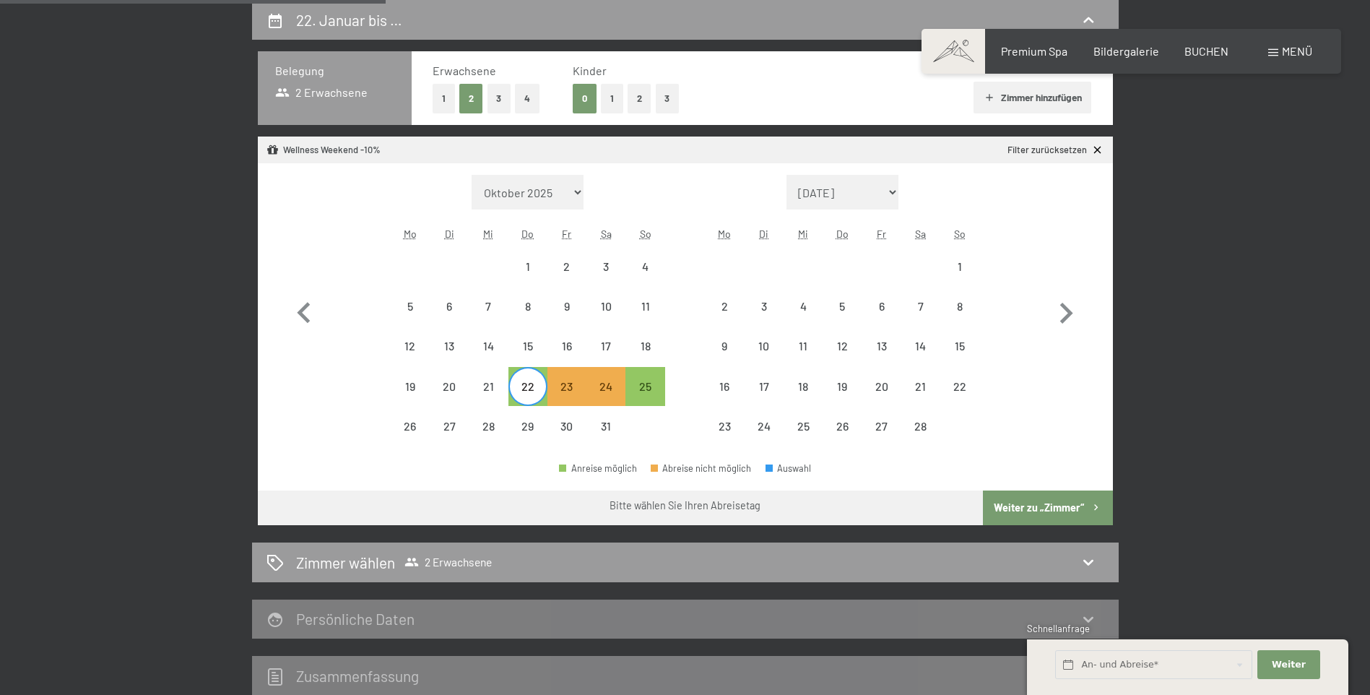
click at [1021, 510] on button "Weiter zu „Zimmer“" at bounding box center [1047, 507] width 129 height 35
select select "[DATE]"
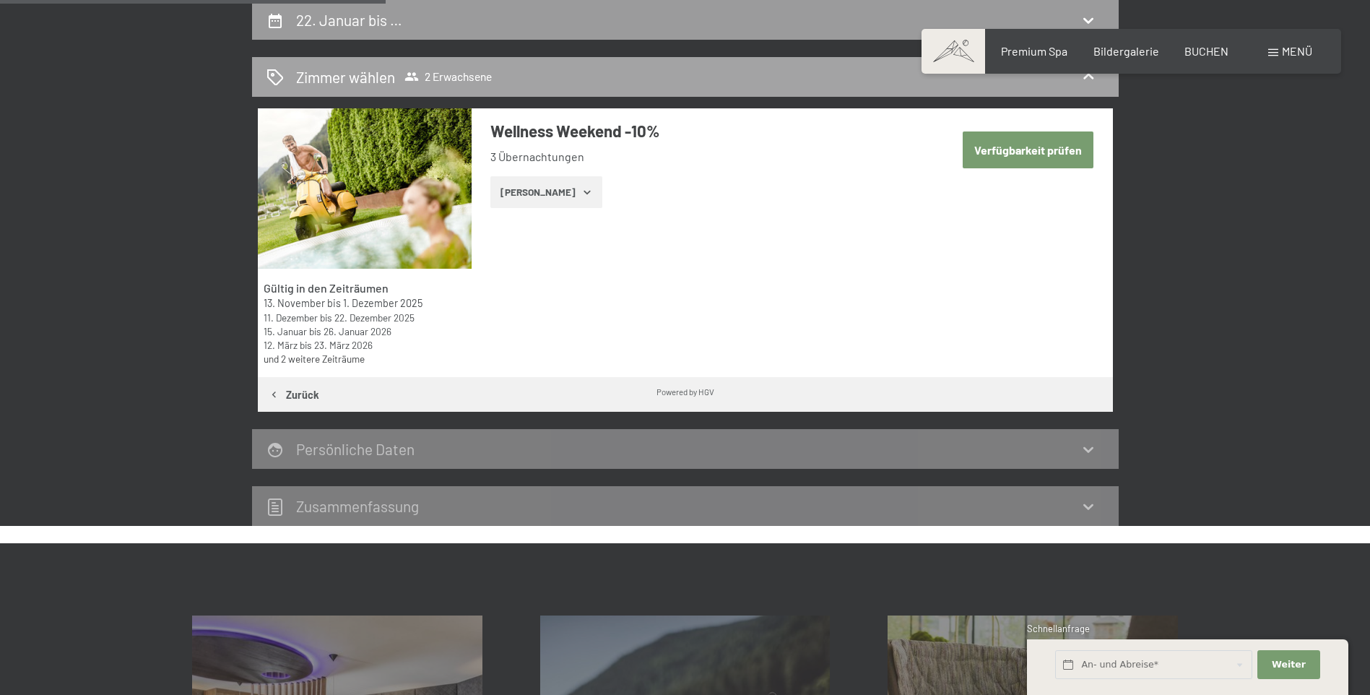
click at [1084, 75] on icon at bounding box center [1087, 76] width 17 height 17
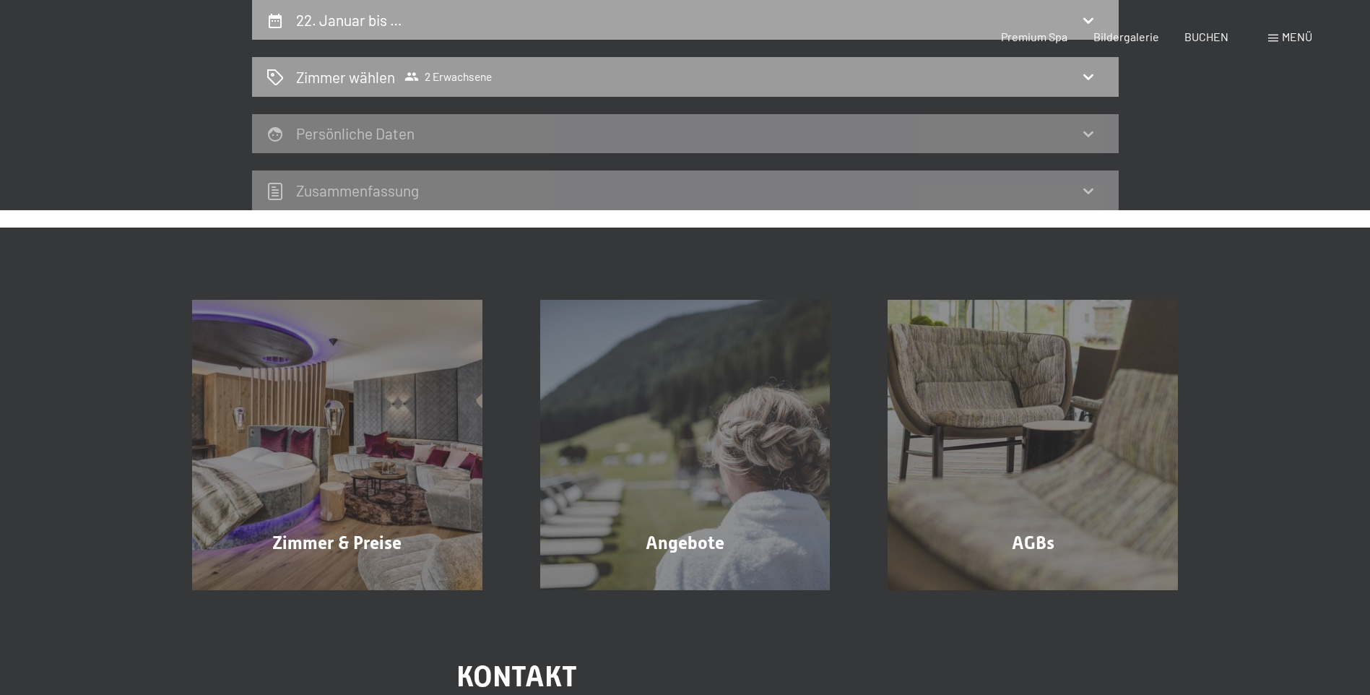
scroll to position [0, 0]
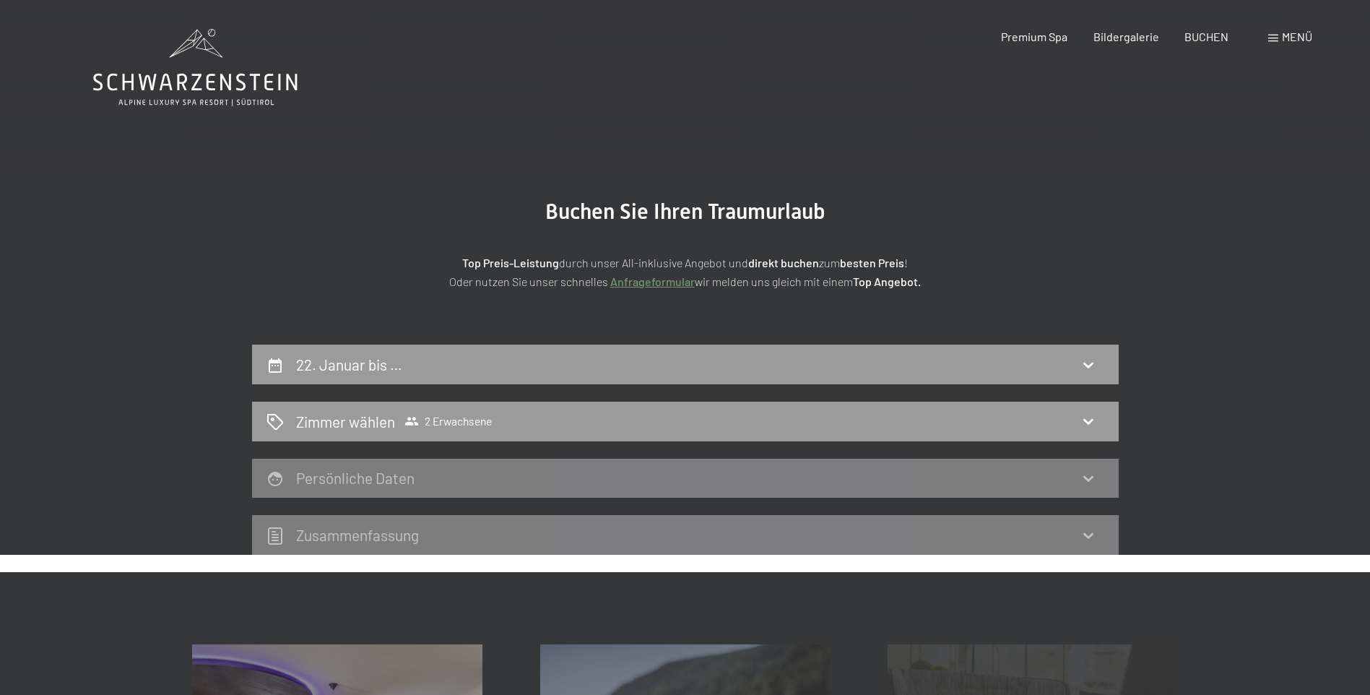
click at [1084, 365] on icon at bounding box center [1087, 364] width 17 height 17
select select "[DATE]"
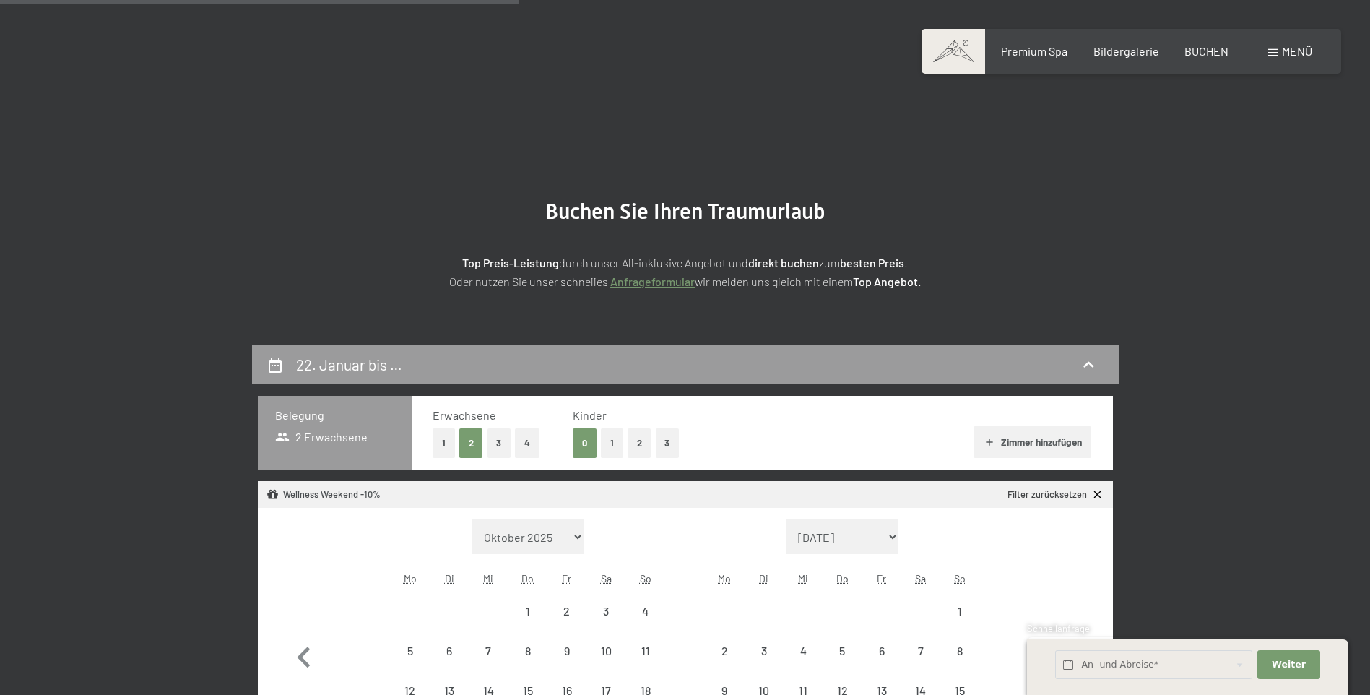
scroll to position [344, 0]
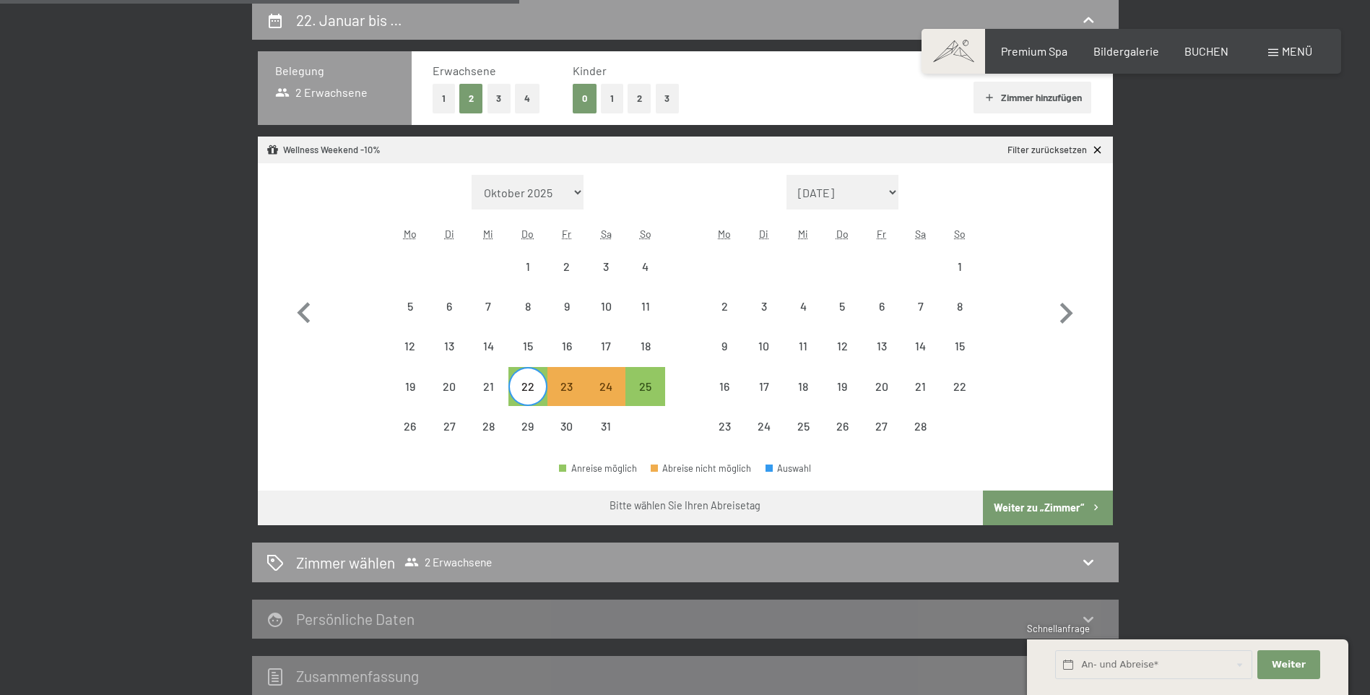
click at [643, 383] on span "Einwilligung Marketing*" at bounding box center [606, 389] width 119 height 14
click at [539, 383] on input "Einwilligung Marketing*" at bounding box center [532, 389] width 14 height 14
click at [643, 393] on span "Einwilligung Marketing*" at bounding box center [606, 389] width 119 height 14
click at [539, 393] on input "Einwilligung Marketing*" at bounding box center [532, 389] width 14 height 14
checkbox input "false"
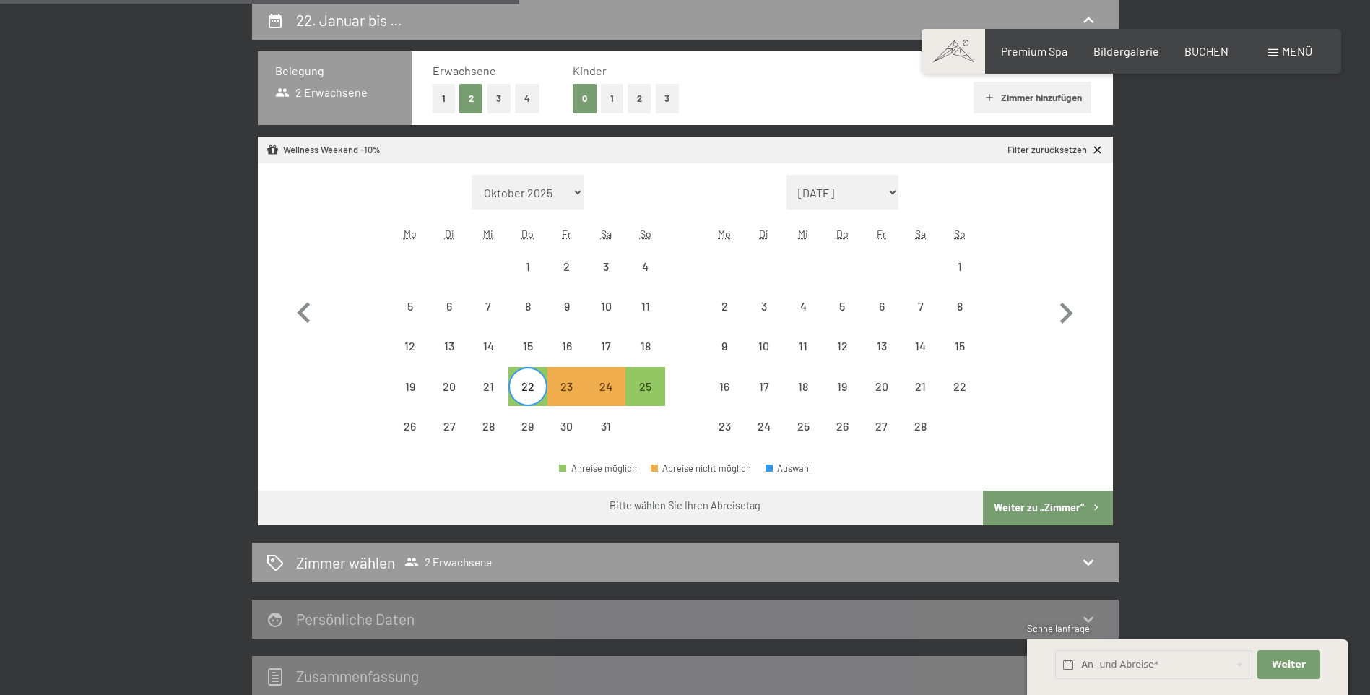
click at [1066, 490] on button "Weiter zu „Zimmer“" at bounding box center [1047, 507] width 129 height 35
select select "[DATE]"
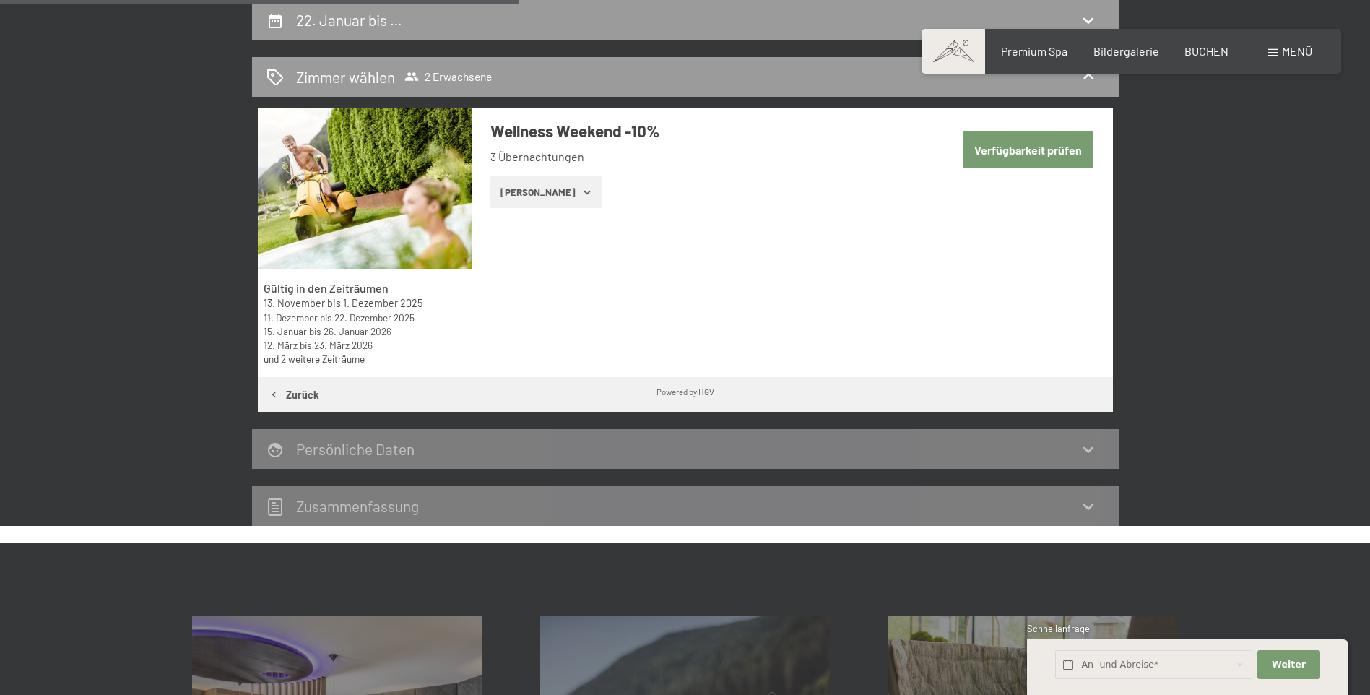
click at [1048, 146] on button "Verfügbarkeit prüfen" at bounding box center [1028, 149] width 131 height 37
select select "[DATE]"
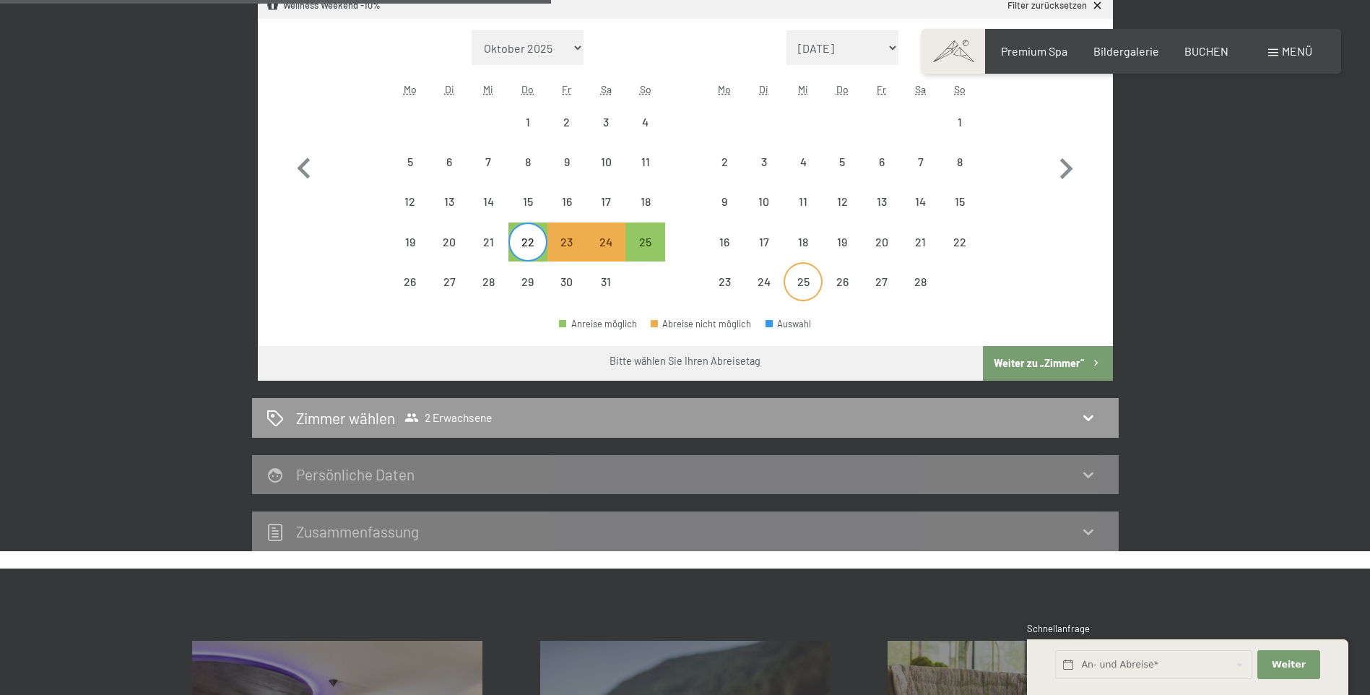
scroll to position [561, 0]
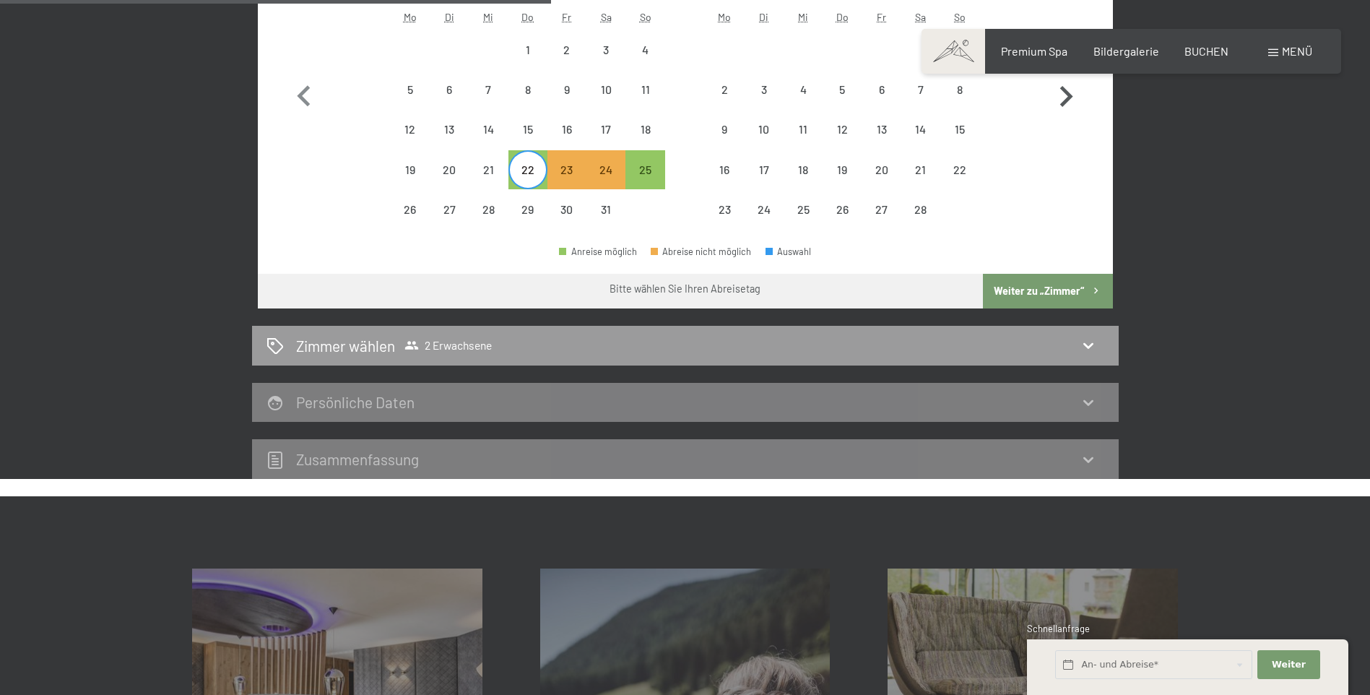
click at [1062, 84] on icon "button" at bounding box center [1066, 97] width 42 height 42
select select "[DATE]"
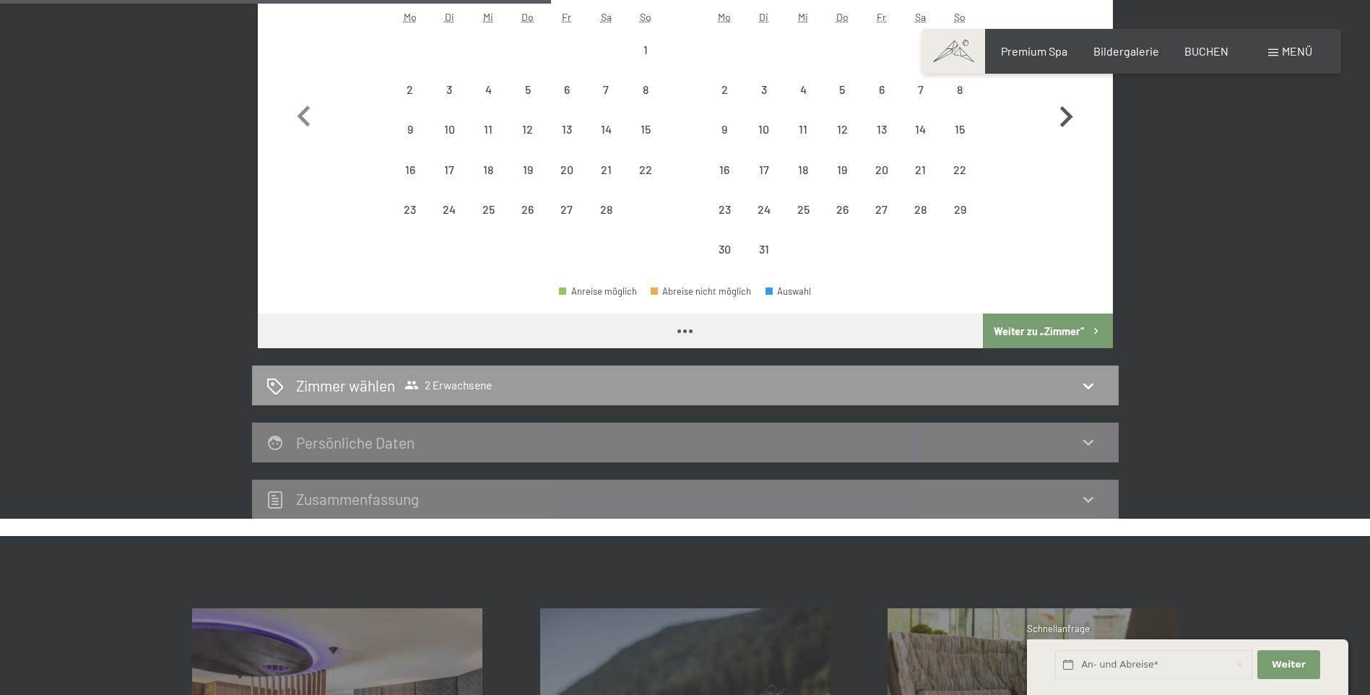
select select "[DATE]"
click at [300, 118] on icon "button" at bounding box center [303, 115] width 13 height 21
select select "[DATE]"
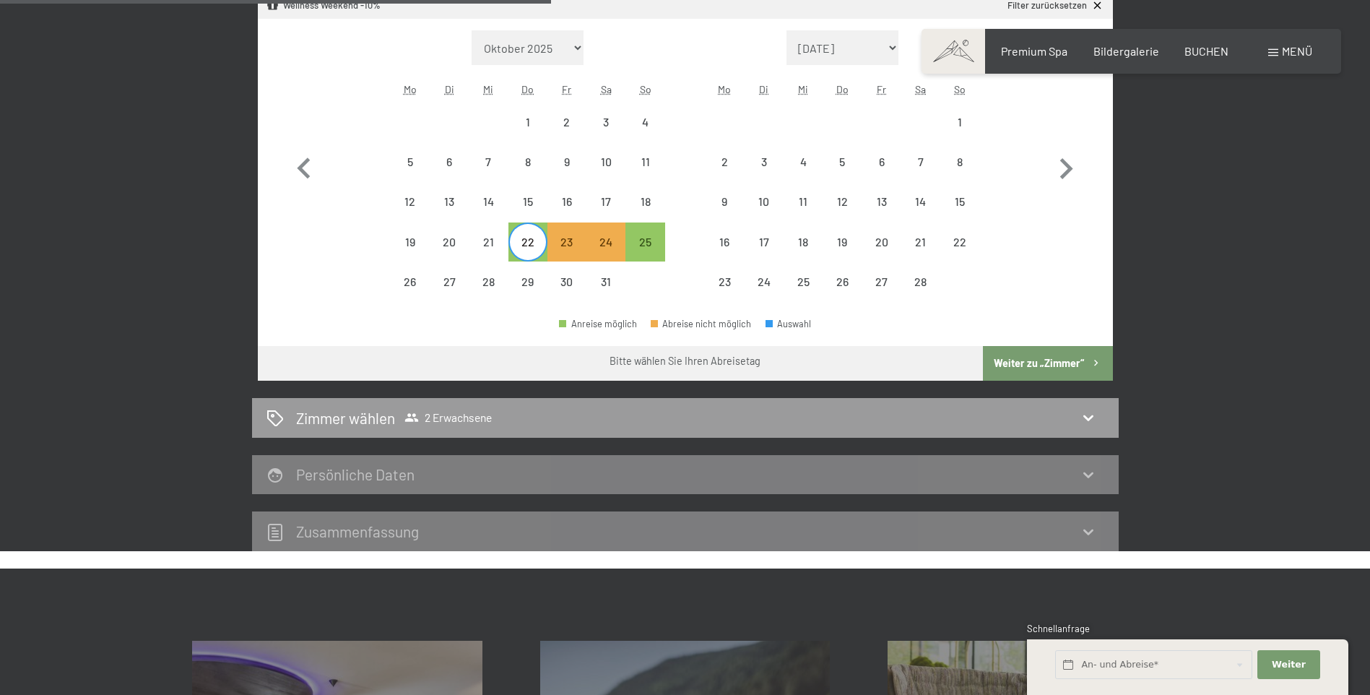
scroll to position [417, 0]
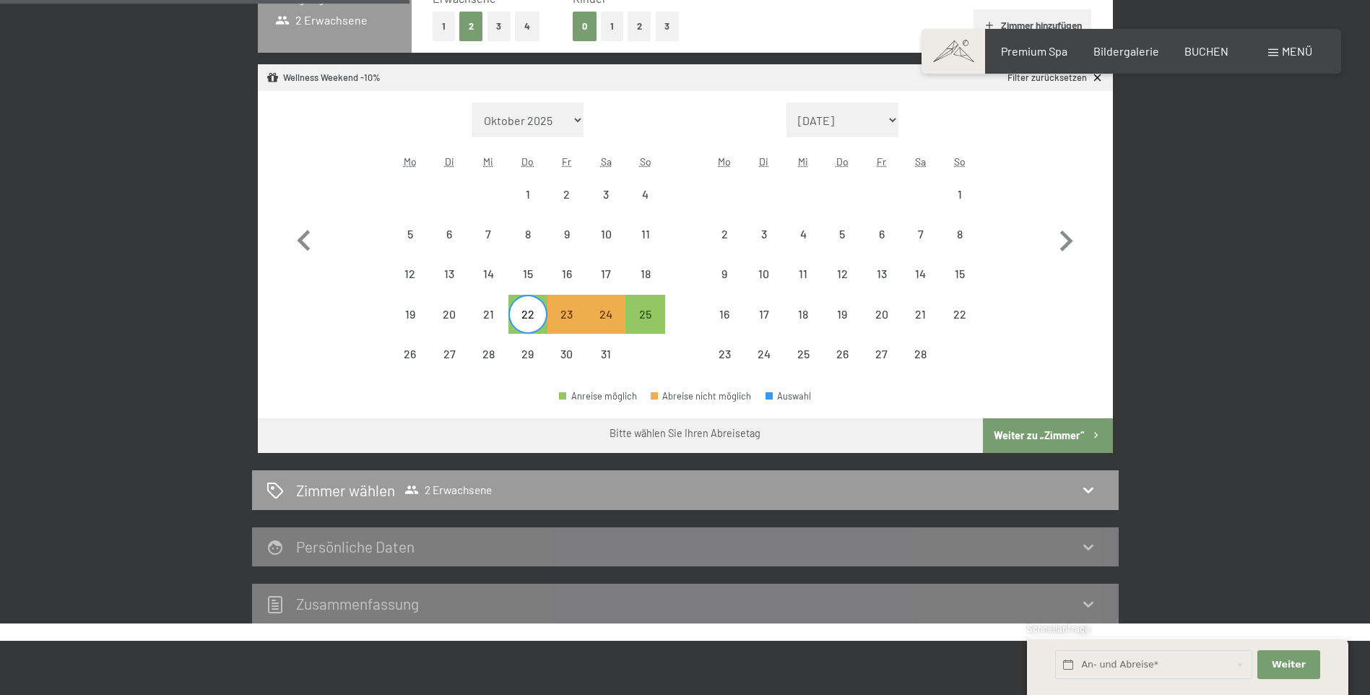
click at [539, 316] on div "22" at bounding box center [528, 326] width 36 height 36
select select "[DATE]"
click at [536, 318] on div "22" at bounding box center [528, 326] width 36 height 36
select select "[DATE]"
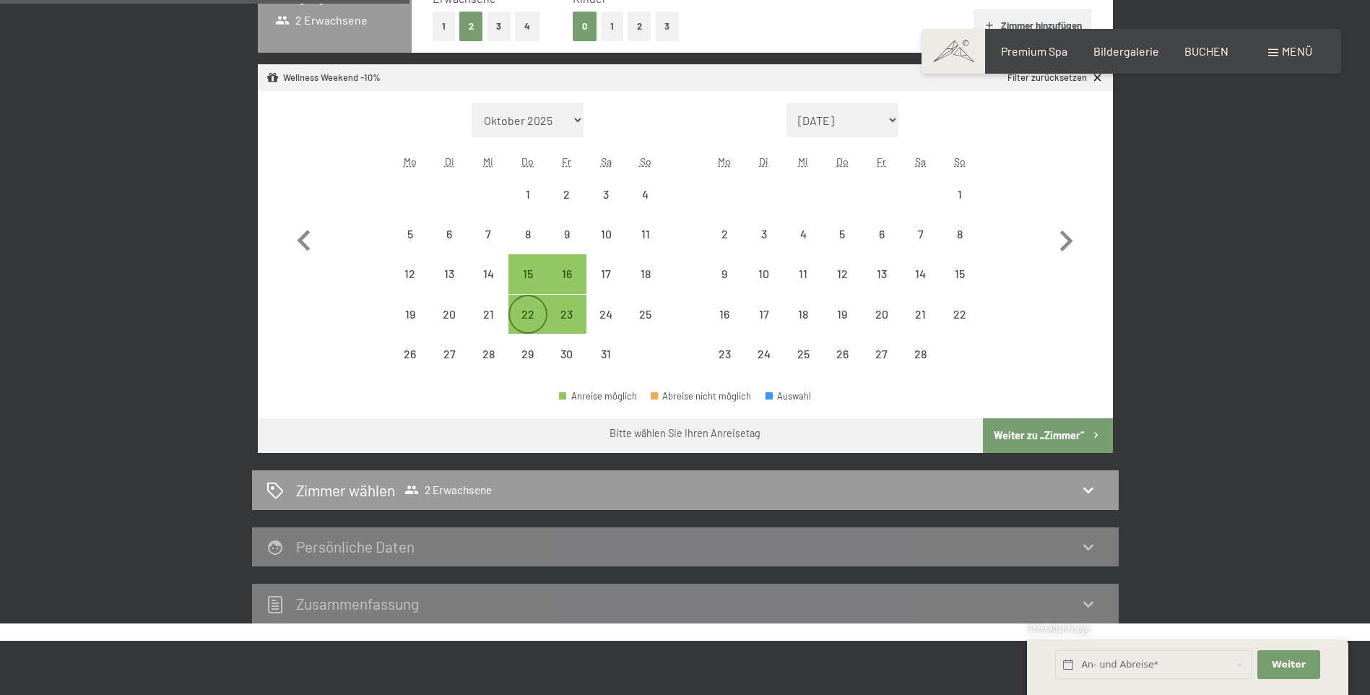
select select "[DATE]"
click at [639, 313] on div "25" at bounding box center [645, 326] width 36 height 36
select select "[DATE]"
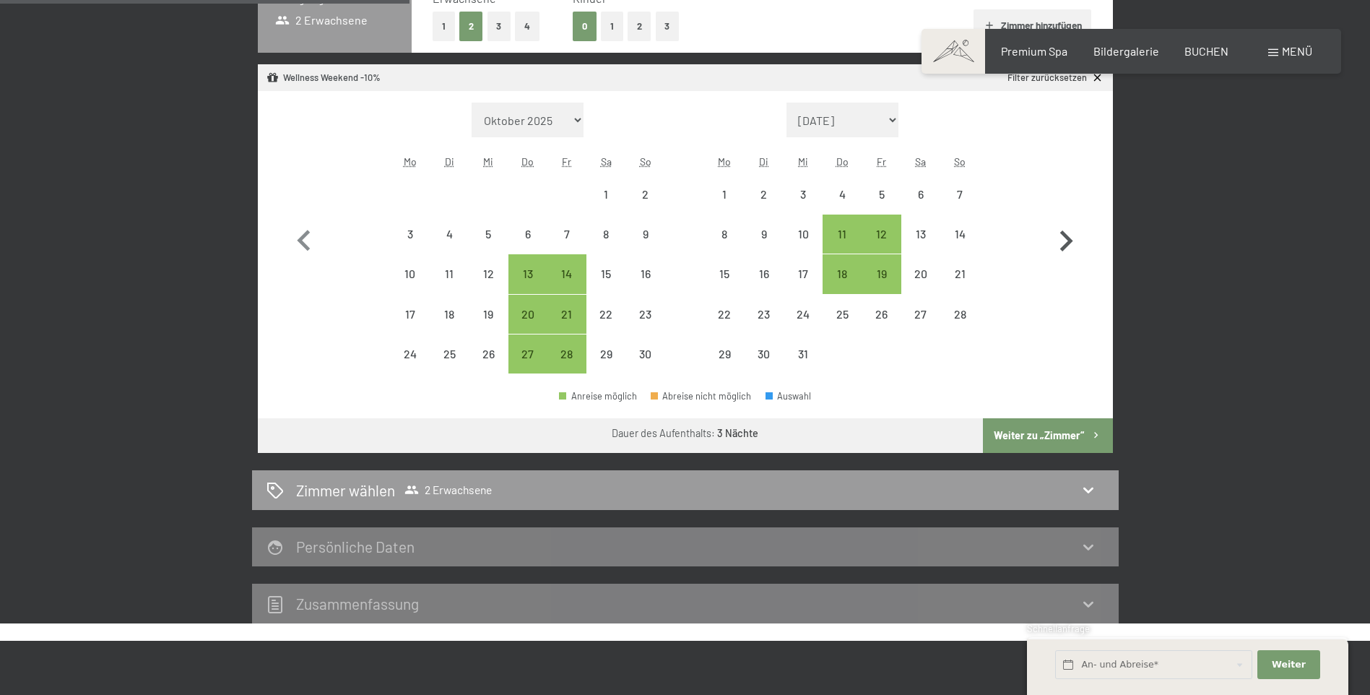
click at [1063, 240] on icon "button" at bounding box center [1066, 241] width 42 height 42
select select "[DATE]"
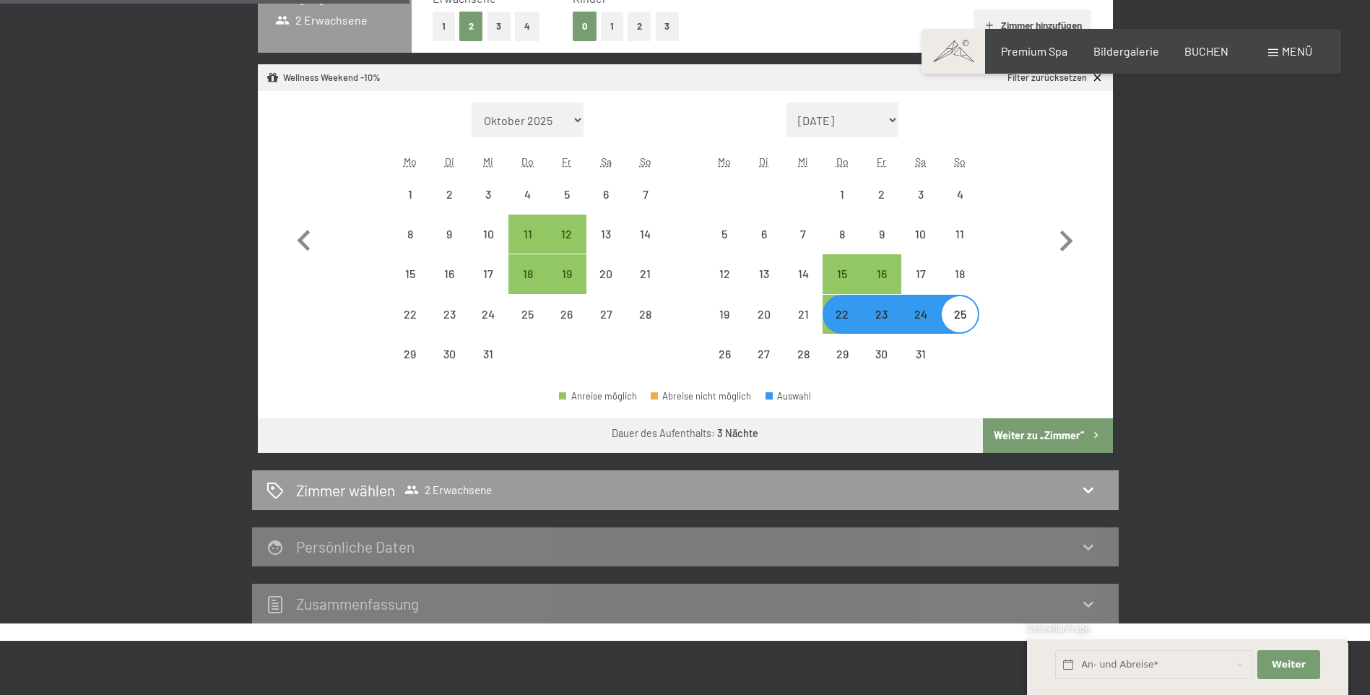
click at [1041, 430] on button "Weiter zu „Zimmer“" at bounding box center [1047, 435] width 129 height 35
select select "[DATE]"
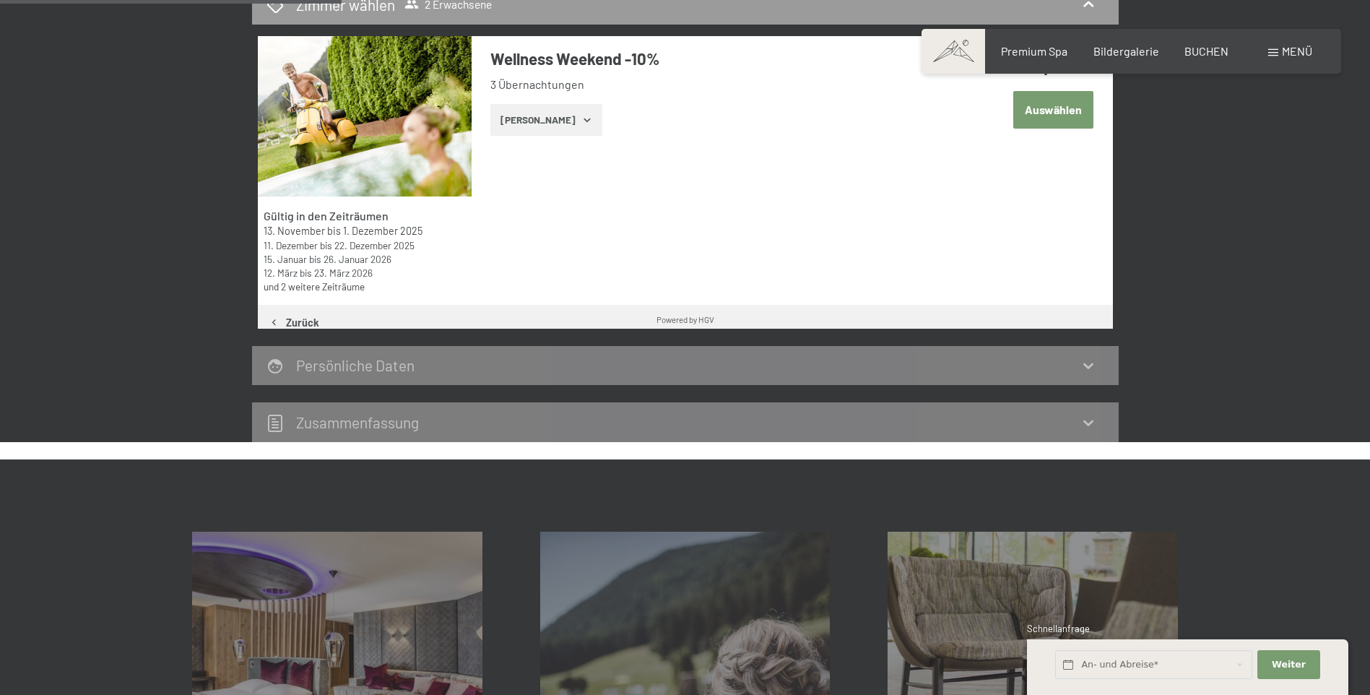
scroll to position [344, 0]
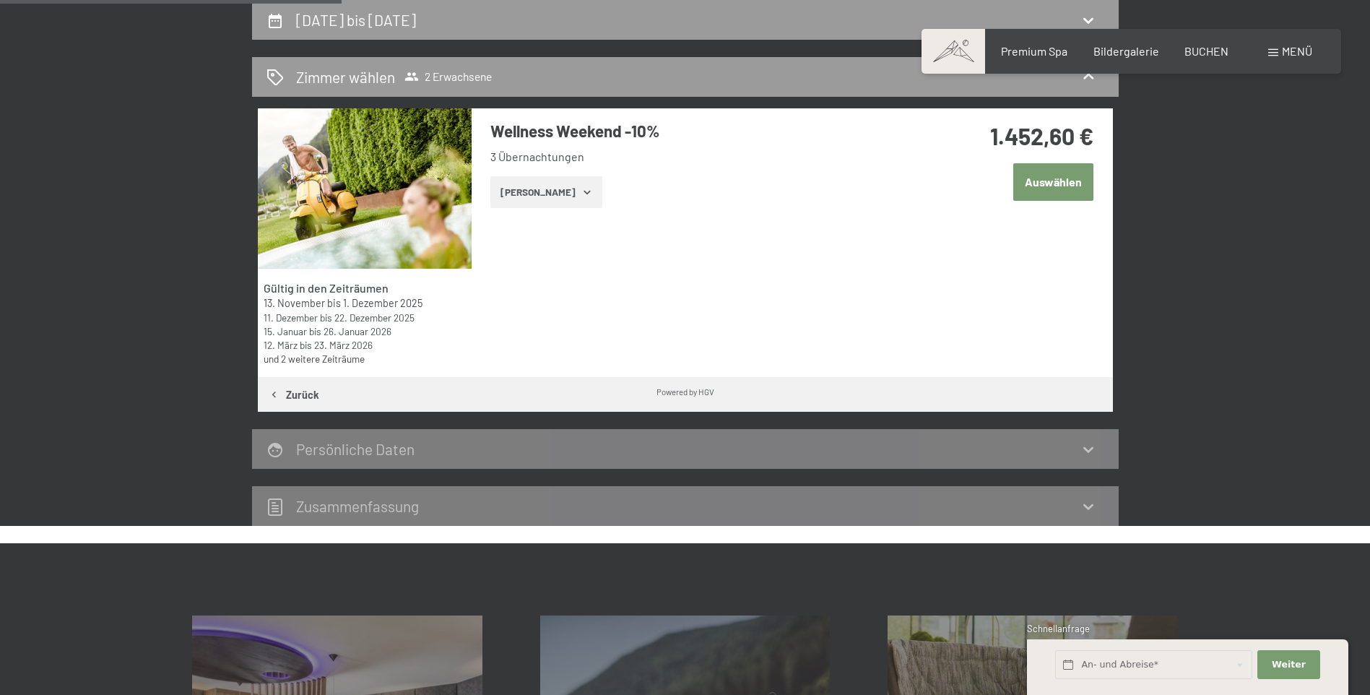
click at [1059, 184] on button "Auswählen" at bounding box center [1053, 181] width 80 height 37
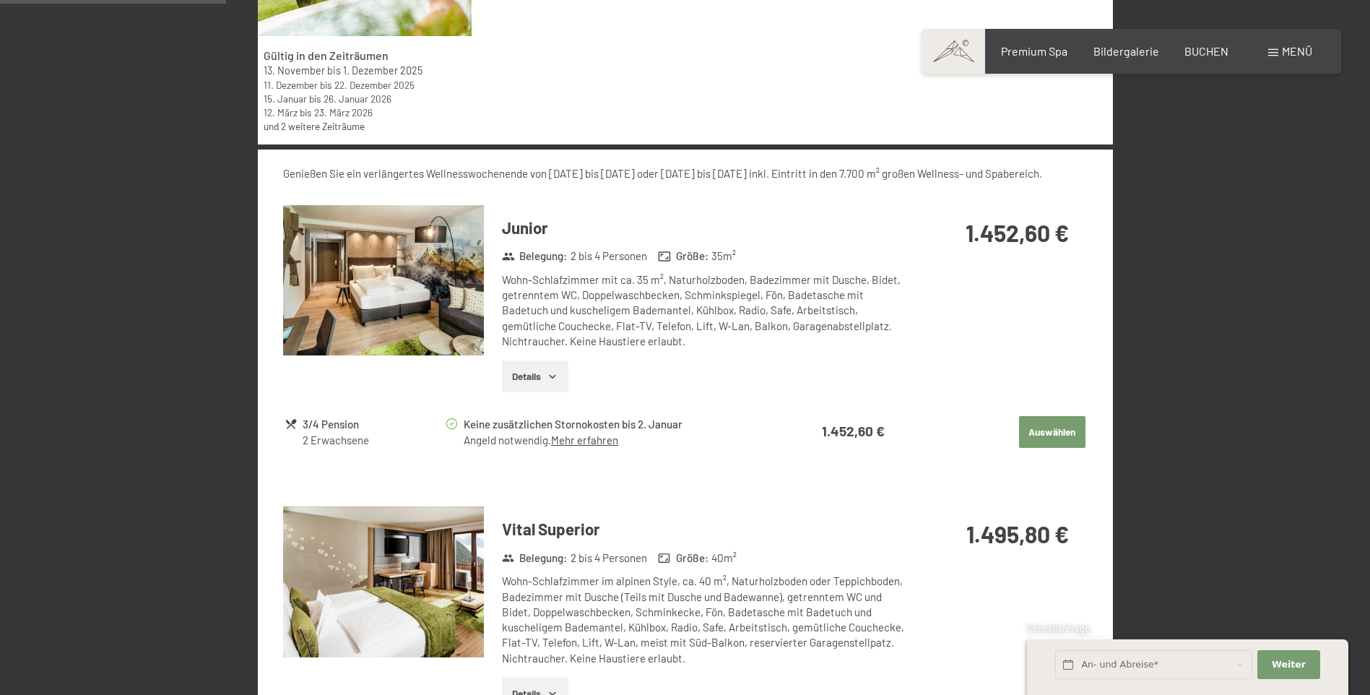
scroll to position [505, 0]
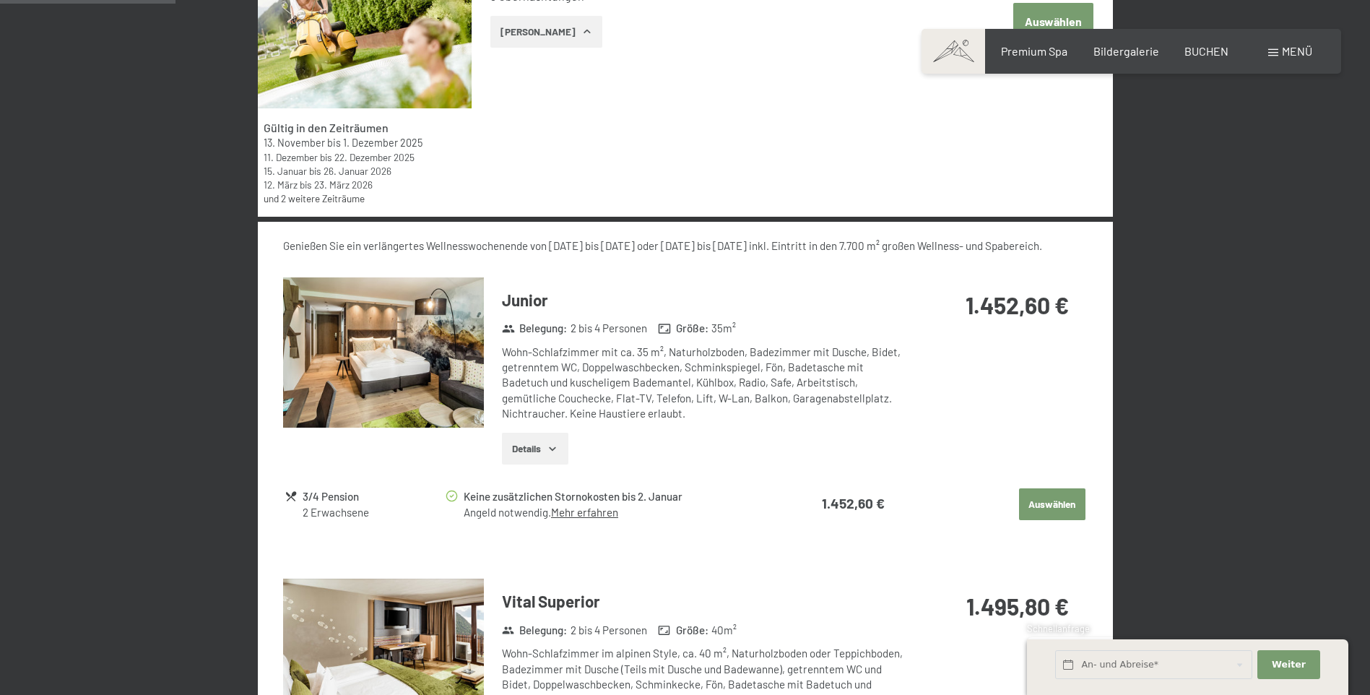
click at [674, 279] on div "Junior Belegung : 2 bis 4 Personen Größe : 35 m² Wohn-Schlafzimmer mit ca. 35 m…" at bounding box center [695, 376] width 422 height 199
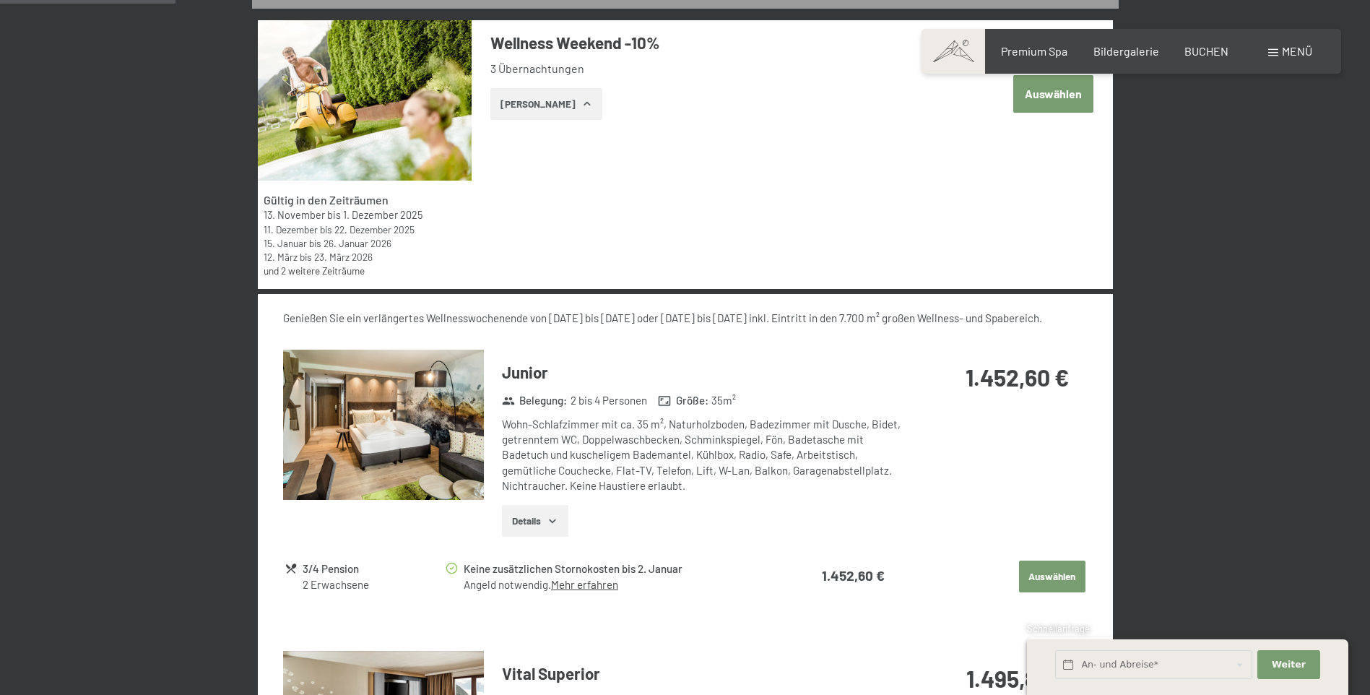
scroll to position [71, 0]
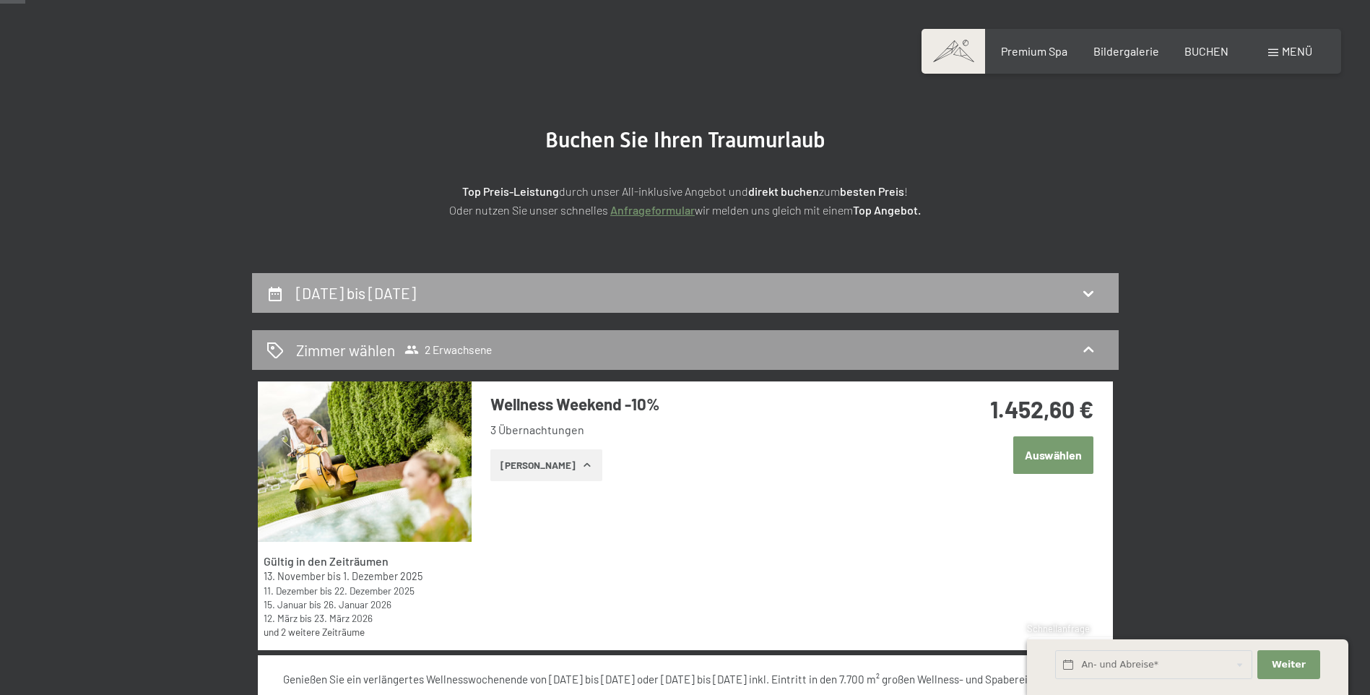
click at [365, 288] on h2 "[DATE] bis [DATE]" at bounding box center [356, 293] width 120 height 18
select select "[DATE]"
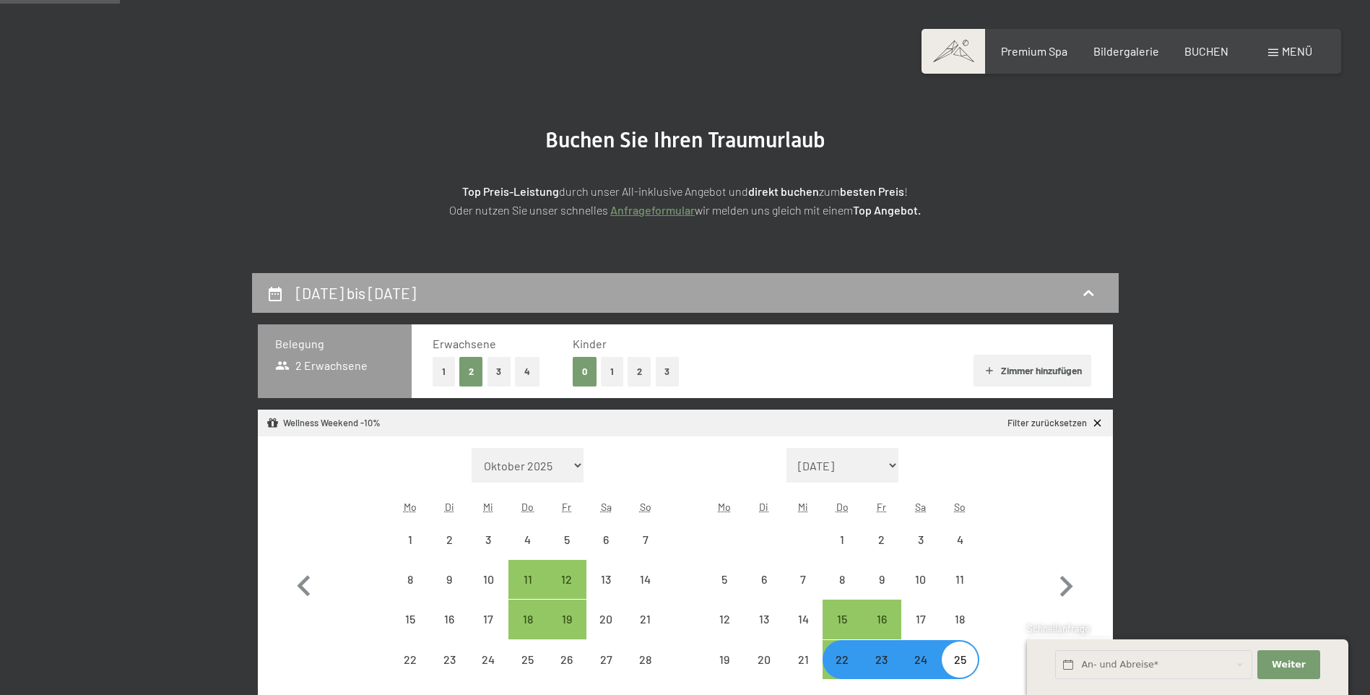
scroll to position [344, 0]
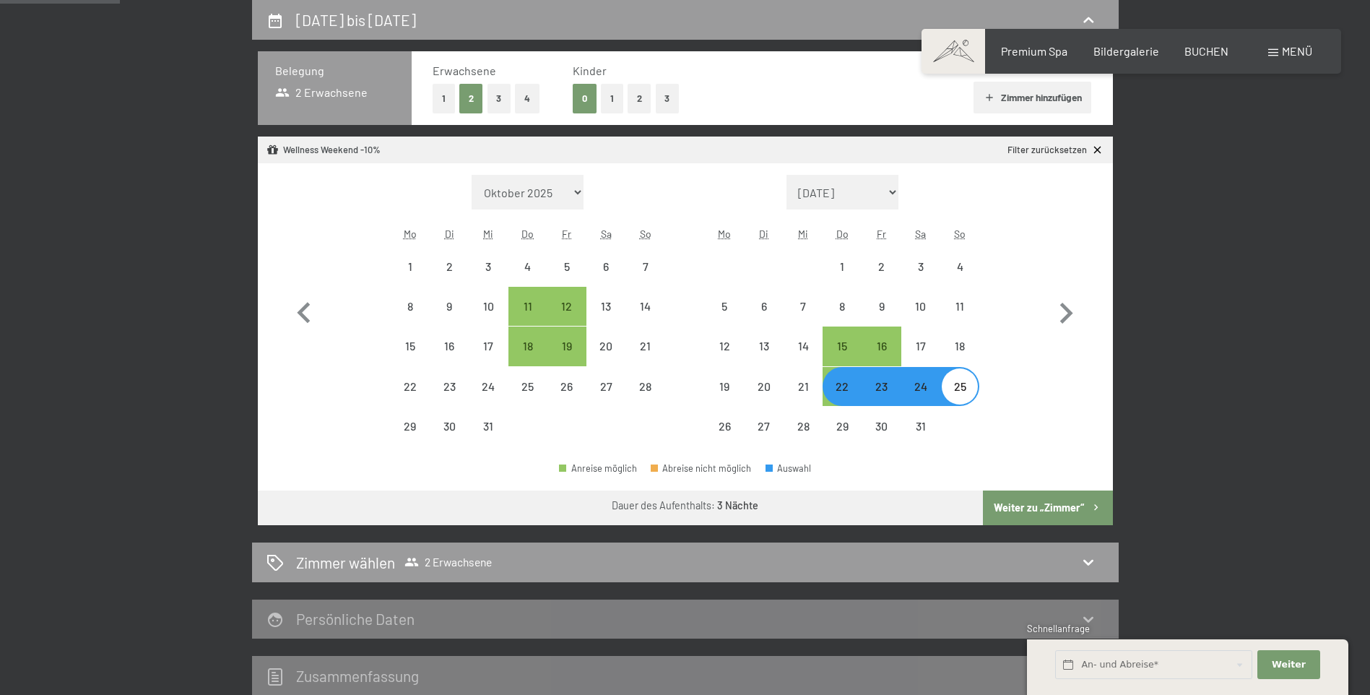
click at [881, 394] on div "23" at bounding box center [881, 399] width 36 height 36
select select "[DATE]"
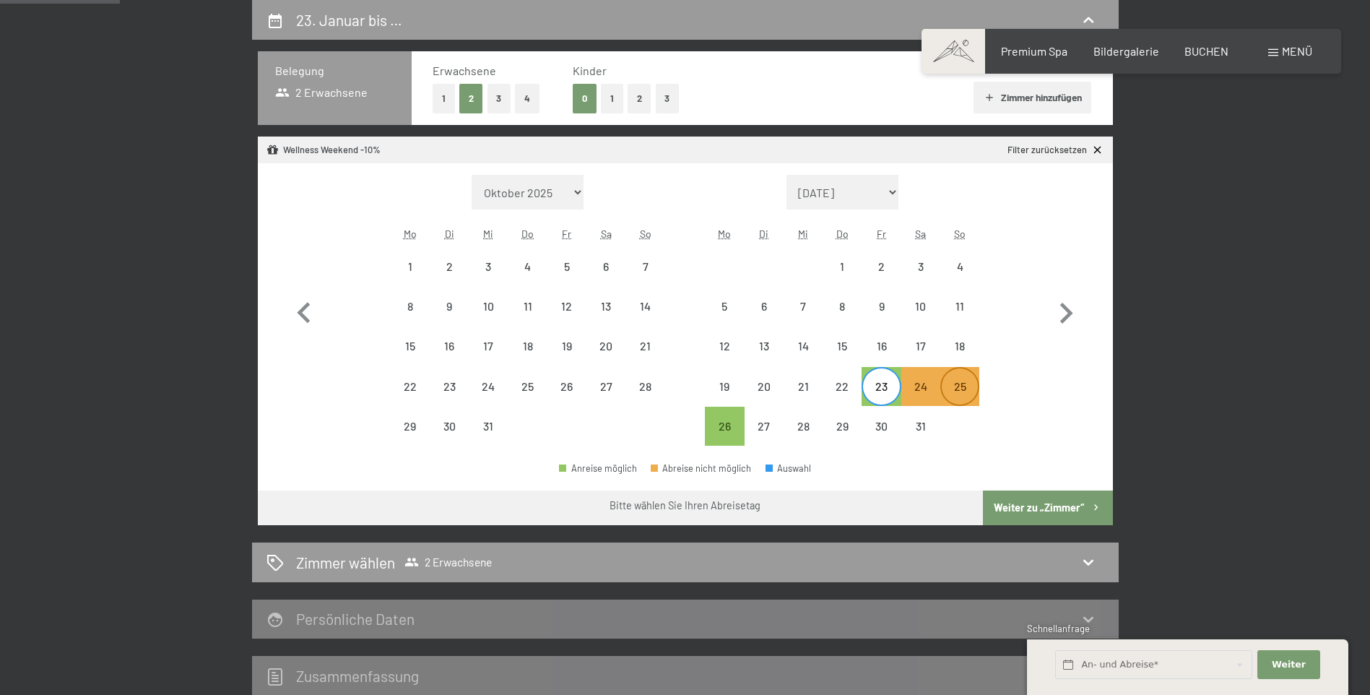
click at [960, 386] on div "25" at bounding box center [960, 399] width 36 height 36
select select "[DATE]"
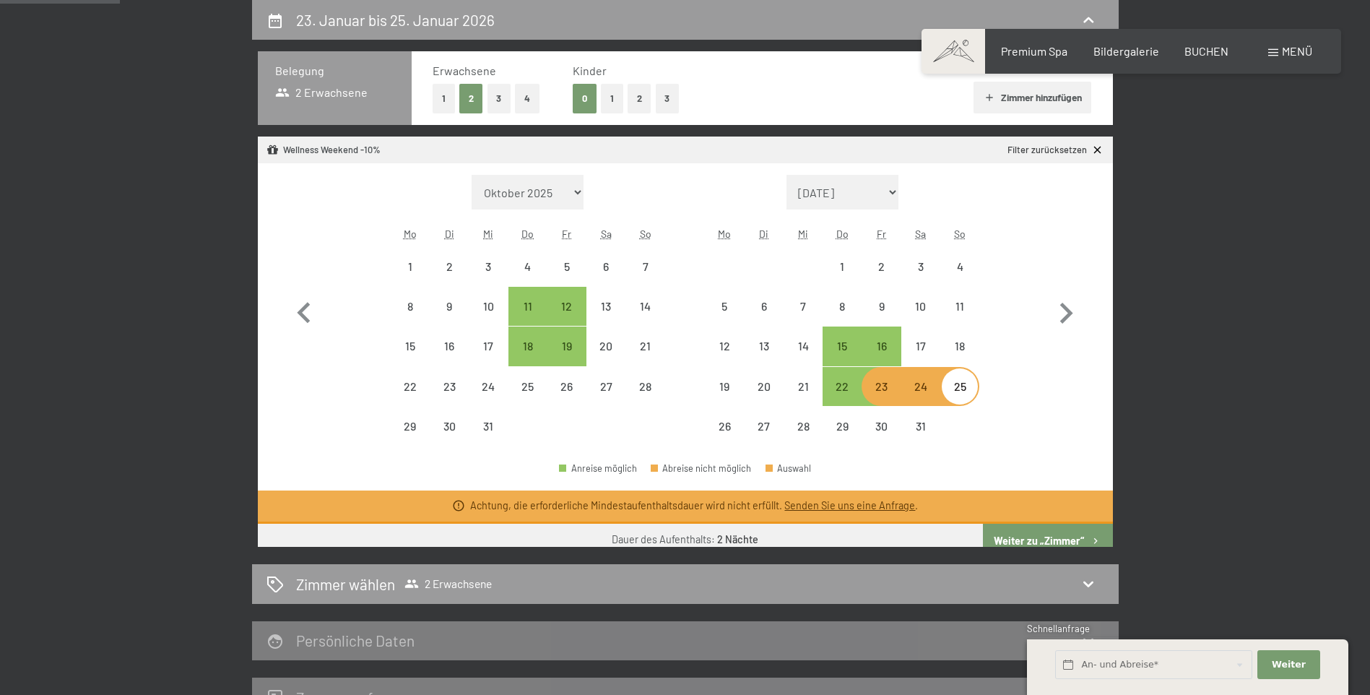
select select "[DATE]"
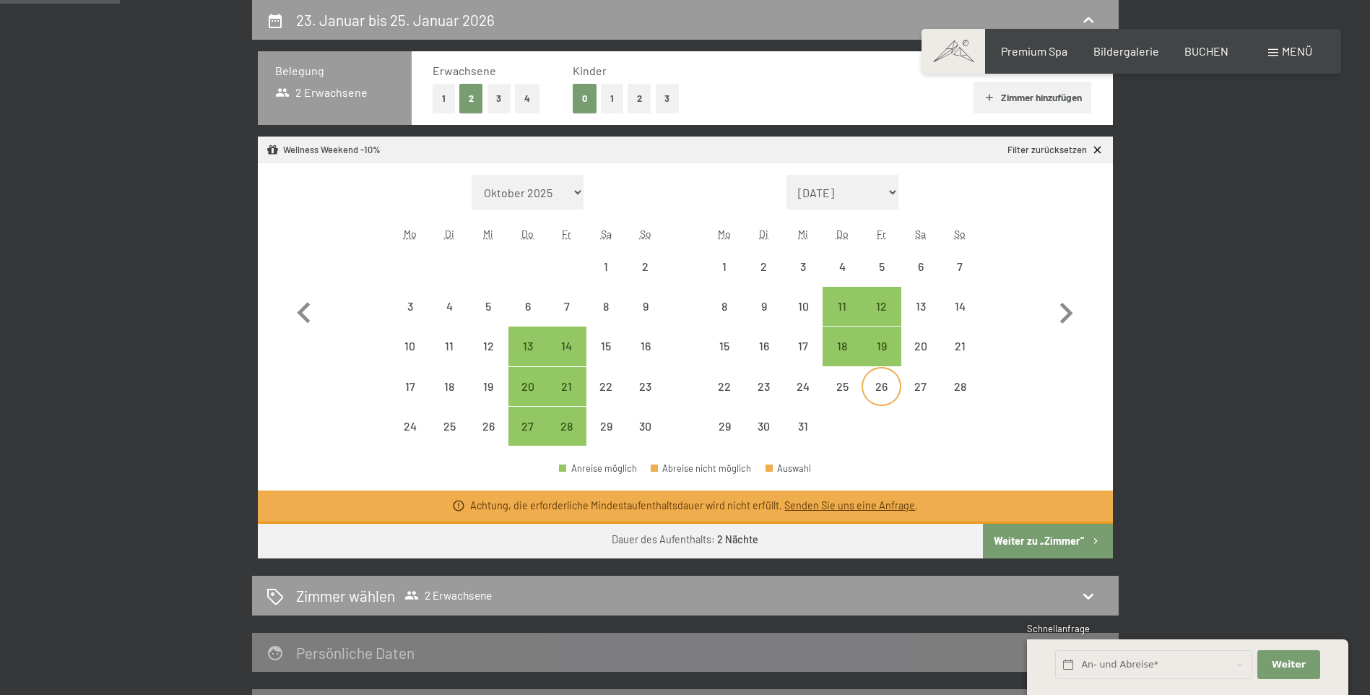
click at [879, 386] on div "26" at bounding box center [881, 399] width 36 height 36
select select "[DATE]"
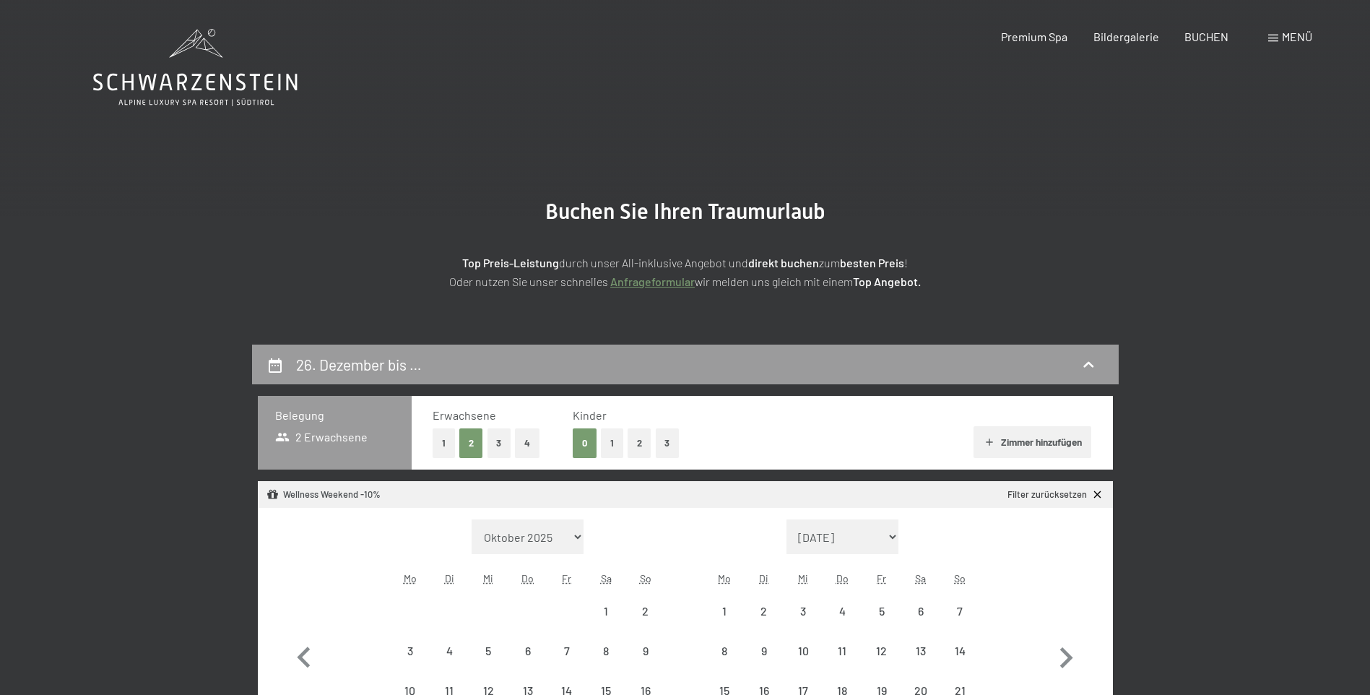
scroll to position [144, 0]
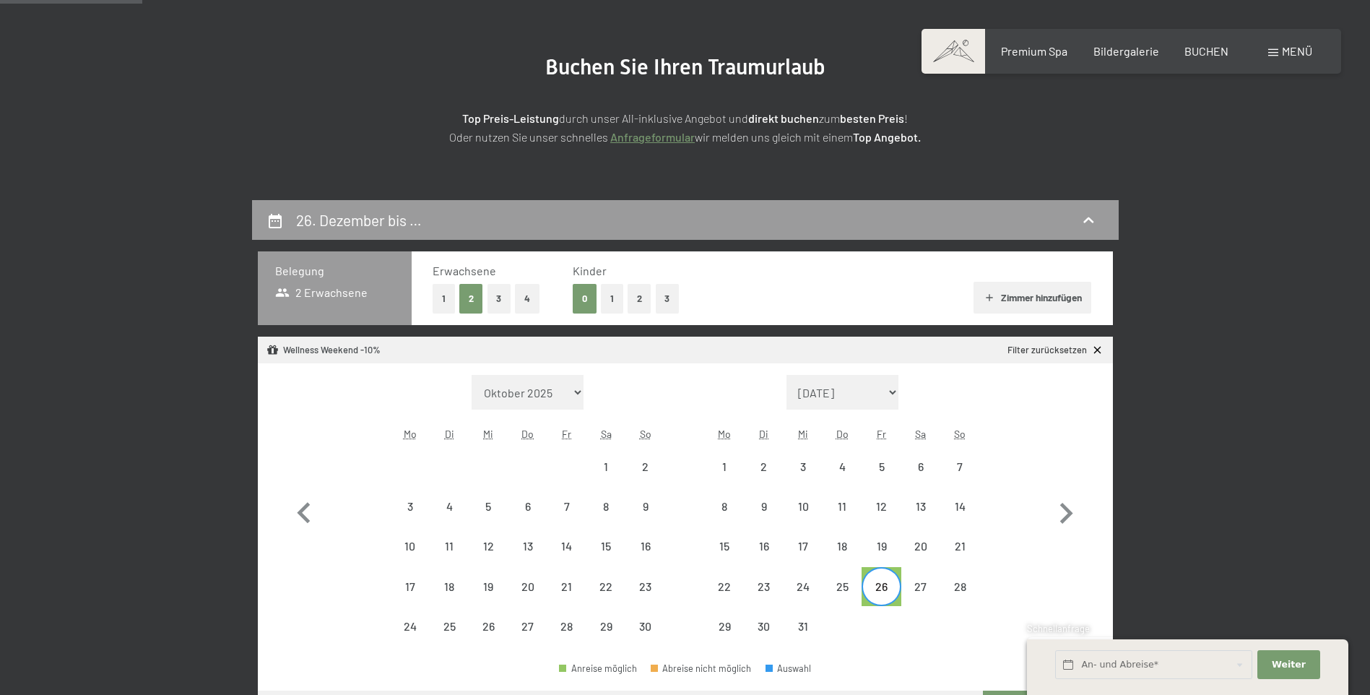
click at [893, 387] on select "[DATE] [DATE] [DATE] [DATE] [PERSON_NAME][DATE] [DATE] [DATE] [DATE] [DATE] [DA…" at bounding box center [842, 392] width 113 height 35
click at [899, 395] on select "[DATE] [DATE] [DATE] [DATE] [PERSON_NAME][DATE] [DATE] [DATE] [DATE] [DATE] [DA…" at bounding box center [842, 392] width 113 height 35
click at [1061, 509] on icon "button" at bounding box center [1066, 513] width 42 height 42
select select "[DATE]"
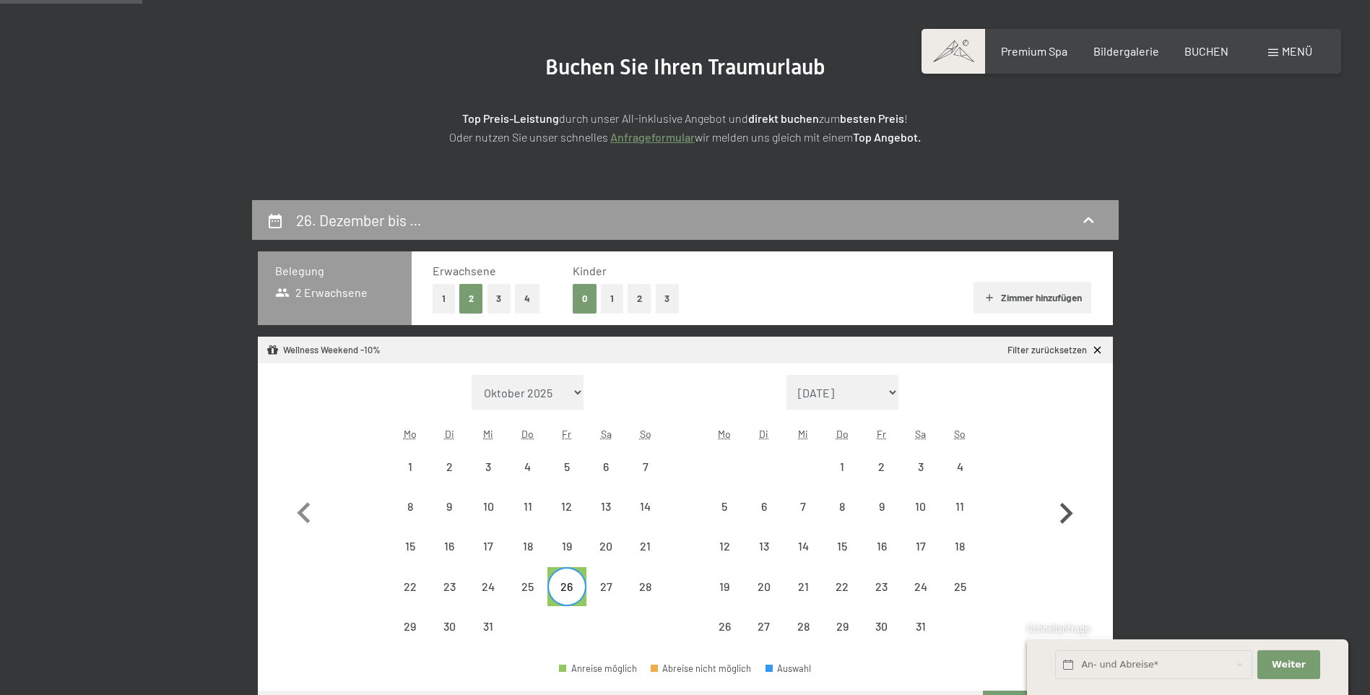
click at [1069, 516] on icon "button" at bounding box center [1066, 513] width 13 height 21
select select "[DATE]"
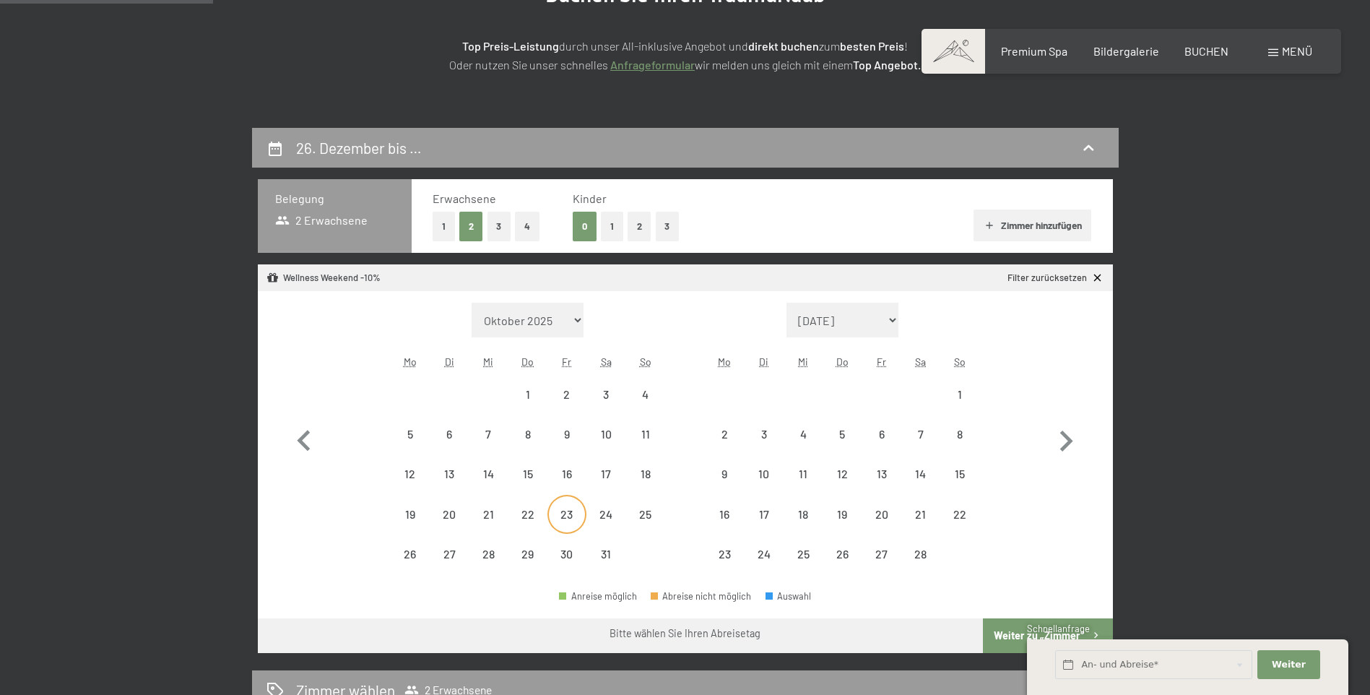
click at [562, 511] on div "23" at bounding box center [567, 526] width 36 height 36
select select "[DATE]"
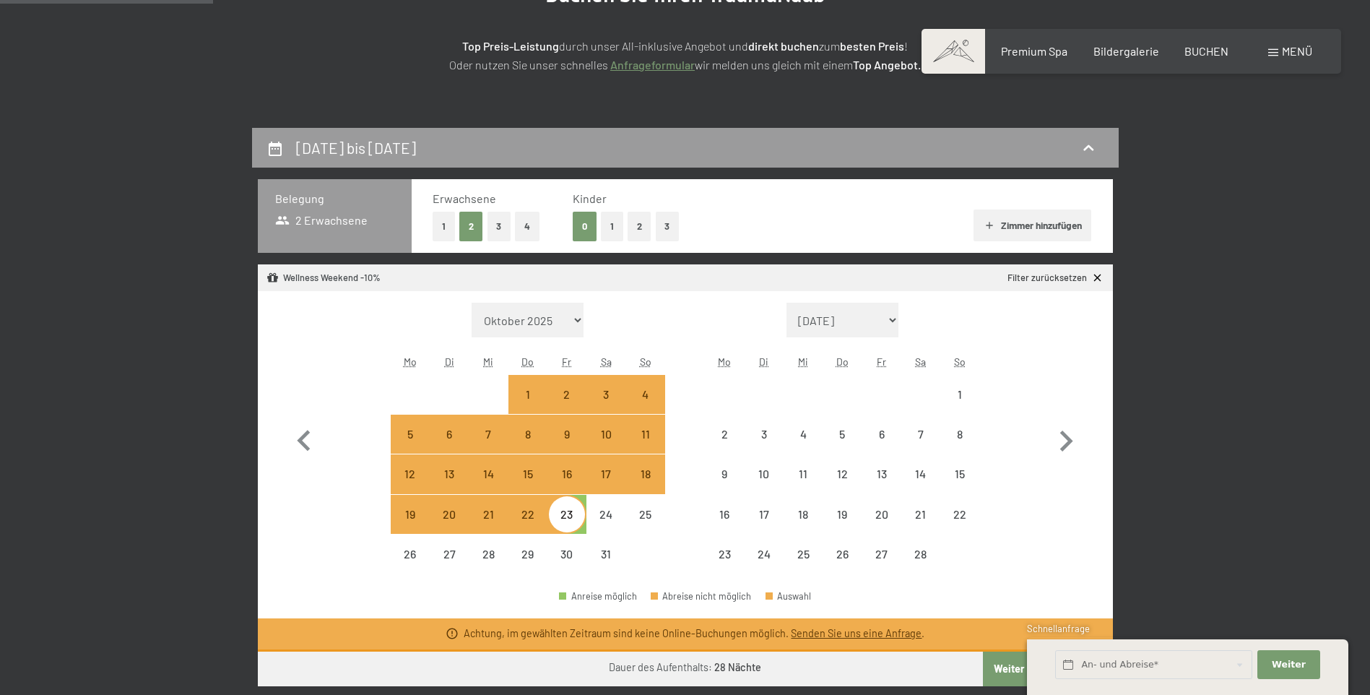
select select "[DATE]"
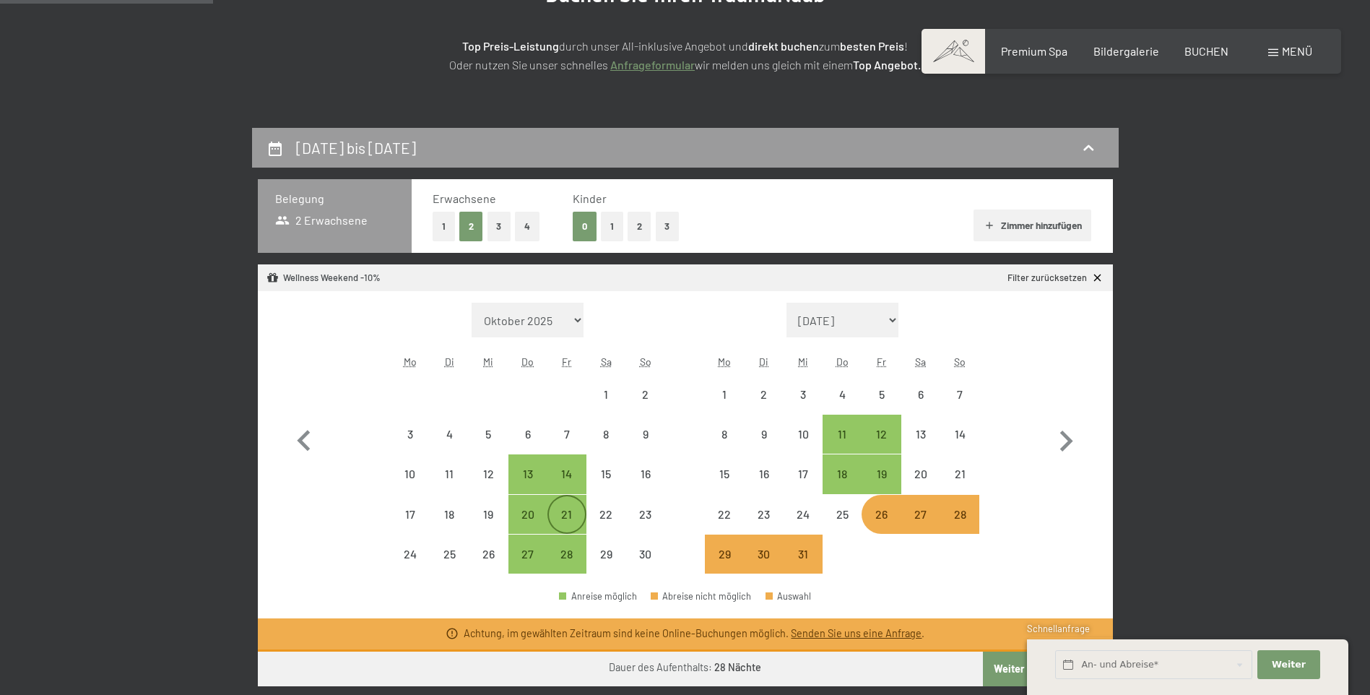
click at [569, 524] on div "21" at bounding box center [567, 526] width 36 height 36
select select "[DATE]"
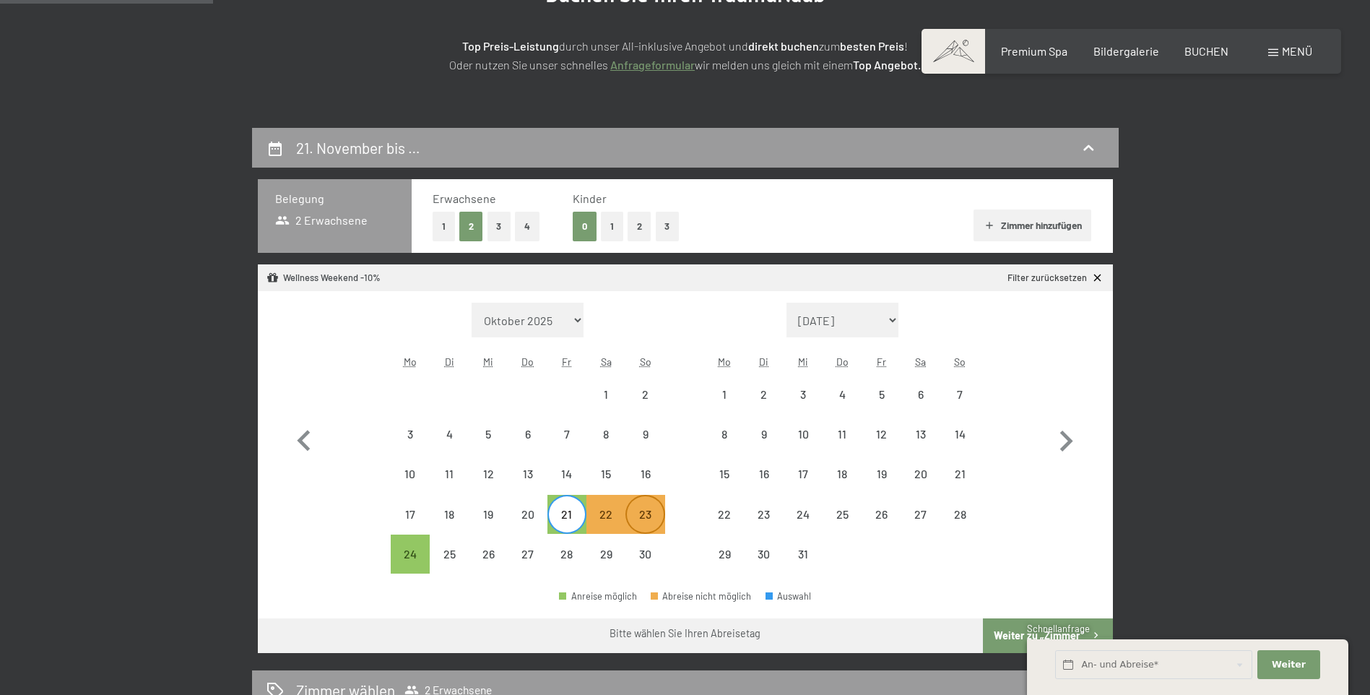
click at [646, 521] on div "23" at bounding box center [645, 526] width 36 height 36
select select "[DATE]"
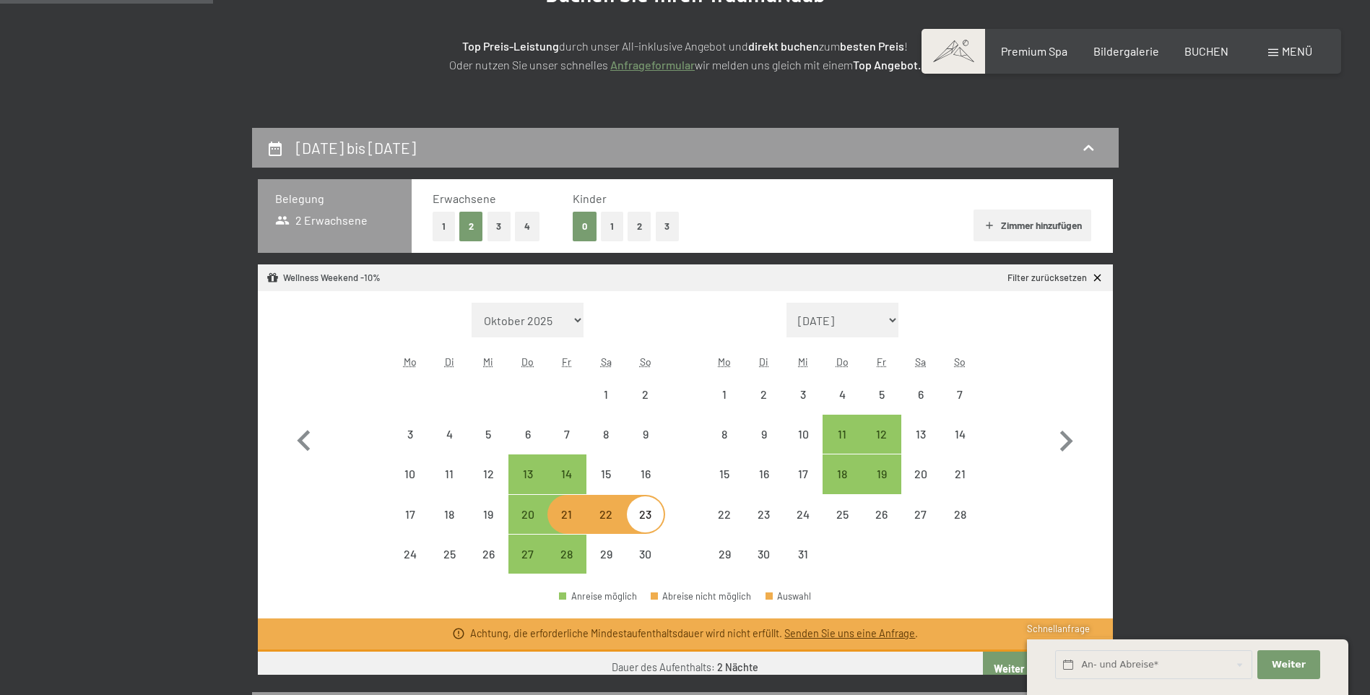
select select "[DATE]"
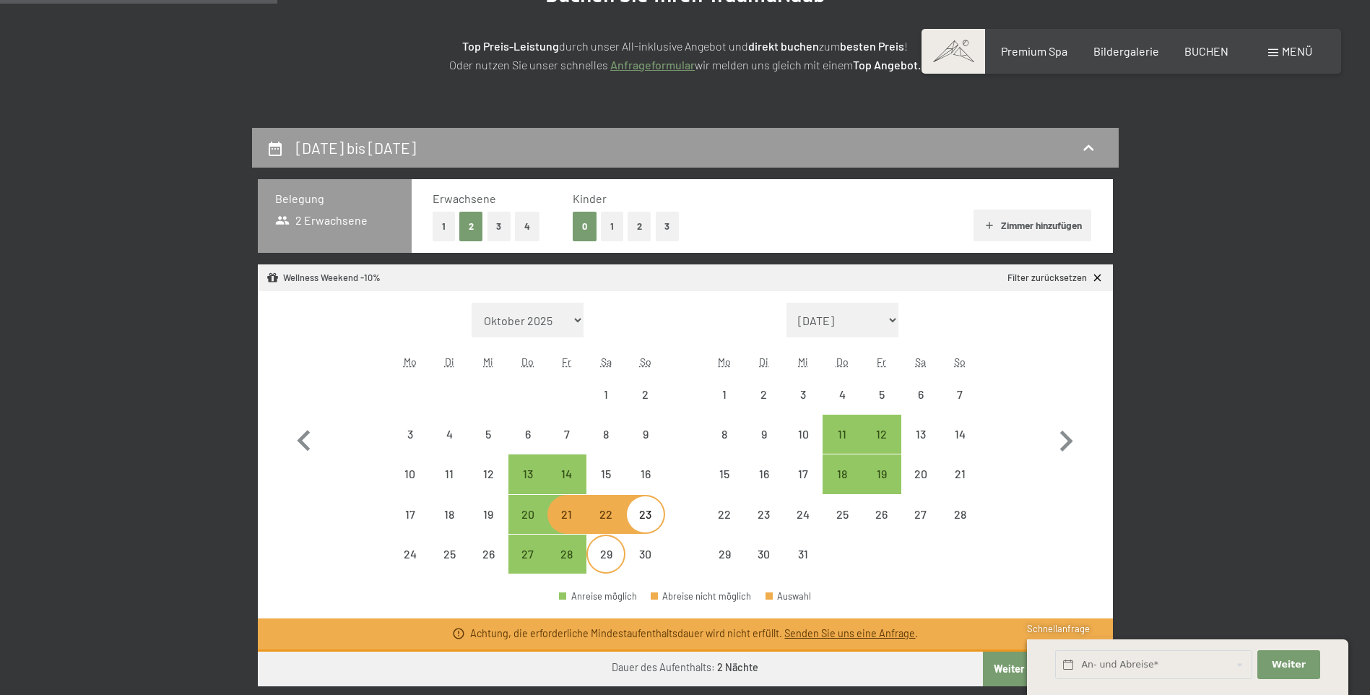
scroll to position [289, 0]
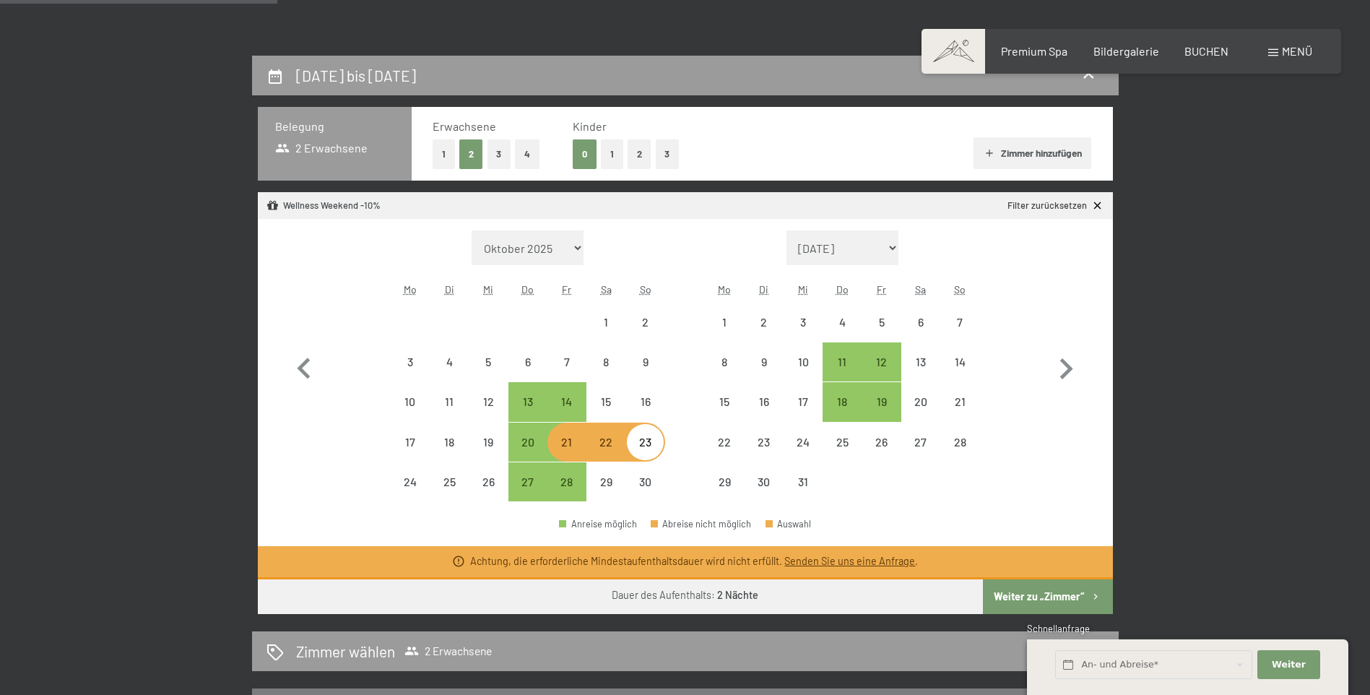
click at [1100, 202] on icon at bounding box center [1097, 205] width 12 height 12
select select "[DATE]"
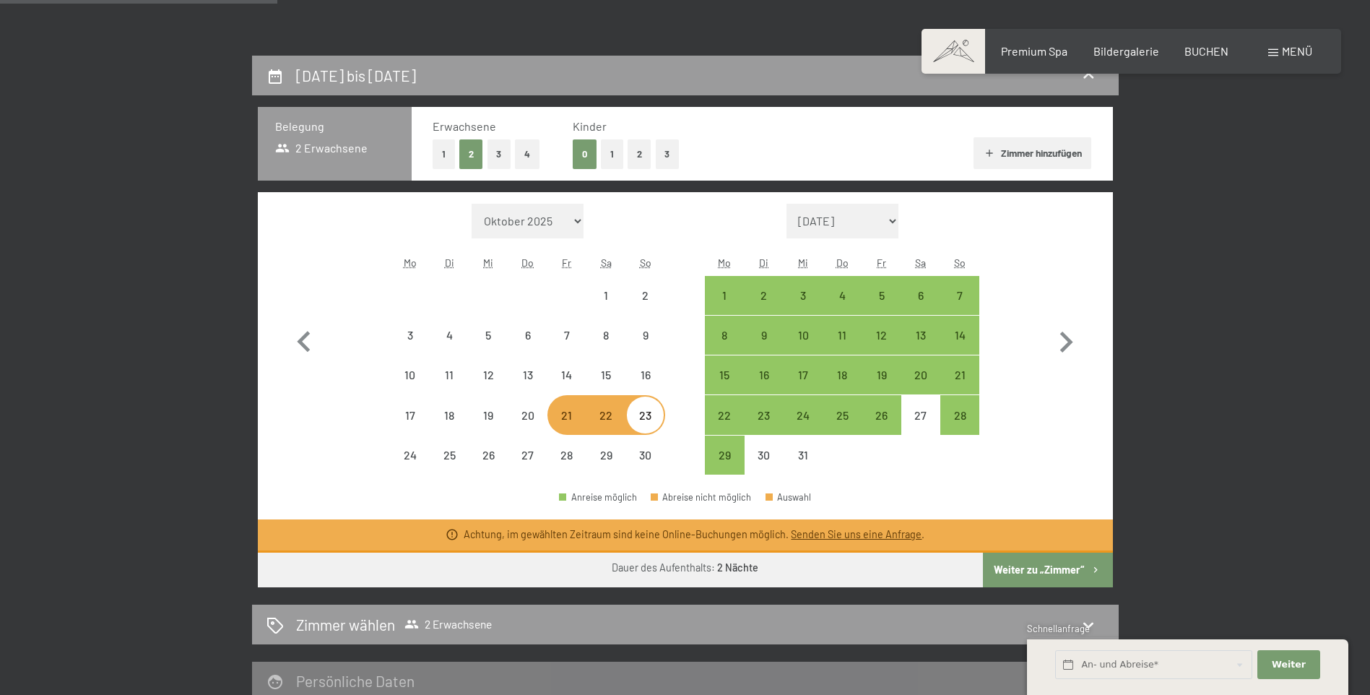
select select "[DATE]"
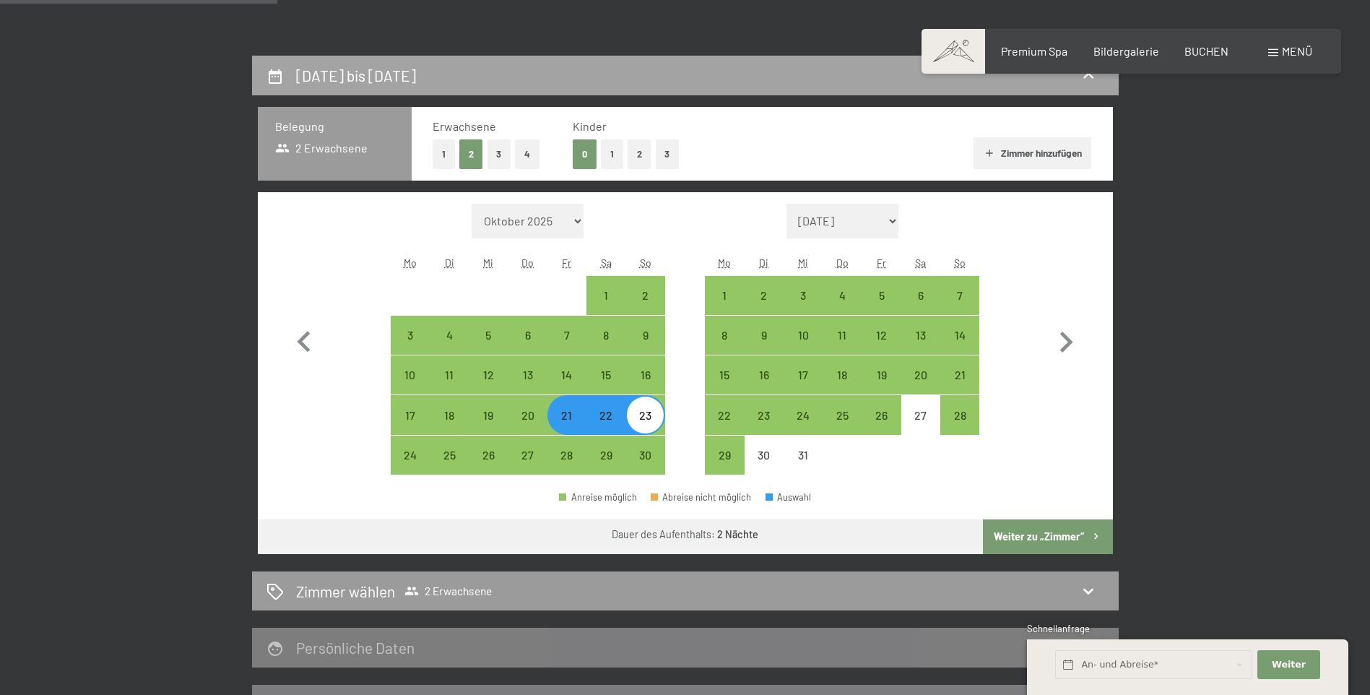
click at [416, 79] on h2 "[DATE] bis [DATE]" at bounding box center [356, 75] width 120 height 18
select select "[DATE]"
